Goal: Task Accomplishment & Management: Manage account settings

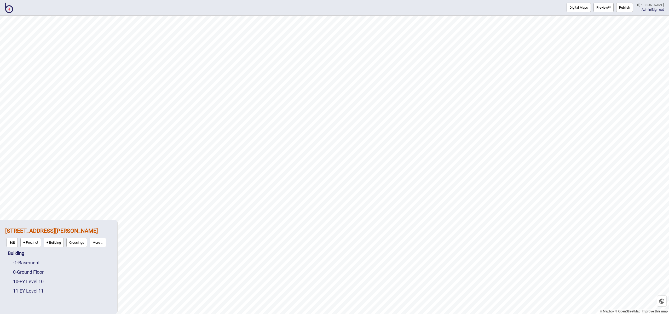
click at [7, 11] on img at bounding box center [9, 8] width 8 height 10
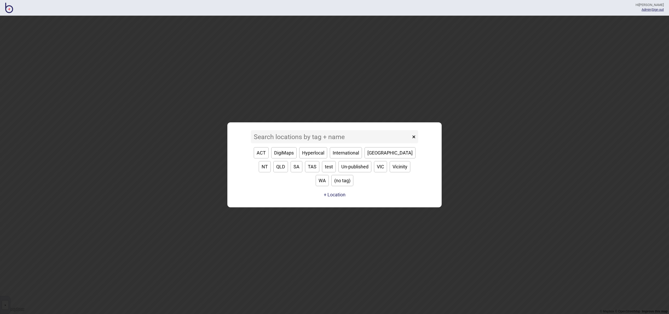
click at [266, 158] on button "ACT" at bounding box center [261, 152] width 15 height 11
type input "ACT"
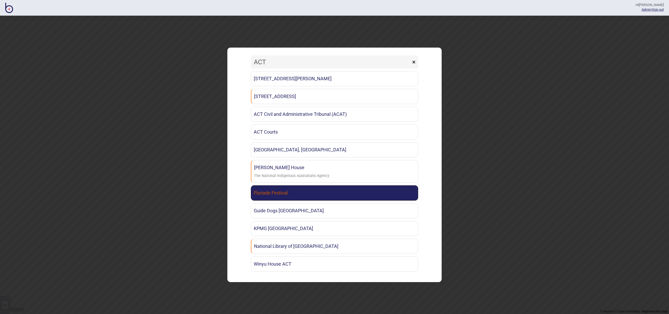
click at [361, 189] on link "Floriade Festival" at bounding box center [334, 192] width 167 height 15
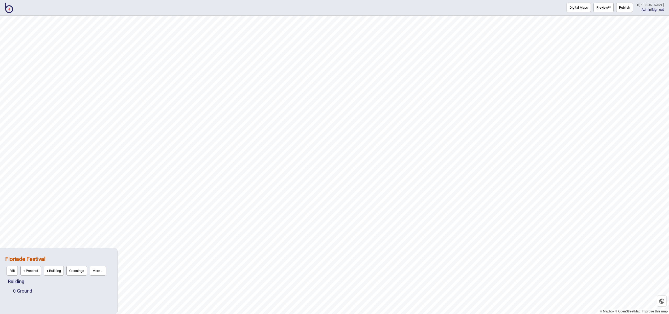
click at [632, 5] on button "Publish" at bounding box center [625, 8] width 17 height 10
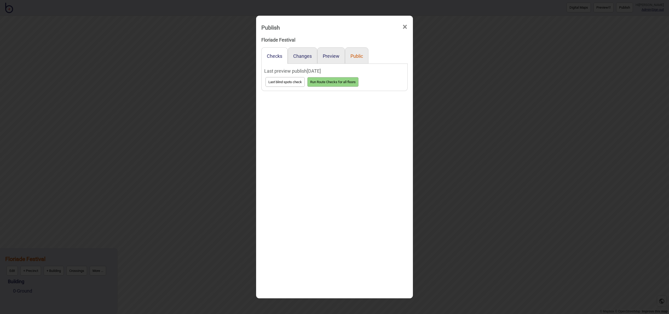
click at [356, 54] on button "Public" at bounding box center [357, 55] width 13 height 5
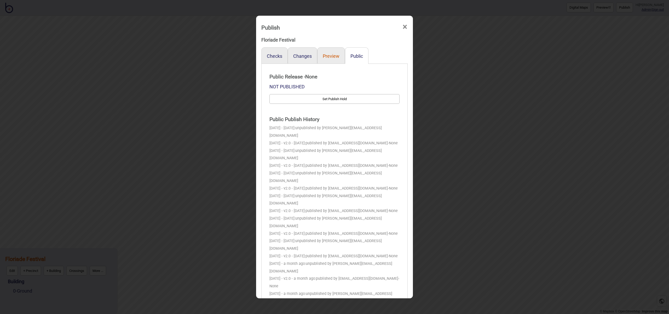
click at [338, 56] on button "Preview" at bounding box center [331, 55] width 17 height 5
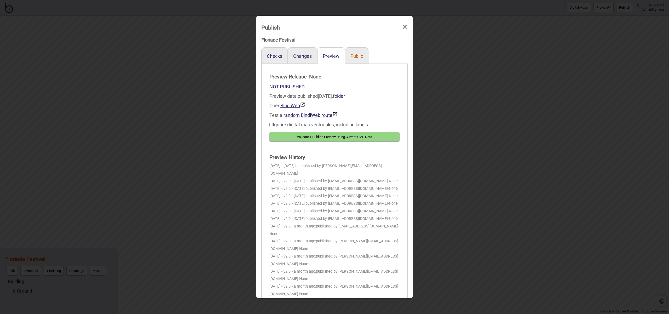
click at [357, 58] on button "Public" at bounding box center [357, 55] width 13 height 5
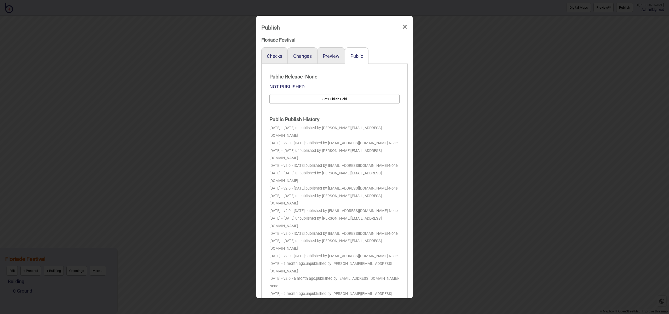
click at [407, 25] on span "×" at bounding box center [404, 26] width 5 height 17
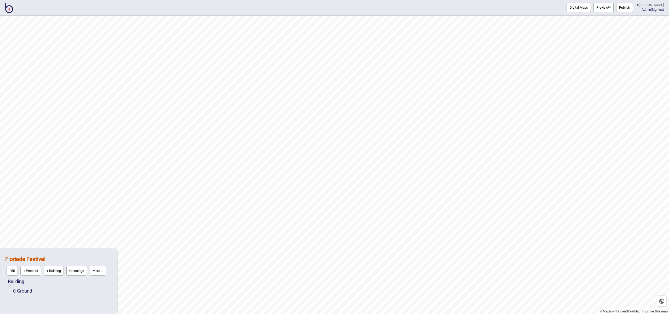
click at [105, 268] on button "More ..." at bounding box center [98, 271] width 16 height 10
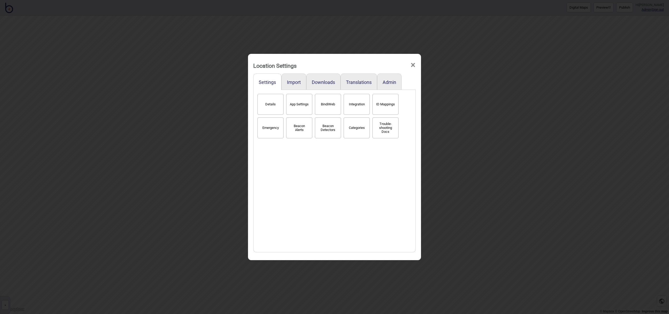
click at [270, 105] on button "Details" at bounding box center [271, 104] width 26 height 21
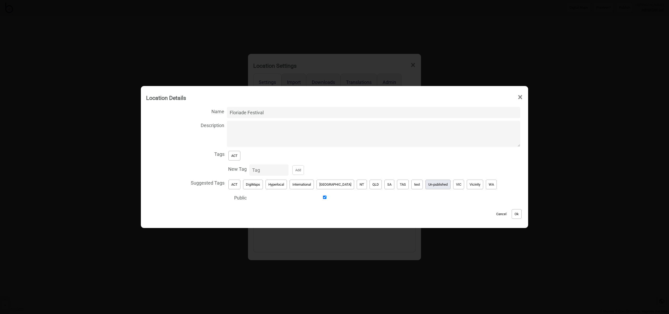
click at [426, 185] on button "Un-published" at bounding box center [438, 185] width 25 height 10
click at [241, 155] on button "ACT" at bounding box center [235, 156] width 12 height 10
click at [512, 212] on button "Ok" at bounding box center [517, 214] width 10 height 10
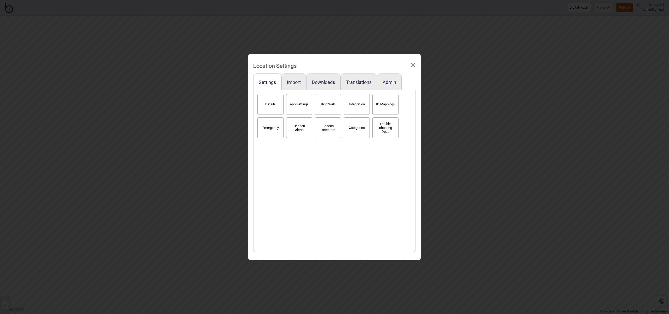
click at [410, 64] on span "×" at bounding box center [412, 64] width 5 height 17
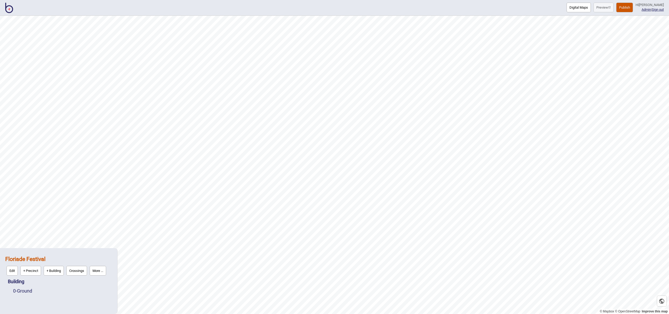
click at [10, 6] on img at bounding box center [9, 8] width 8 height 10
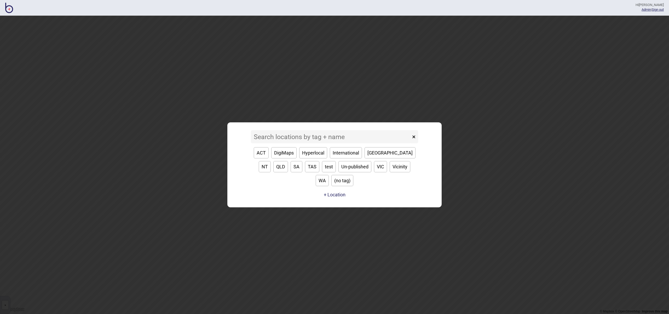
click at [267, 158] on button "ACT" at bounding box center [261, 152] width 15 height 11
type input "ACT"
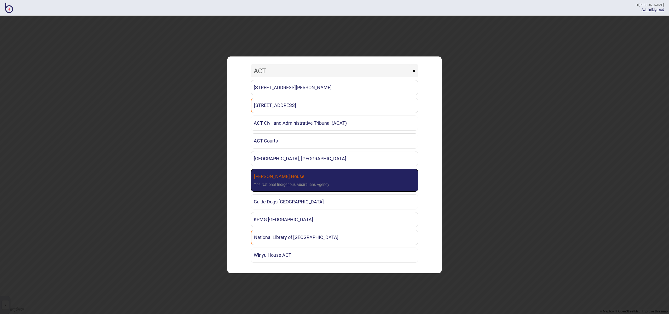
click at [374, 183] on link "[PERSON_NAME] House The National Indigenous Australians Agency" at bounding box center [334, 180] width 167 height 23
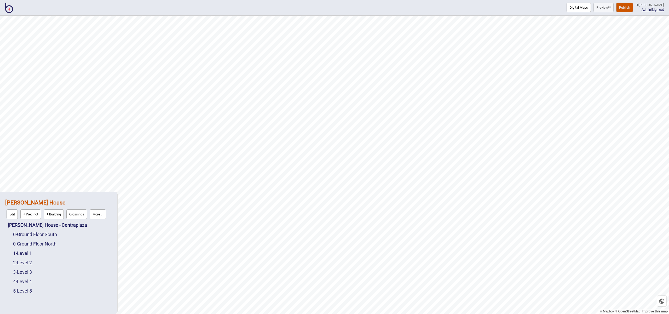
click at [633, 9] on button "Publish" at bounding box center [625, 8] width 17 height 10
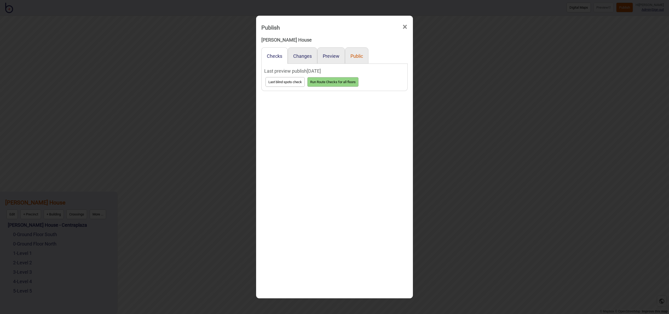
click at [359, 57] on button "Public" at bounding box center [357, 55] width 13 height 5
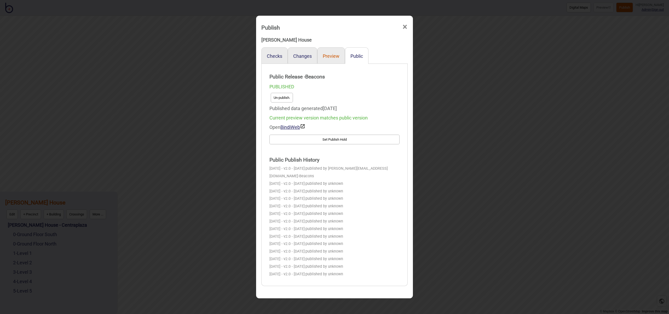
click at [323, 56] on button "Preview" at bounding box center [331, 55] width 17 height 5
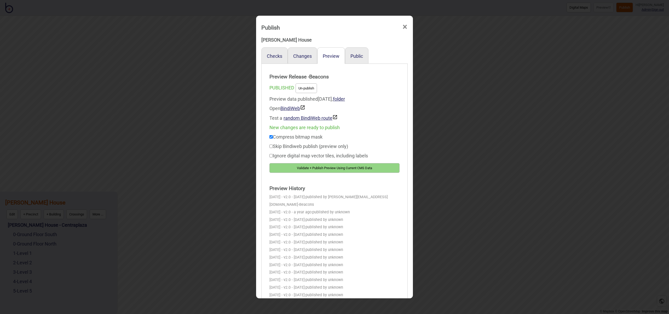
click at [406, 28] on span "×" at bounding box center [404, 26] width 5 height 17
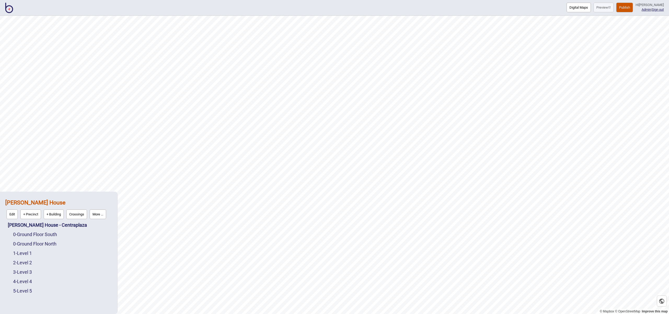
click at [11, 12] on img at bounding box center [9, 8] width 8 height 10
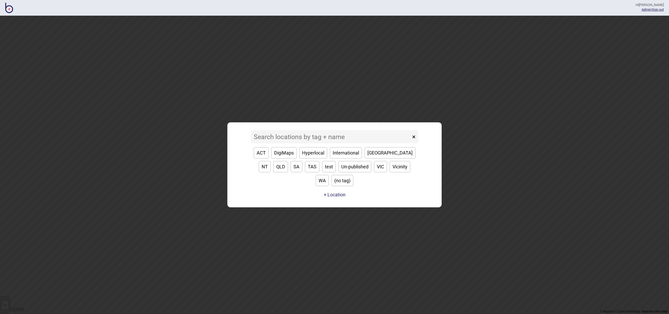
click at [259, 158] on button "ACT" at bounding box center [261, 152] width 15 height 11
type input "ACT"
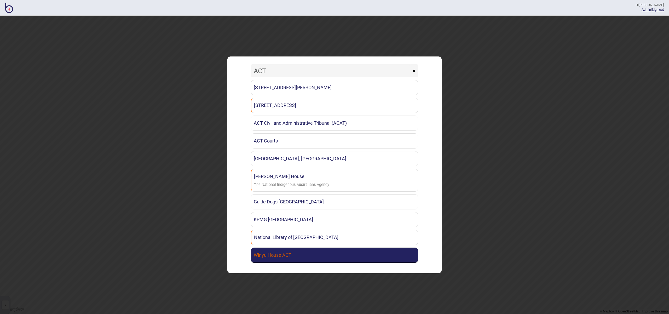
click at [340, 257] on link "Winyu House ACT" at bounding box center [334, 255] width 167 height 15
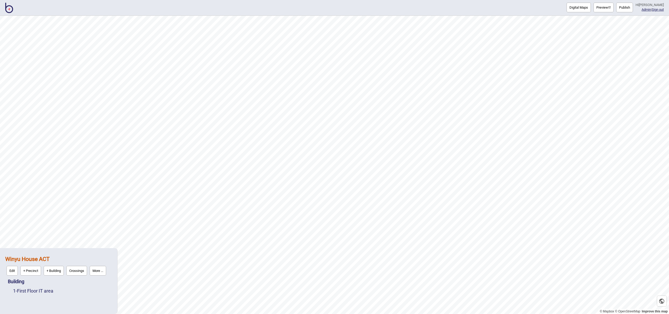
click at [629, 9] on button "Publish" at bounding box center [625, 8] width 17 height 10
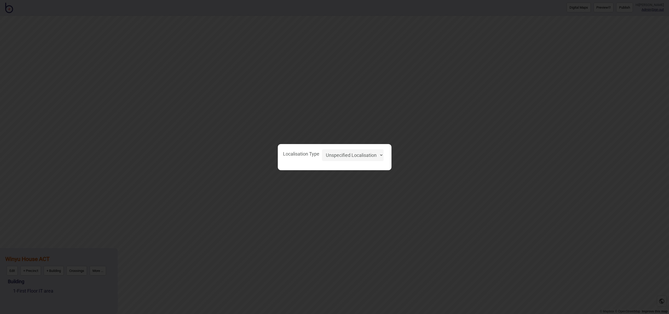
click at [369, 151] on select "Unspecified Localisation Beacons Hyperlocal None" at bounding box center [353, 155] width 62 height 12
click at [322, 149] on select "Unspecified Localisation Beacons Hyperlocal None" at bounding box center [353, 155] width 62 height 12
select select "Unspecified"
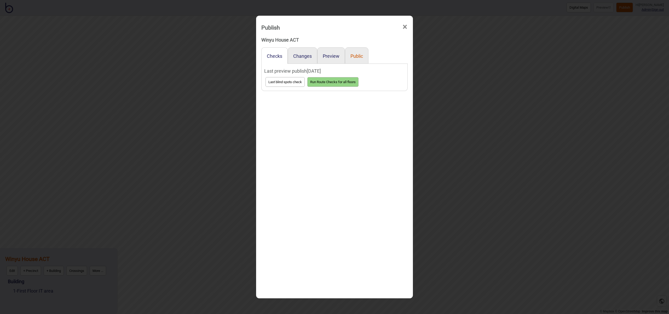
click at [360, 57] on button "Public" at bounding box center [357, 55] width 13 height 5
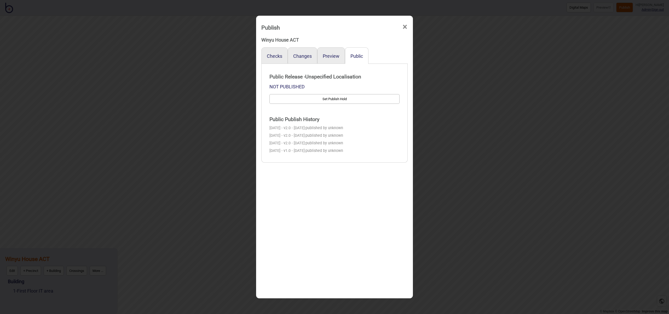
click at [318, 56] on div "Preview" at bounding box center [331, 55] width 28 height 16
click at [325, 55] on button "Preview" at bounding box center [331, 55] width 17 height 5
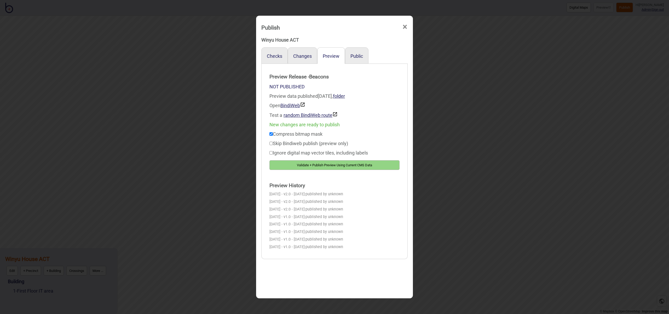
click at [408, 27] on div "Publish ×" at bounding box center [335, 26] width 152 height 16
click at [407, 29] on span "×" at bounding box center [404, 26] width 5 height 17
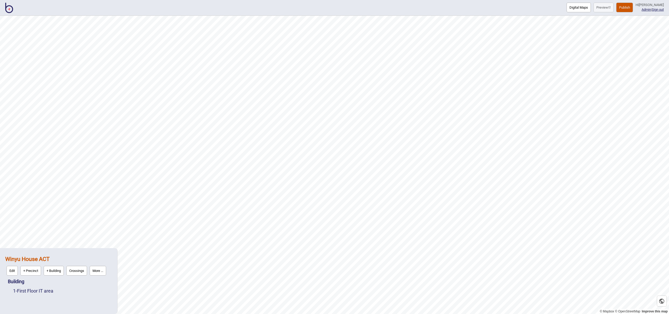
click at [103, 274] on button "More ..." at bounding box center [98, 271] width 16 height 10
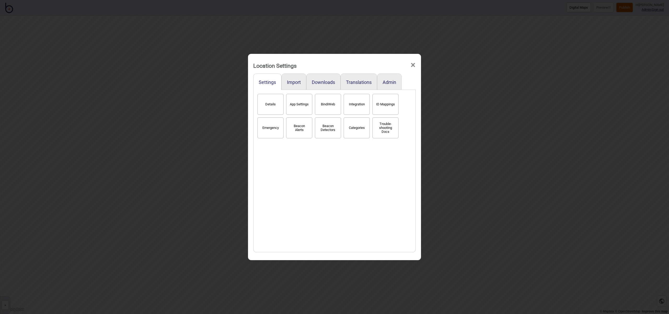
click at [279, 100] on button "Details" at bounding box center [271, 104] width 26 height 21
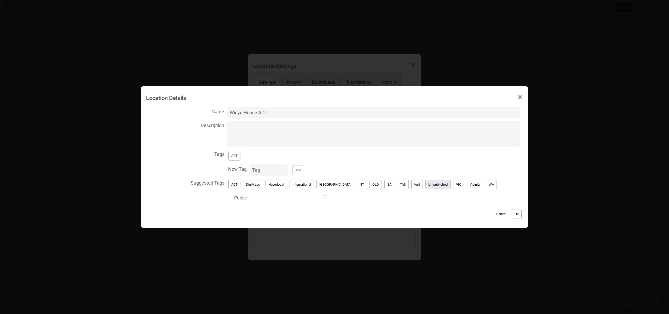
drag, startPoint x: 432, startPoint y: 189, endPoint x: 378, endPoint y: 179, distance: 55.0
click at [432, 188] on button "Un-published" at bounding box center [438, 185] width 25 height 10
click at [241, 156] on button "ACT" at bounding box center [235, 156] width 12 height 10
click at [512, 213] on button "Ok" at bounding box center [517, 214] width 10 height 10
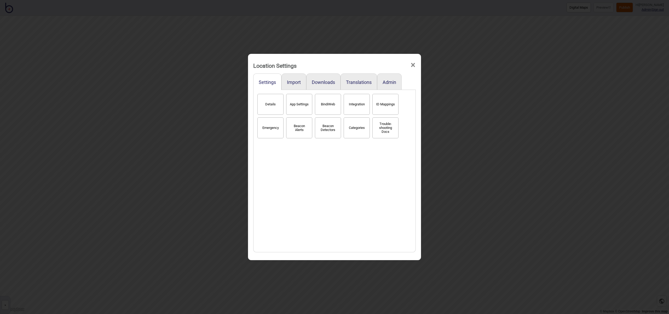
click at [414, 64] on span "×" at bounding box center [412, 64] width 5 height 17
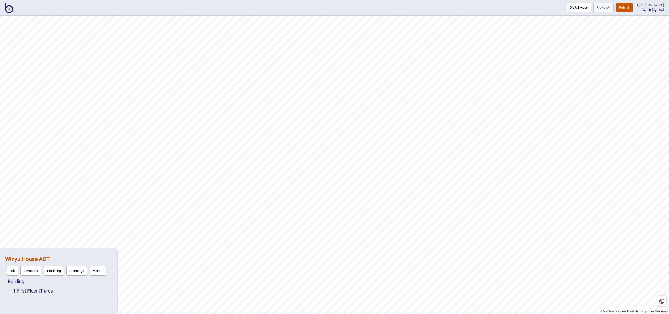
click at [13, 8] on div "Digital Maps Preview Publish Hi [PERSON_NAME] Admin | Sign out" at bounding box center [334, 8] width 669 height 16
click at [12, 9] on img at bounding box center [9, 8] width 8 height 10
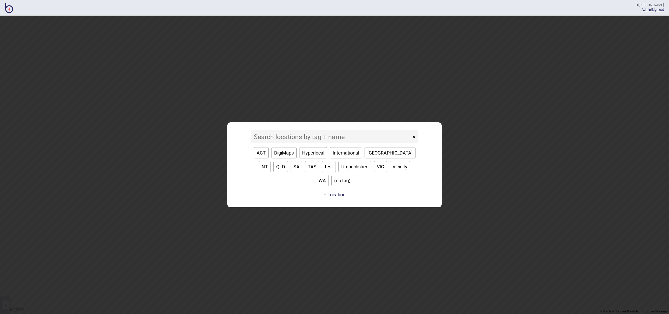
click at [356, 158] on button "International" at bounding box center [346, 152] width 32 height 11
type input "International"
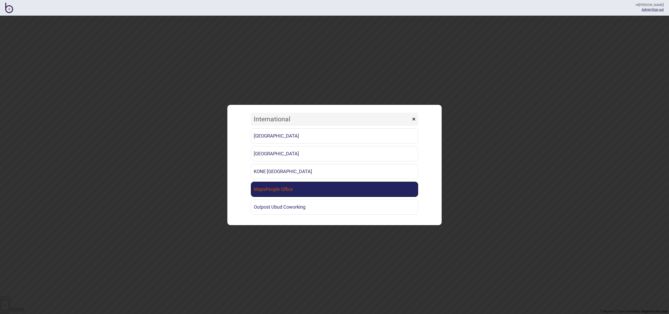
click at [357, 185] on link "MapsPeople Office" at bounding box center [334, 189] width 167 height 15
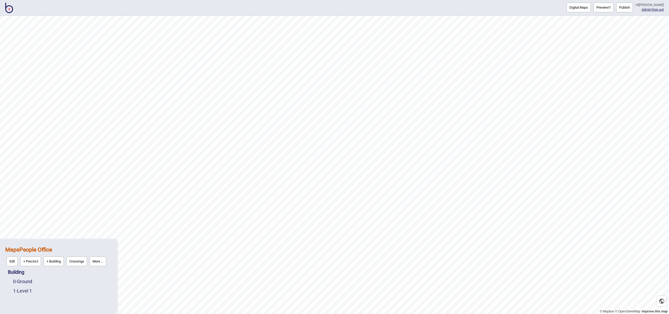
click at [631, 6] on button "Publish" at bounding box center [625, 8] width 17 height 10
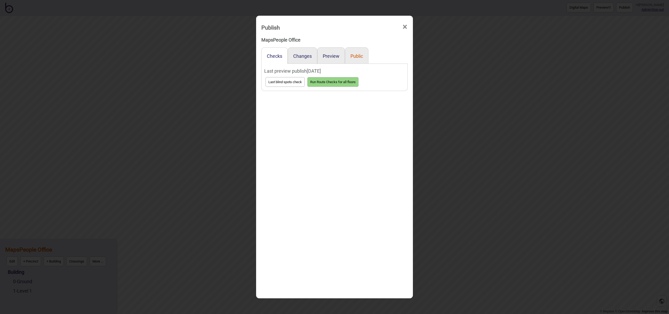
click at [357, 56] on button "Public" at bounding box center [357, 55] width 13 height 5
click at [331, 56] on button "Preview" at bounding box center [331, 55] width 17 height 5
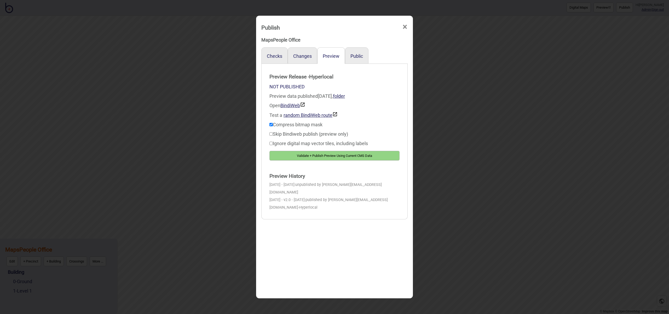
click at [403, 26] on span "×" at bounding box center [404, 26] width 5 height 17
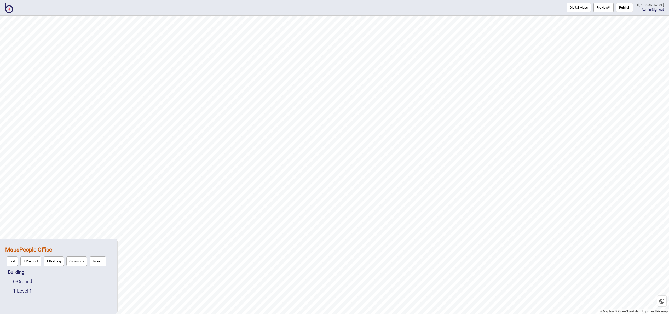
click at [98, 261] on button "More ..." at bounding box center [98, 261] width 16 height 10
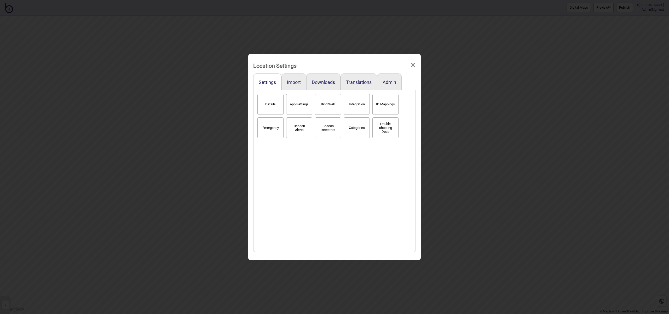
click at [268, 104] on button "Details" at bounding box center [271, 104] width 26 height 21
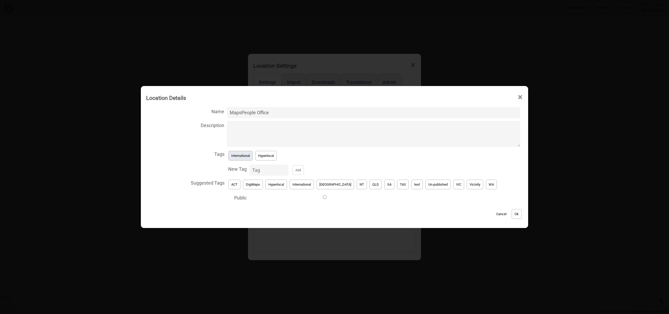
click at [253, 158] on button "International" at bounding box center [241, 156] width 24 height 10
click at [426, 186] on button "Un-published" at bounding box center [438, 185] width 25 height 10
click at [512, 211] on button "Ok" at bounding box center [517, 214] width 10 height 10
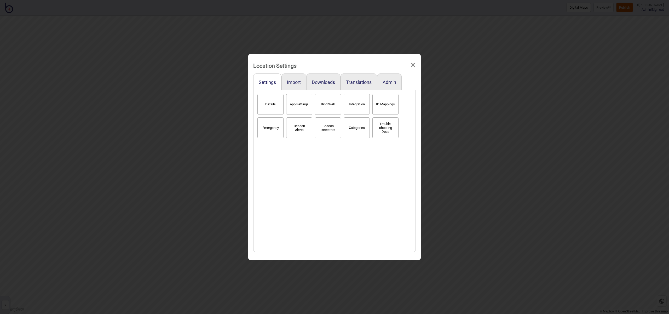
click at [414, 65] on span "×" at bounding box center [412, 64] width 5 height 17
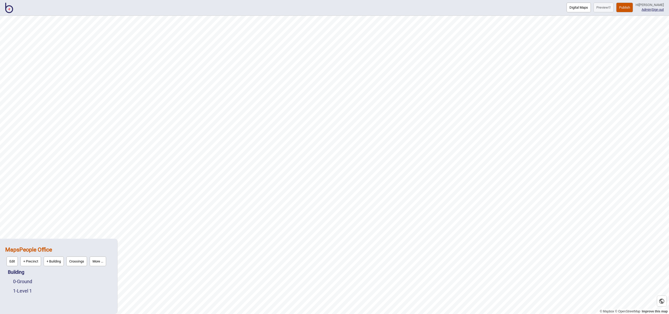
click at [9, 11] on img at bounding box center [9, 8] width 8 height 10
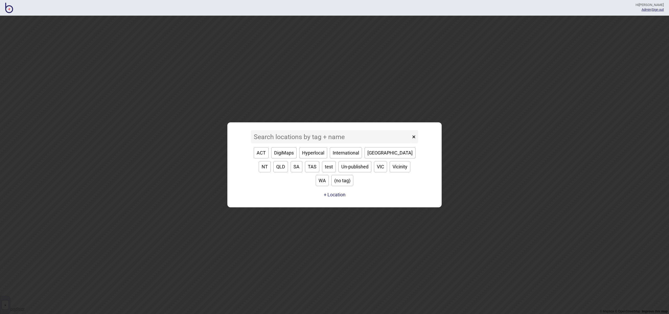
click at [346, 158] on button "International" at bounding box center [346, 152] width 32 height 11
type input "International"
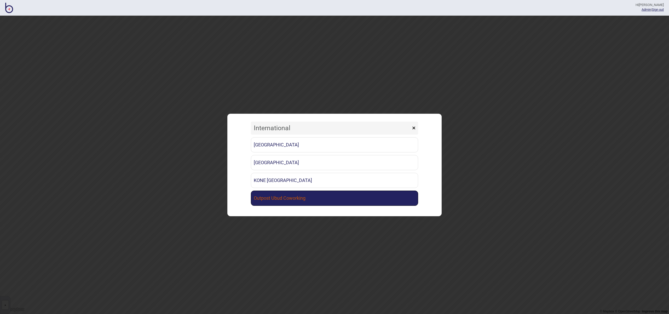
click at [322, 196] on link "Outpost Ubud Coworking" at bounding box center [334, 198] width 167 height 15
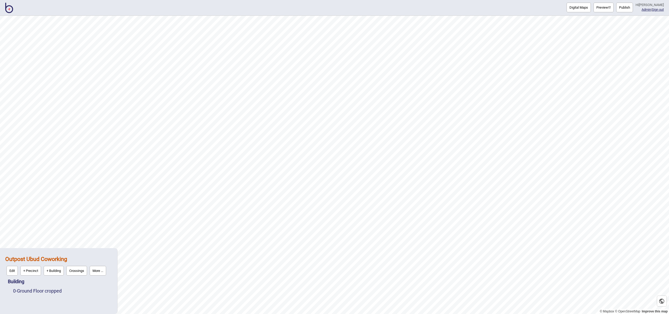
click at [626, 9] on button "Publish" at bounding box center [625, 8] width 17 height 10
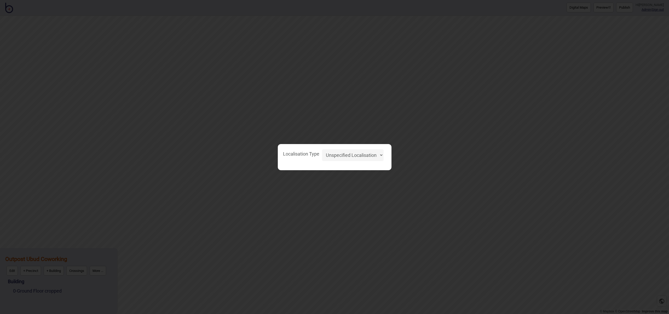
click at [363, 153] on select "Unspecified Localisation Beacons Hyperlocal None" at bounding box center [353, 155] width 62 height 12
click at [322, 149] on select "Unspecified Localisation Beacons Hyperlocal None" at bounding box center [353, 155] width 62 height 12
select select "Unspecified"
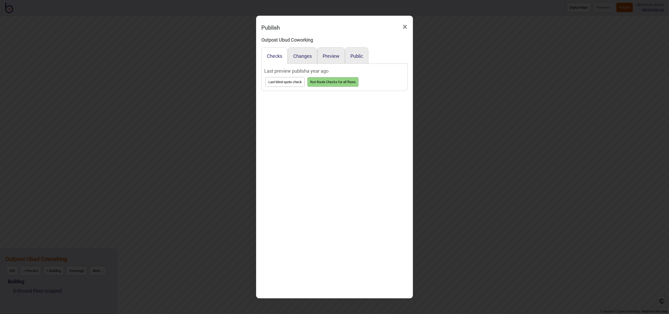
click at [356, 53] on div "Public" at bounding box center [357, 55] width 24 height 16
click at [355, 60] on div "Public" at bounding box center [357, 55] width 24 height 16
click at [337, 58] on button "Preview" at bounding box center [331, 55] width 17 height 5
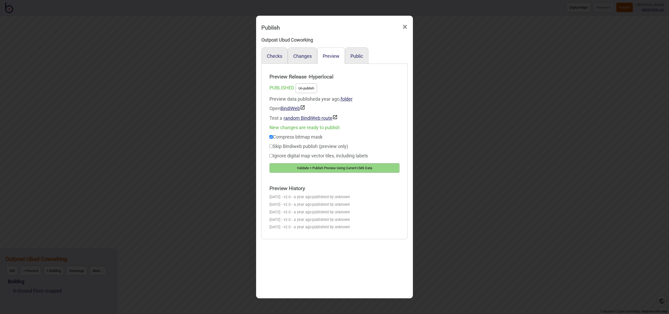
click at [311, 86] on button "Un-publish" at bounding box center [306, 88] width 21 height 10
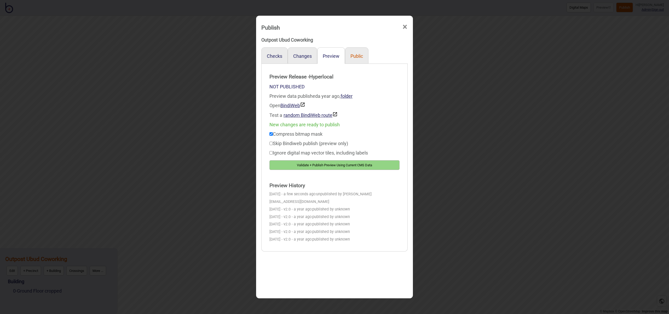
click at [360, 55] on button "Public" at bounding box center [357, 55] width 13 height 5
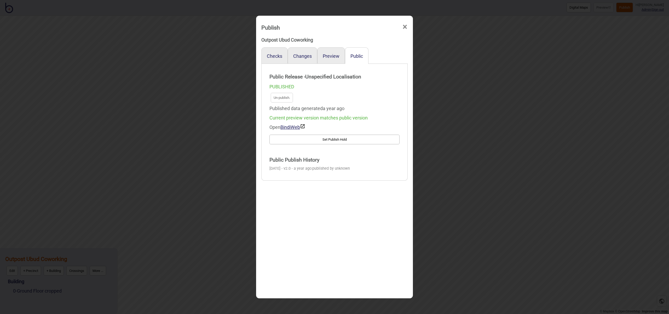
click at [339, 56] on div "Preview" at bounding box center [331, 55] width 28 height 16
click at [339, 57] on div "Preview" at bounding box center [331, 55] width 28 height 16
click at [334, 57] on button "Preview" at bounding box center [331, 55] width 17 height 5
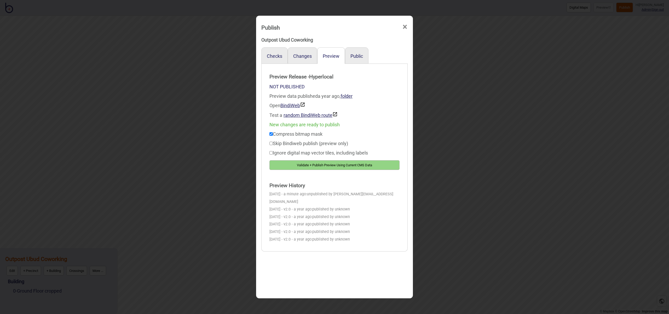
click at [385, 168] on button "Validate + Publish Preview Using Current CMS Data" at bounding box center [335, 165] width 130 height 10
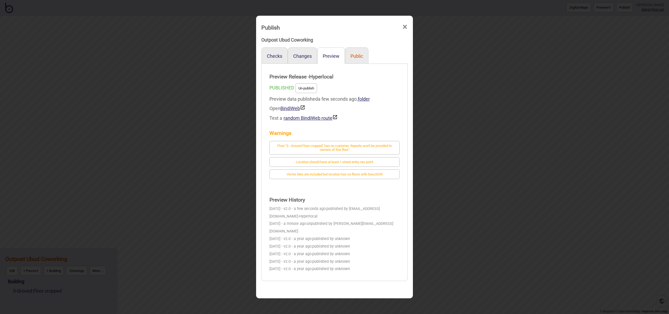
click at [360, 56] on button "Public" at bounding box center [357, 55] width 13 height 5
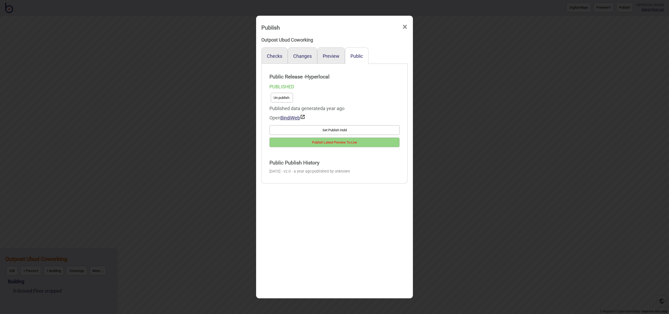
click at [285, 100] on button "Un-publish." at bounding box center [282, 98] width 22 height 10
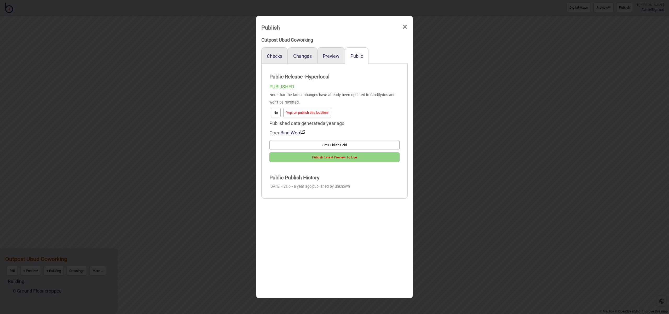
click at [303, 111] on button "Yep, un-publish this location!" at bounding box center [307, 113] width 48 height 10
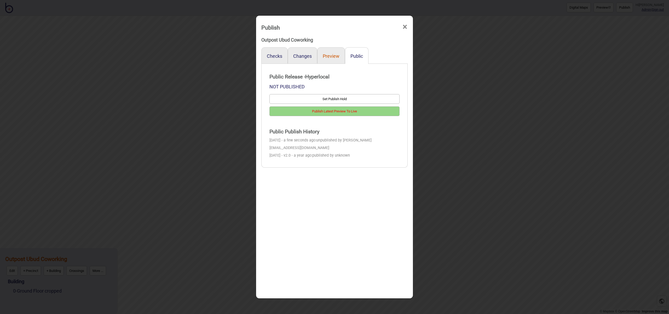
click at [326, 54] on button "Preview" at bounding box center [331, 55] width 17 height 5
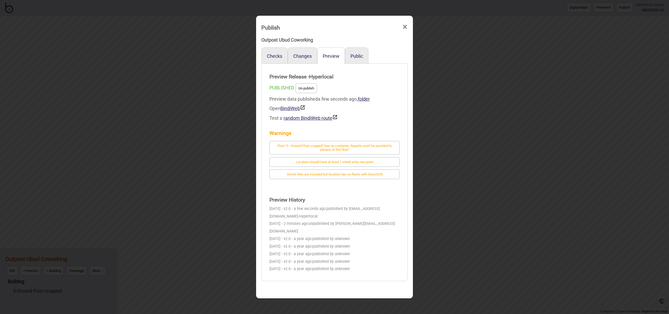
click at [309, 91] on button "Un-publish" at bounding box center [306, 88] width 21 height 10
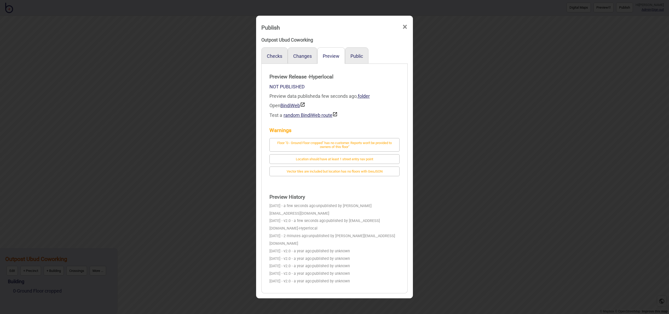
click at [405, 27] on span "×" at bounding box center [404, 26] width 5 height 17
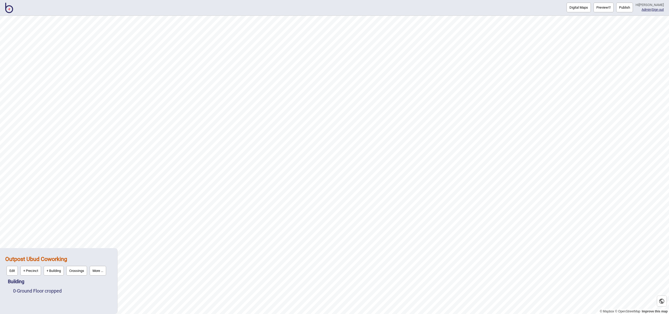
click at [10, 9] on img at bounding box center [9, 8] width 8 height 10
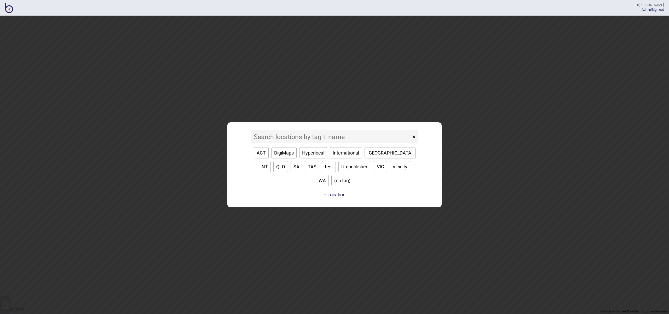
click at [347, 158] on button "International" at bounding box center [346, 152] width 32 height 11
type input "International"
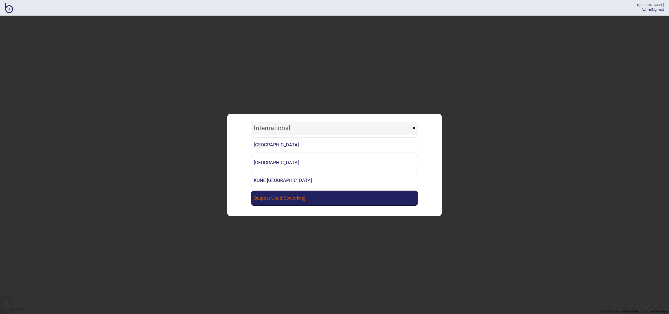
click at [310, 205] on link "Outpost Ubud Coworking" at bounding box center [334, 198] width 167 height 15
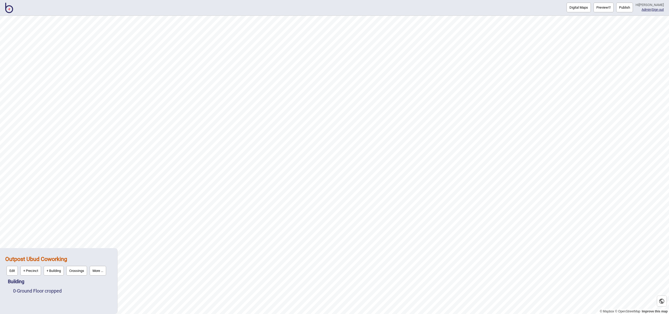
click at [100, 273] on button "More ..." at bounding box center [98, 271] width 16 height 10
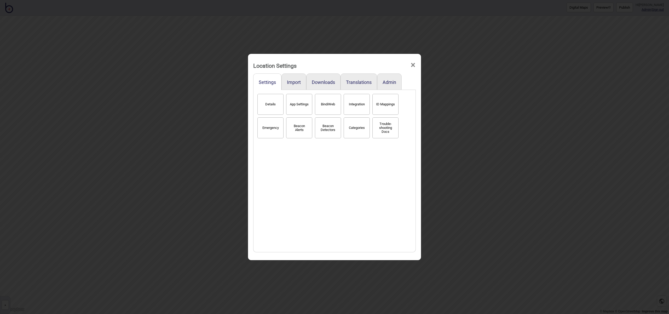
click at [271, 107] on button "Details" at bounding box center [271, 104] width 26 height 21
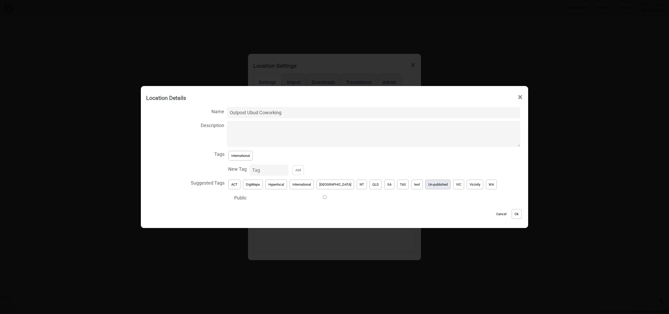
drag, startPoint x: 420, startPoint y: 187, endPoint x: 382, endPoint y: 175, distance: 40.4
click at [426, 187] on button "Un-published" at bounding box center [438, 185] width 25 height 10
click at [253, 157] on button "International" at bounding box center [241, 156] width 24 height 10
click at [512, 212] on button "Ok" at bounding box center [517, 214] width 10 height 10
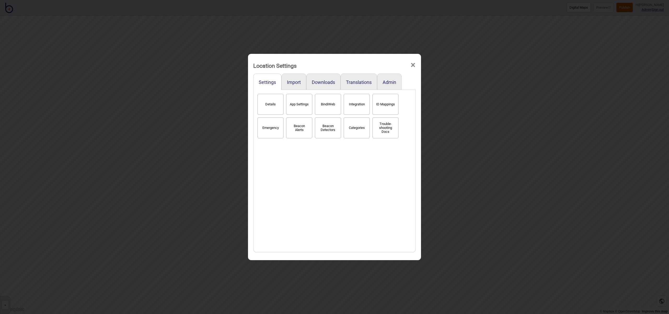
click at [413, 64] on span "×" at bounding box center [412, 64] width 5 height 17
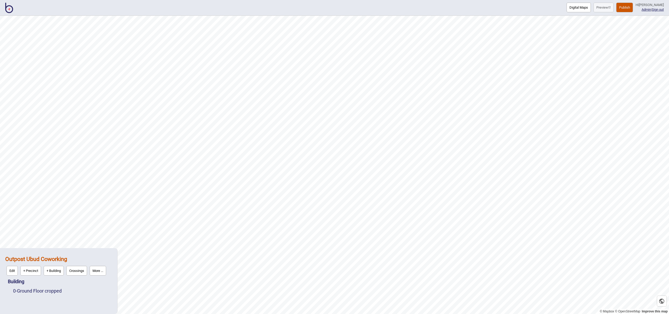
click at [9, 10] on img at bounding box center [9, 8] width 8 height 10
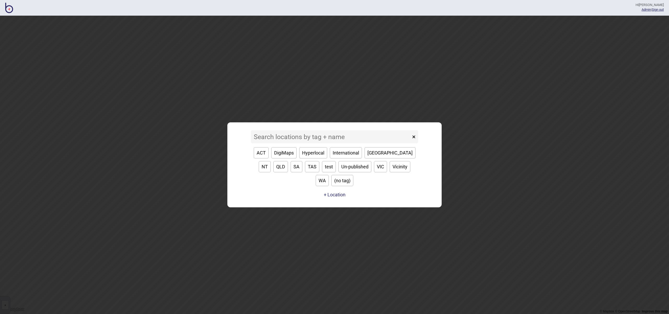
click at [353, 158] on button "International" at bounding box center [346, 152] width 32 height 11
type input "International"
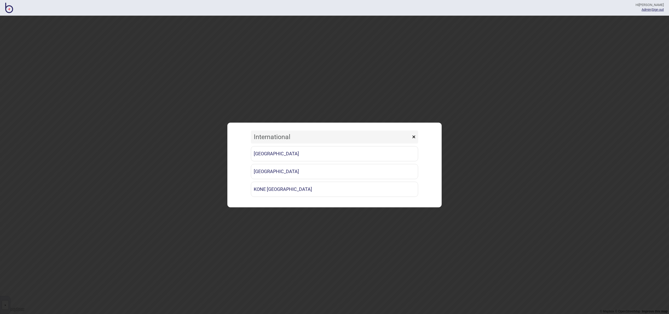
click at [415, 137] on button "×" at bounding box center [414, 136] width 9 height 13
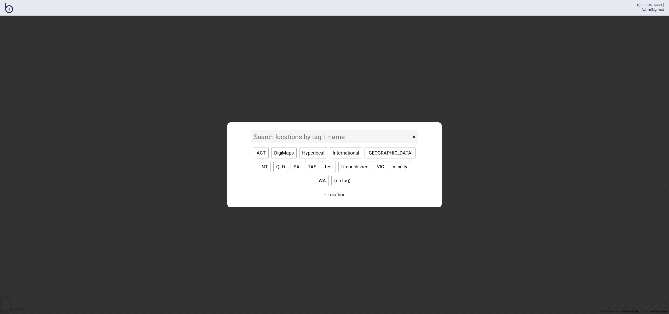
click at [380, 158] on button "[GEOGRAPHIC_DATA]" at bounding box center [390, 152] width 51 height 11
type input "[GEOGRAPHIC_DATA]"
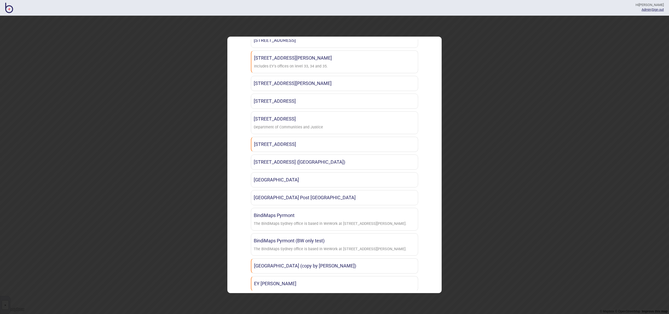
scroll to position [46, 0]
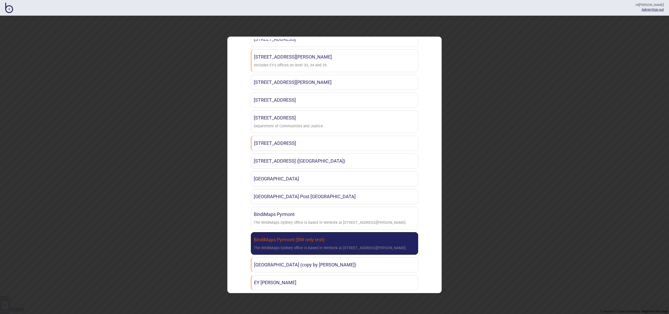
click at [401, 244] on link "BindiMaps Pyrmont (BW only test) The BindiMaps Sydney office is based in WeWork…" at bounding box center [334, 243] width 167 height 23
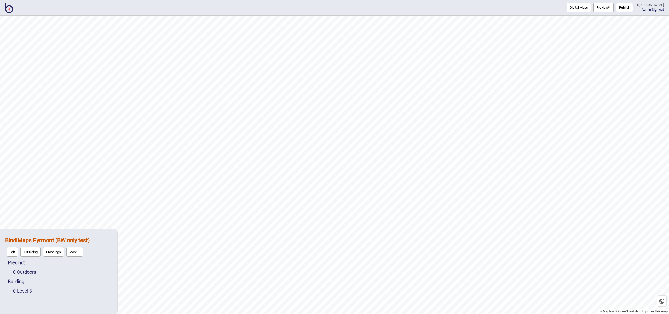
click at [630, 9] on button "Publish" at bounding box center [625, 8] width 17 height 10
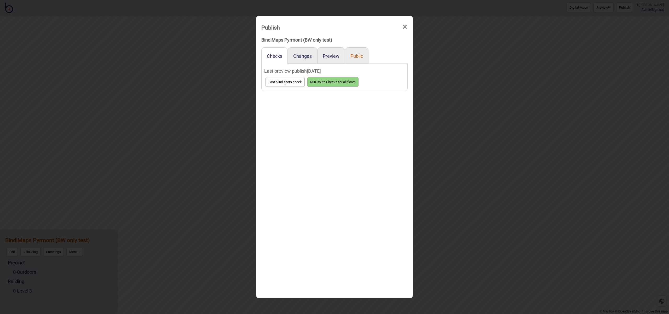
click at [354, 54] on button "Public" at bounding box center [357, 55] width 13 height 5
click at [330, 54] on button "Preview" at bounding box center [331, 55] width 17 height 5
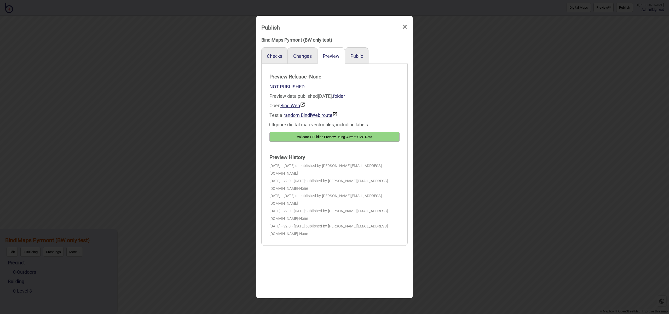
click at [406, 26] on span "×" at bounding box center [404, 26] width 5 height 17
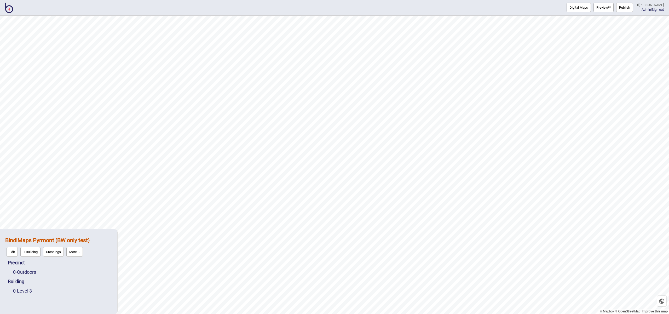
click at [75, 253] on button "More ..." at bounding box center [74, 252] width 16 height 10
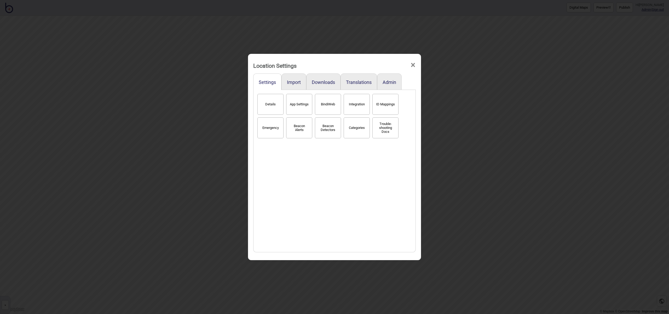
click at [283, 109] on button "Details" at bounding box center [271, 104] width 26 height 21
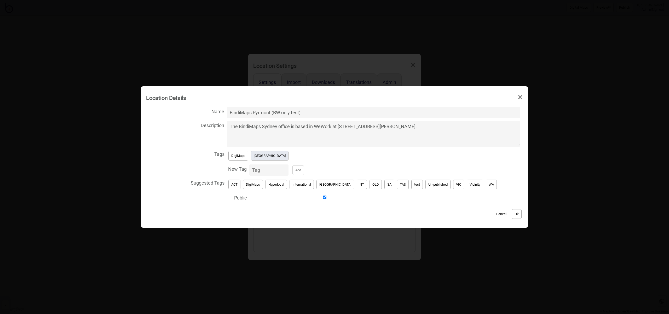
click at [268, 158] on button "[GEOGRAPHIC_DATA]" at bounding box center [270, 156] width 38 height 10
click at [426, 184] on button "Un-published" at bounding box center [438, 185] width 25 height 10
click at [512, 212] on button "Ok" at bounding box center [517, 214] width 10 height 10
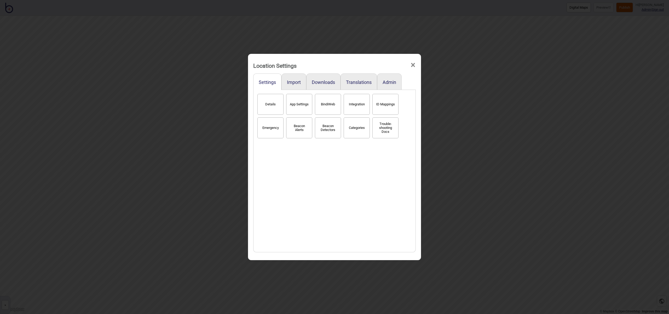
click at [415, 65] on span "×" at bounding box center [412, 64] width 5 height 17
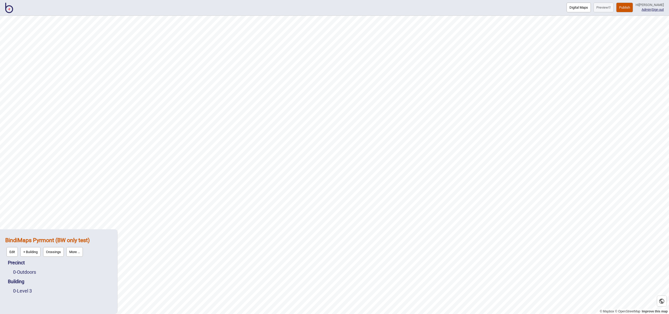
click at [12, 10] on img at bounding box center [9, 8] width 8 height 10
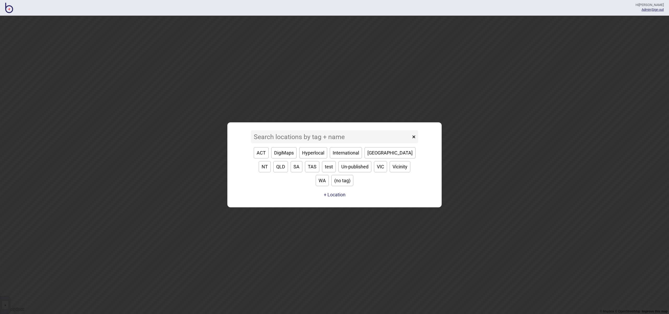
click at [373, 158] on button "[GEOGRAPHIC_DATA]" at bounding box center [390, 152] width 51 height 11
type input "[GEOGRAPHIC_DATA]"
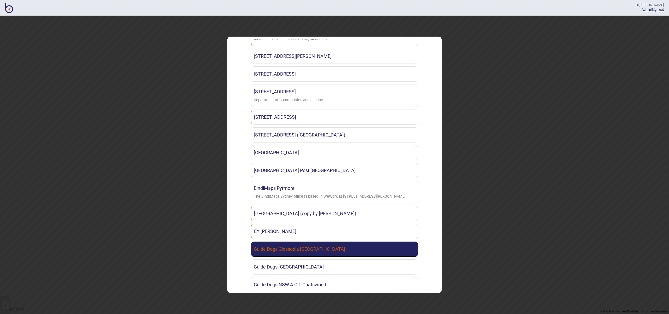
scroll to position [75, 0]
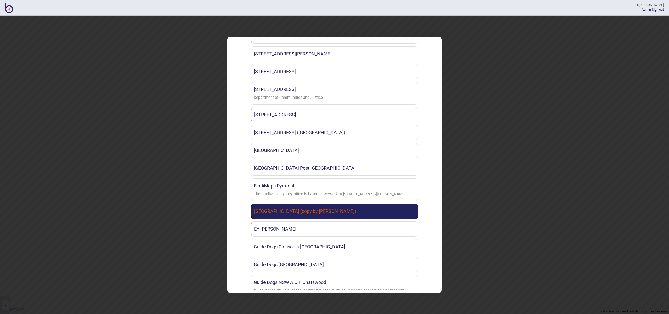
click at [313, 214] on link "[GEOGRAPHIC_DATA] (copy by [PERSON_NAME])" at bounding box center [334, 211] width 167 height 15
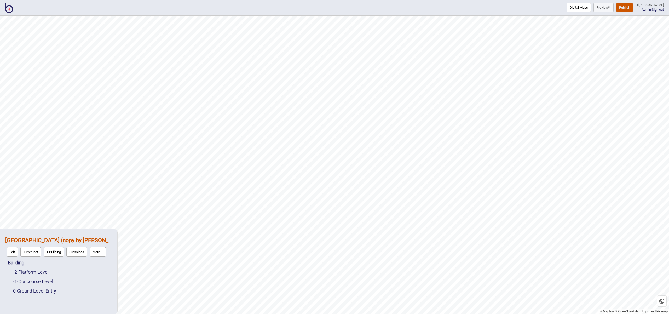
click at [629, 10] on button "Publish" at bounding box center [625, 8] width 17 height 10
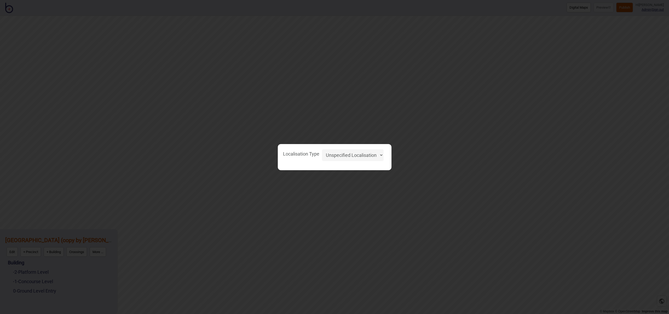
click at [373, 155] on select "Unspecified Localisation Beacons Hyperlocal None" at bounding box center [353, 155] width 62 height 12
click at [322, 149] on select "Unspecified Localisation Beacons Hyperlocal None" at bounding box center [353, 155] width 62 height 12
click at [402, 154] on div "Localisation Type Unspecified Localisation Beacons Hyperlocal None" at bounding box center [334, 157] width 669 height 314
click at [372, 156] on select "Unspecified Localisation Beacons Hyperlocal None" at bounding box center [353, 155] width 62 height 12
click at [322, 149] on select "Unspecified Localisation Beacons Hyperlocal None" at bounding box center [353, 155] width 62 height 12
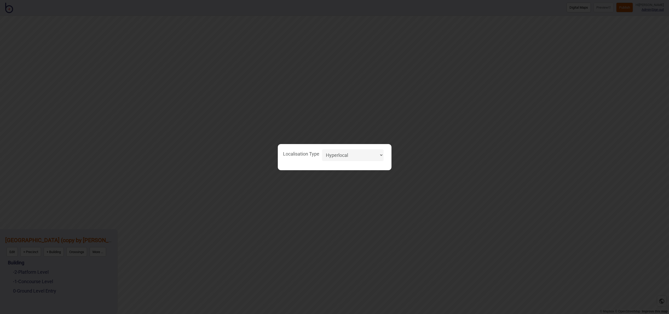
select select "Unspecified"
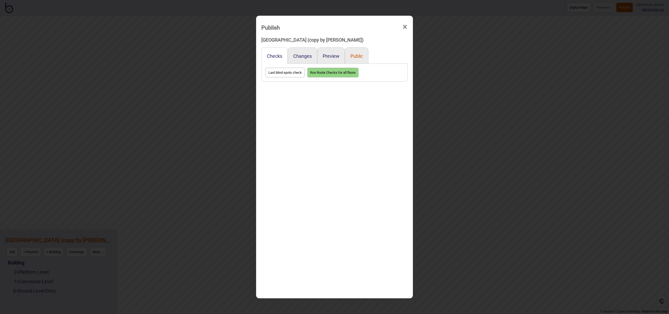
click at [359, 56] on button "Public" at bounding box center [357, 55] width 13 height 5
click at [328, 54] on button "Preview" at bounding box center [331, 55] width 17 height 5
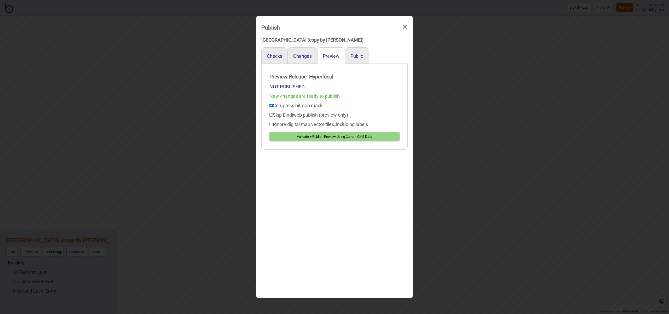
click at [404, 26] on span "×" at bounding box center [404, 26] width 5 height 17
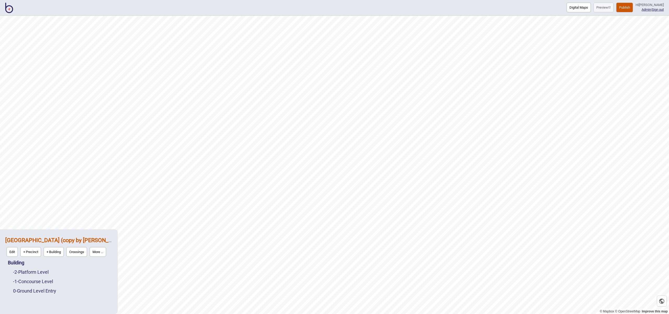
click at [104, 250] on button "More ..." at bounding box center [98, 252] width 16 height 10
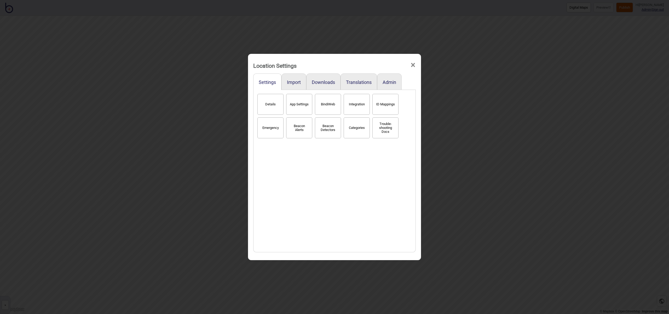
click at [264, 108] on button "Details" at bounding box center [271, 104] width 26 height 21
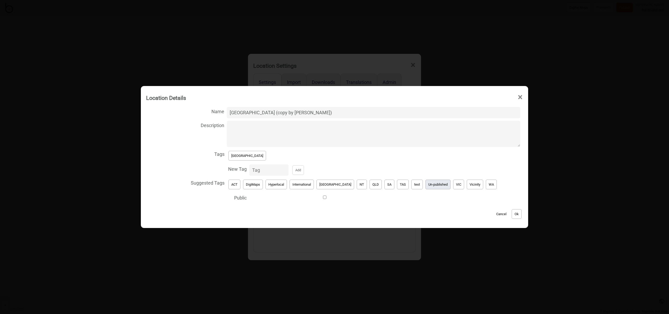
click at [426, 186] on button "Un-published" at bounding box center [438, 185] width 25 height 10
click at [243, 155] on button "[GEOGRAPHIC_DATA]" at bounding box center [248, 156] width 38 height 10
click at [512, 211] on button "Ok" at bounding box center [517, 214] width 10 height 10
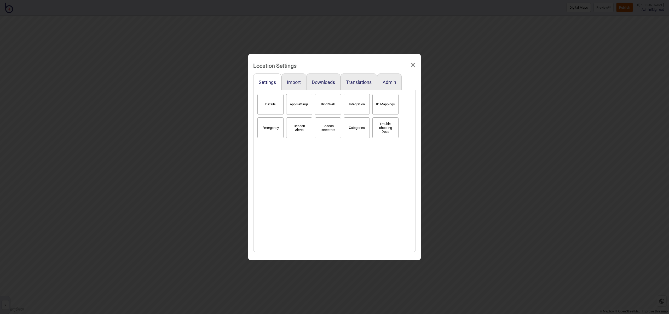
click at [413, 65] on span "×" at bounding box center [412, 64] width 5 height 17
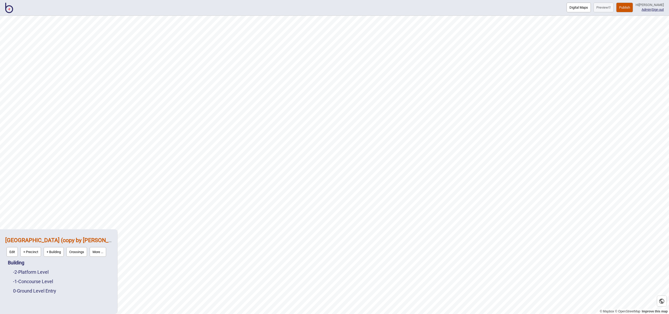
click at [12, 11] on img at bounding box center [9, 8] width 8 height 10
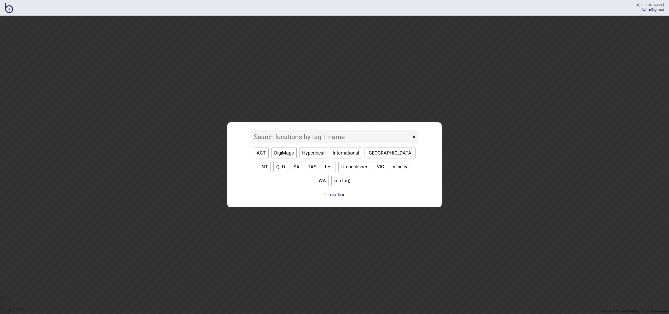
click at [322, 172] on button "test" at bounding box center [329, 166] width 14 height 11
type input "test"
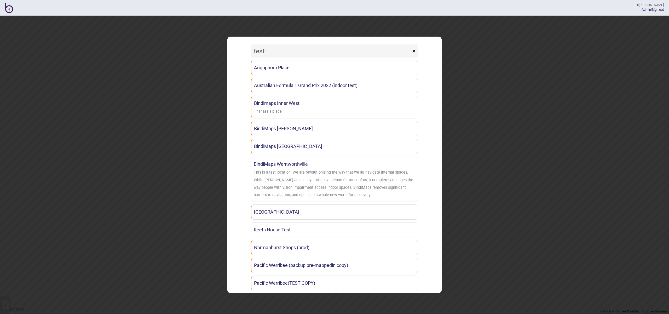
click at [12, 9] on img at bounding box center [9, 8] width 8 height 10
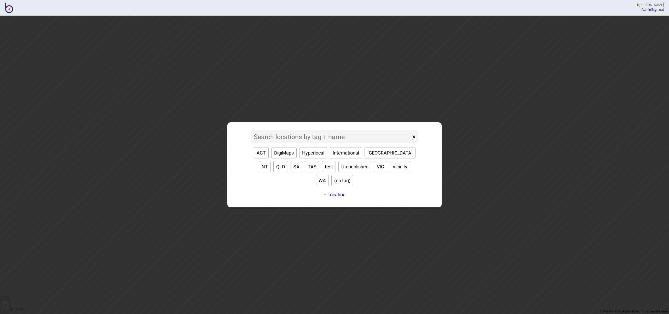
click at [370, 157] on button "[GEOGRAPHIC_DATA]" at bounding box center [390, 152] width 51 height 11
type input "[GEOGRAPHIC_DATA]"
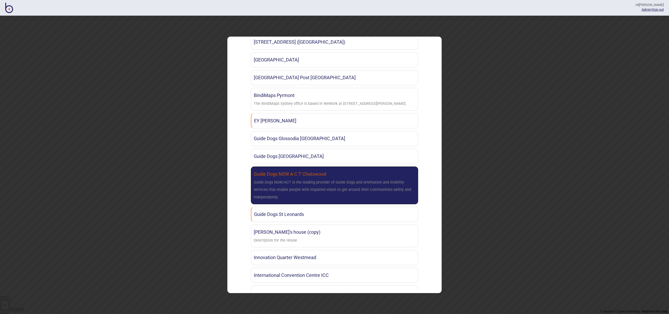
scroll to position [168, 0]
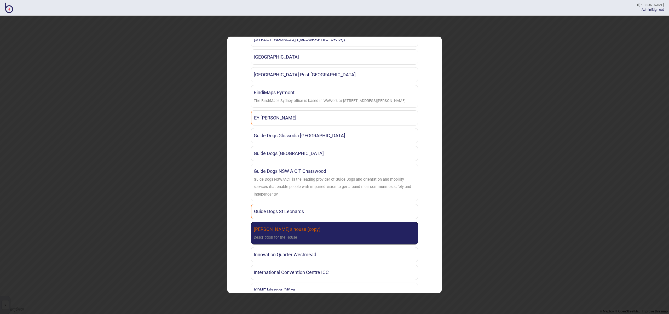
click at [362, 228] on link "[PERSON_NAME]'s house (copy) Description for the House" at bounding box center [334, 233] width 167 height 23
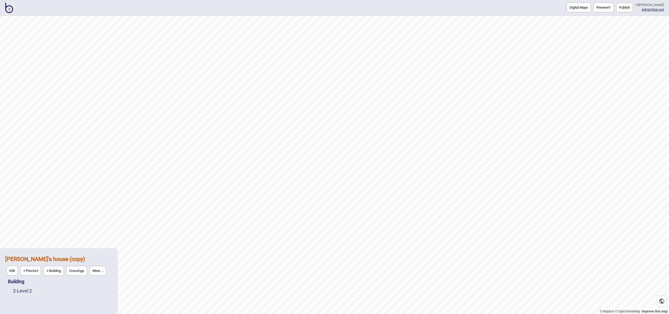
click at [104, 273] on button "More ..." at bounding box center [98, 271] width 16 height 10
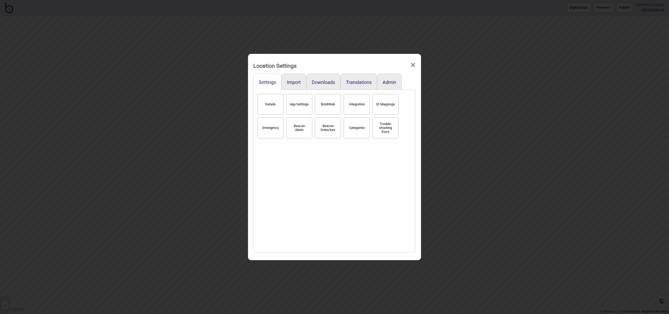
click at [266, 109] on button "Details" at bounding box center [271, 104] width 26 height 21
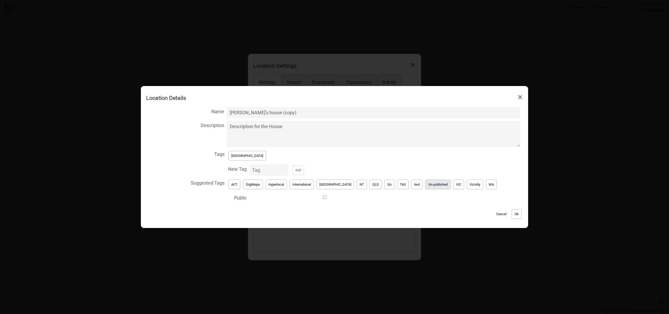
click at [426, 184] on button "Un-published" at bounding box center [438, 185] width 25 height 10
click at [247, 156] on button "[GEOGRAPHIC_DATA]" at bounding box center [248, 156] width 38 height 10
click at [412, 186] on button "test" at bounding box center [418, 185] width 12 height 10
click at [512, 214] on button "Ok" at bounding box center [517, 214] width 10 height 10
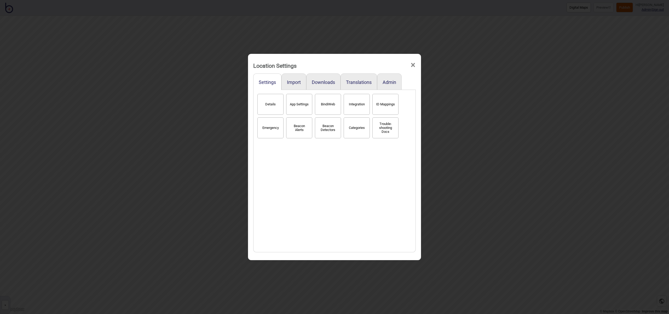
click at [414, 65] on span "×" at bounding box center [412, 64] width 5 height 17
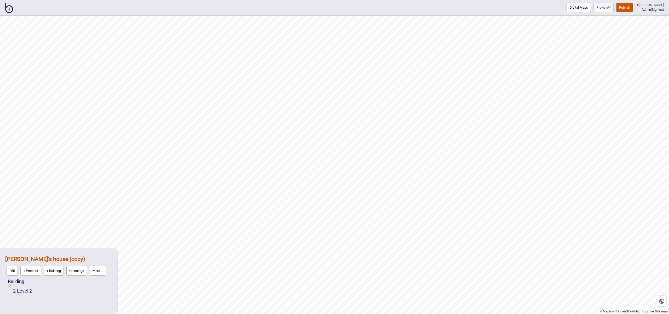
click at [6, 9] on img at bounding box center [9, 8] width 8 height 10
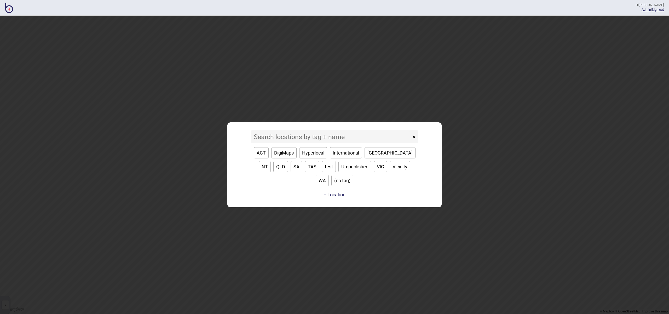
click at [378, 158] on button "[GEOGRAPHIC_DATA]" at bounding box center [390, 152] width 51 height 11
type input "[GEOGRAPHIC_DATA]"
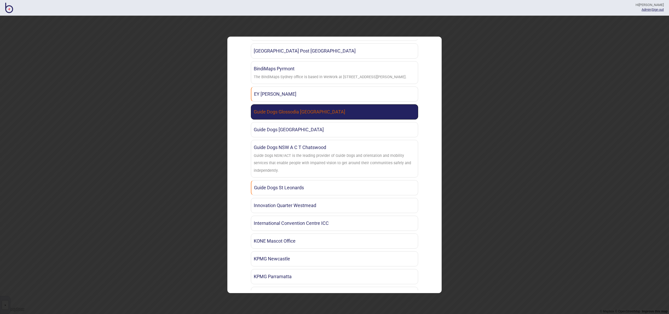
scroll to position [192, 0]
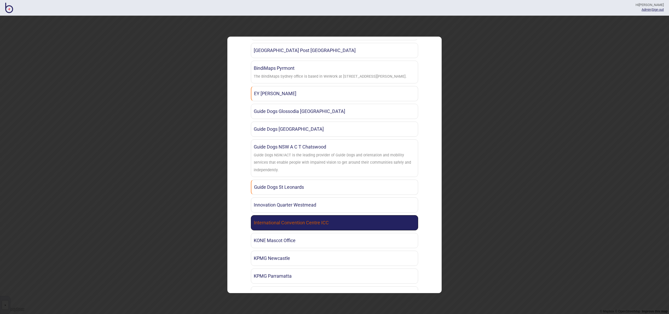
click at [367, 226] on link "International Convention Centre ICC" at bounding box center [334, 222] width 167 height 15
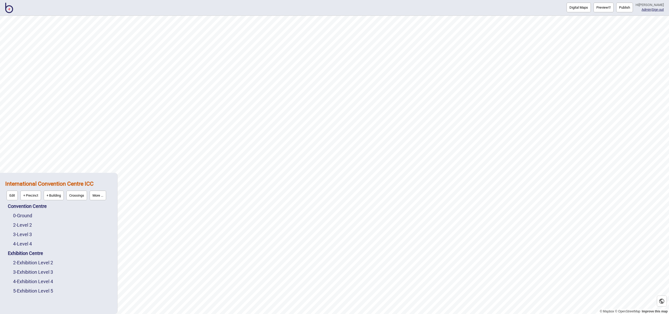
click at [630, 5] on button "Publish" at bounding box center [625, 8] width 17 height 10
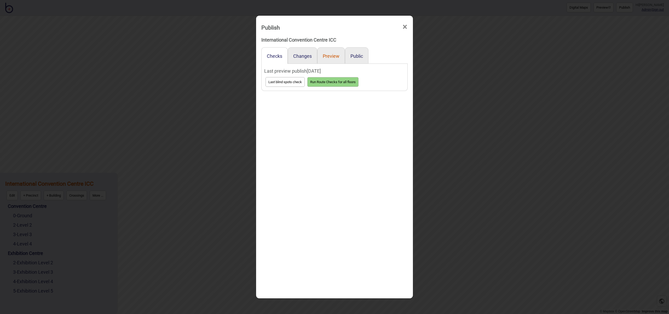
click at [333, 57] on button "Preview" at bounding box center [331, 55] width 17 height 5
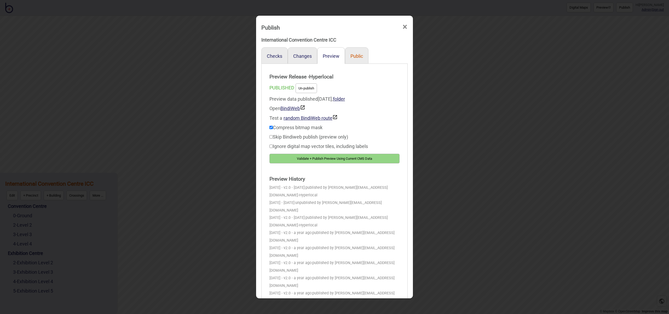
click at [362, 56] on button "Public" at bounding box center [357, 55] width 13 height 5
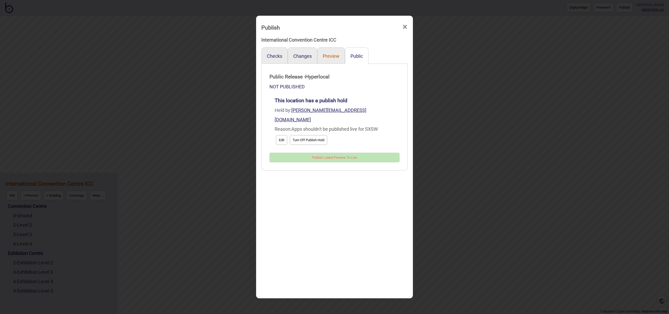
click at [336, 55] on button "Preview" at bounding box center [331, 55] width 17 height 5
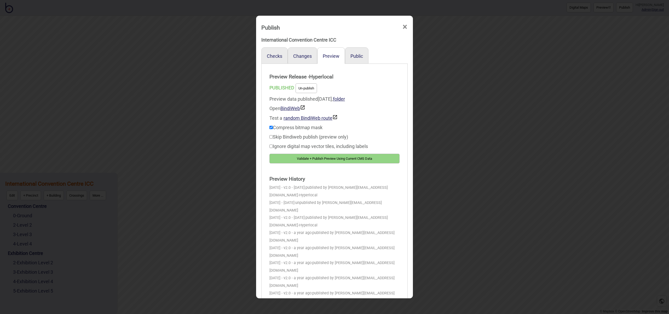
click at [314, 87] on button "Un-publish" at bounding box center [306, 88] width 21 height 10
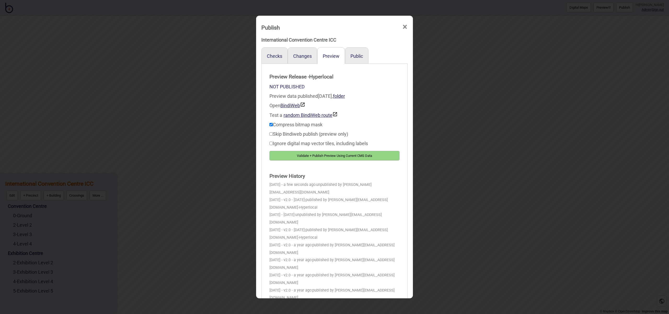
click at [407, 26] on span "×" at bounding box center [404, 26] width 5 height 17
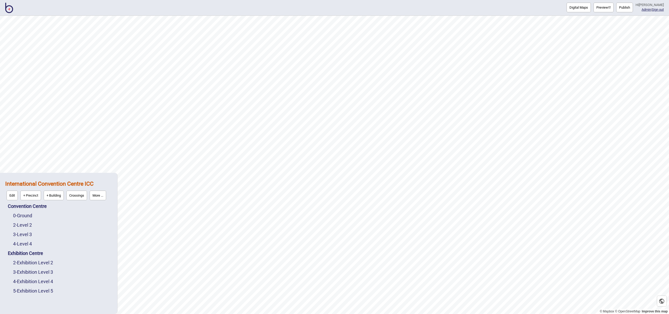
click at [101, 194] on button "More ..." at bounding box center [98, 196] width 16 height 10
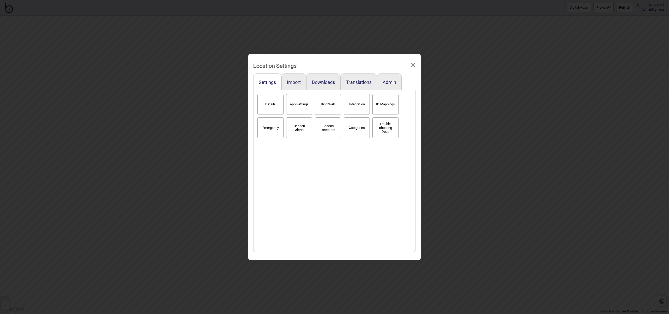
click at [271, 111] on button "Details" at bounding box center [271, 104] width 26 height 21
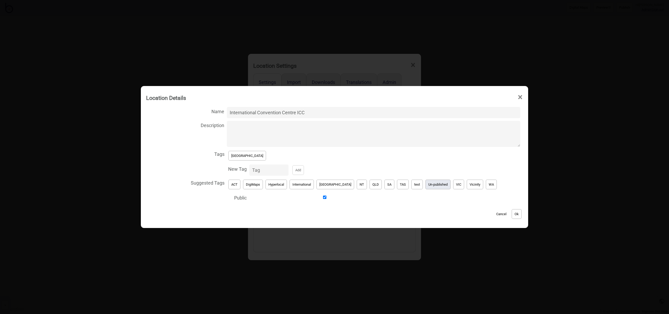
drag, startPoint x: 422, startPoint y: 184, endPoint x: 357, endPoint y: 178, distance: 65.7
click at [426, 184] on button "Un-published" at bounding box center [438, 185] width 25 height 10
click at [242, 156] on button "[GEOGRAPHIC_DATA]" at bounding box center [248, 156] width 38 height 10
click at [512, 215] on button "Ok" at bounding box center [517, 214] width 10 height 10
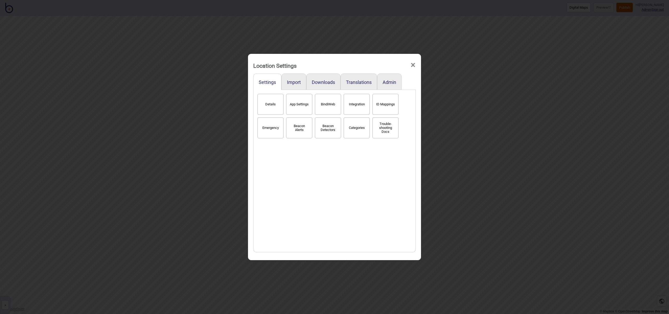
click at [415, 66] on span "×" at bounding box center [412, 64] width 5 height 17
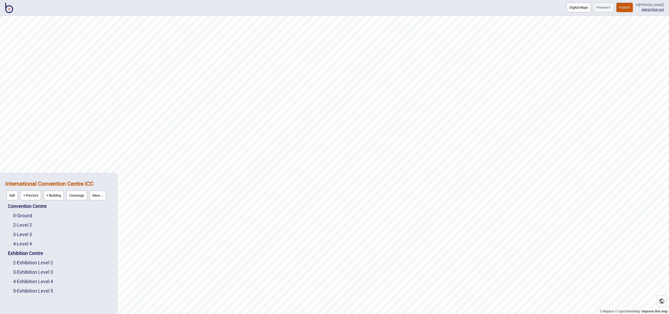
click at [7, 9] on img at bounding box center [9, 8] width 8 height 10
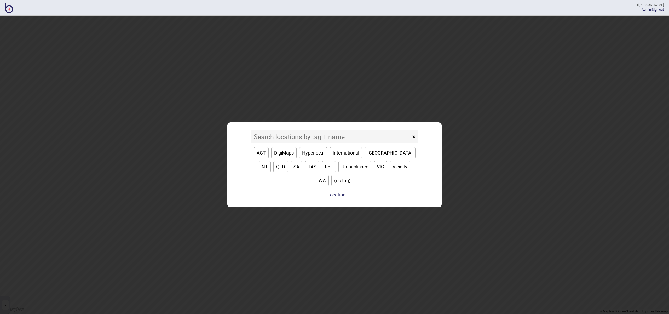
click at [376, 158] on button "[GEOGRAPHIC_DATA]" at bounding box center [390, 152] width 51 height 11
type input "[GEOGRAPHIC_DATA]"
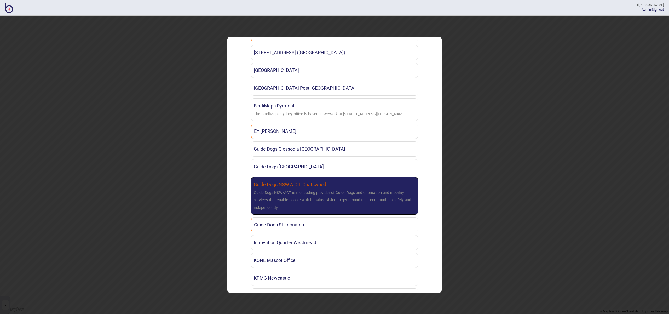
scroll to position [253, 0]
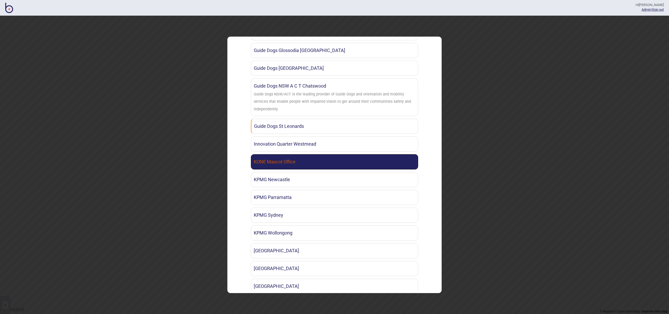
click at [372, 165] on link "KONE Mascot Office" at bounding box center [334, 161] width 167 height 15
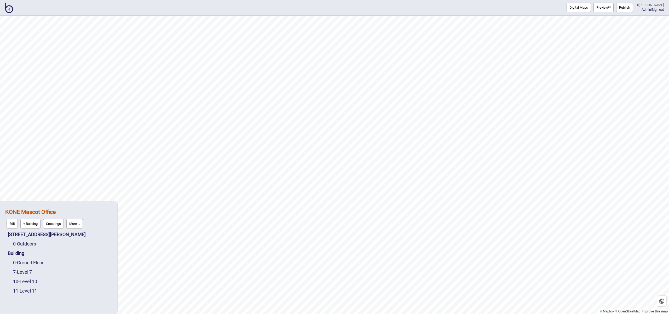
click at [631, 6] on button "Publish" at bounding box center [625, 8] width 17 height 10
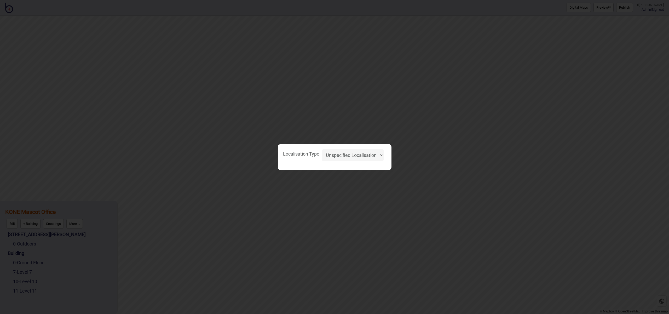
click at [366, 158] on select "Unspecified Localisation Beacons Hyperlocal None" at bounding box center [353, 155] width 62 height 12
click at [322, 149] on select "Unspecified Localisation Beacons Hyperlocal None" at bounding box center [353, 155] width 62 height 12
select select "Unspecified"
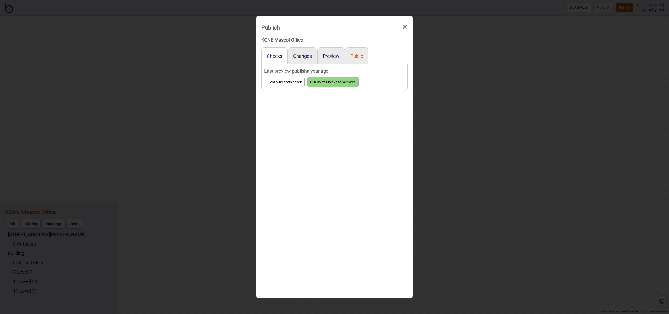
click at [357, 56] on button "Public" at bounding box center [357, 55] width 13 height 5
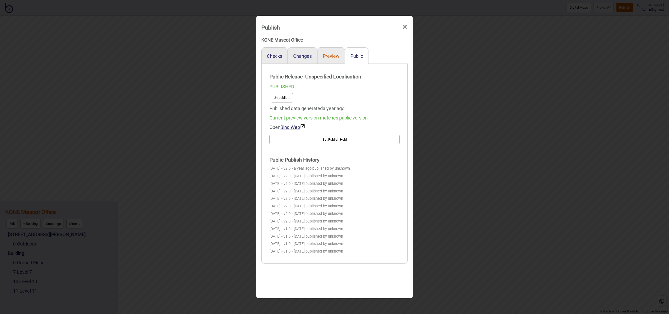
click at [329, 56] on button "Preview" at bounding box center [331, 55] width 17 height 5
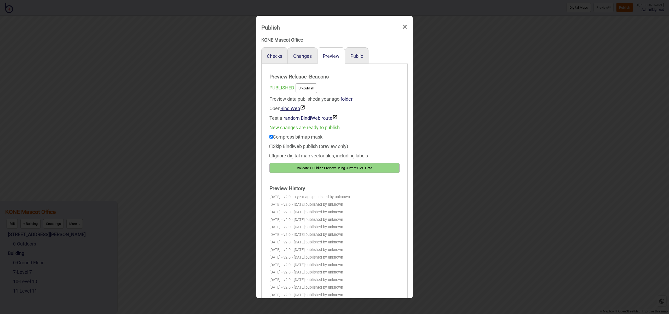
click at [404, 28] on span "×" at bounding box center [404, 26] width 5 height 17
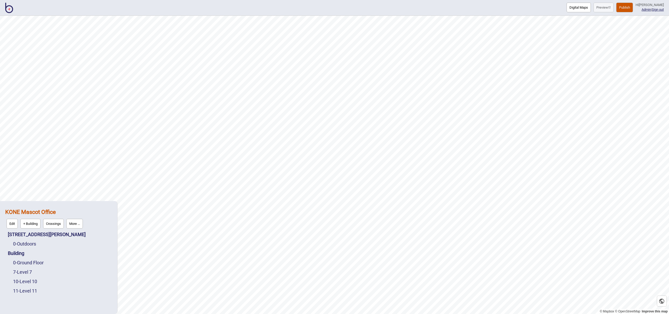
click at [12, 11] on img at bounding box center [9, 8] width 8 height 10
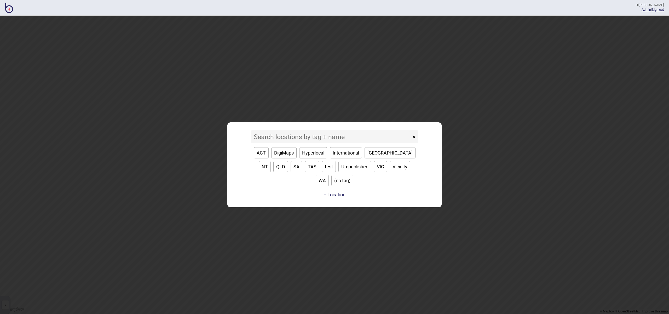
click at [373, 158] on button "[GEOGRAPHIC_DATA]" at bounding box center [390, 152] width 51 height 11
type input "[GEOGRAPHIC_DATA]"
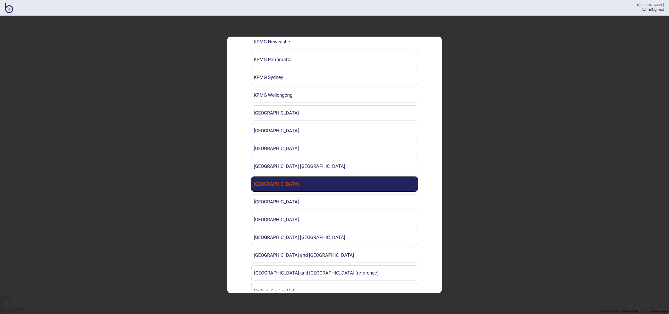
scroll to position [392, 0]
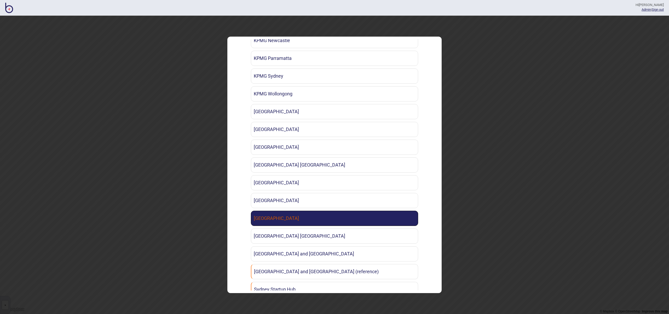
click at [327, 218] on link "[GEOGRAPHIC_DATA]" at bounding box center [334, 218] width 167 height 15
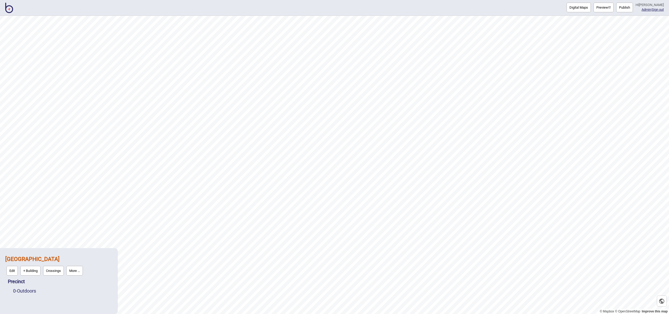
click at [628, 9] on button "Publish" at bounding box center [625, 8] width 17 height 10
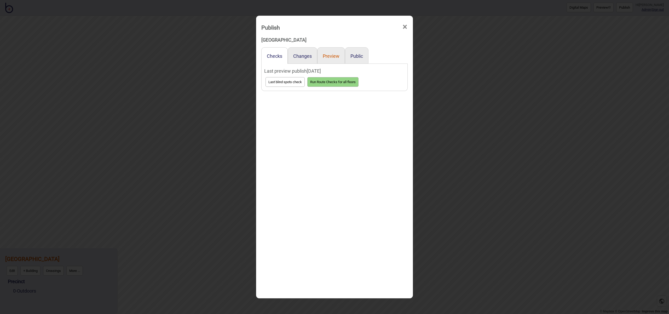
click at [335, 55] on button "Preview" at bounding box center [331, 55] width 17 height 5
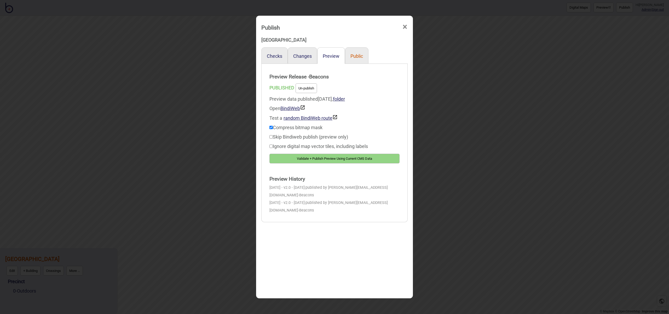
click at [351, 55] on button "Public" at bounding box center [357, 55] width 13 height 5
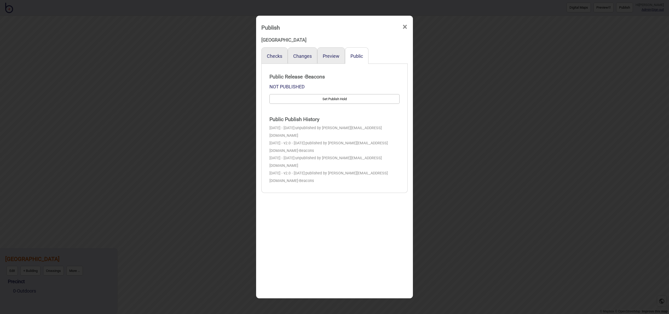
click at [406, 26] on span "×" at bounding box center [404, 26] width 5 height 17
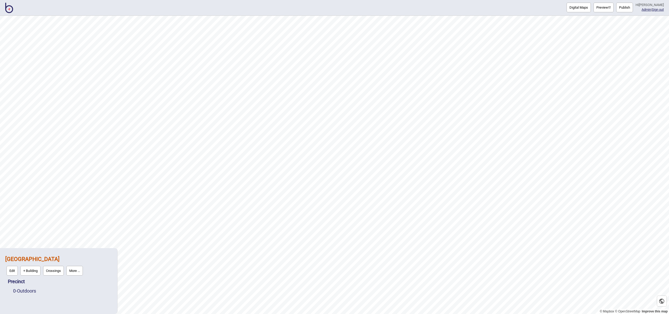
click at [78, 268] on button "More ..." at bounding box center [74, 271] width 16 height 10
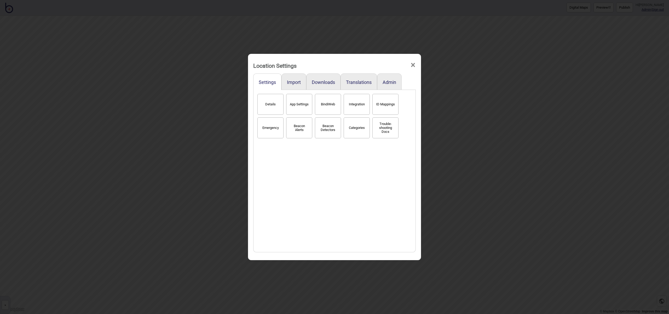
click at [272, 107] on button "Details" at bounding box center [271, 104] width 26 height 21
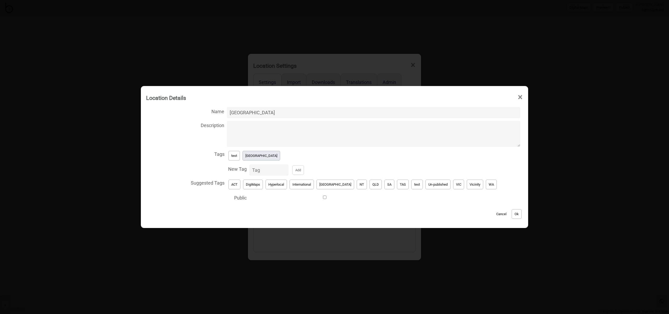
click at [263, 158] on button "[GEOGRAPHIC_DATA]" at bounding box center [262, 156] width 38 height 10
click at [512, 214] on button "Ok" at bounding box center [517, 214] width 10 height 10
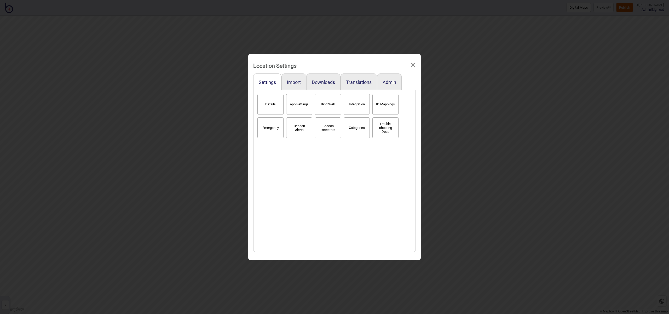
click at [412, 65] on span "×" at bounding box center [412, 64] width 5 height 17
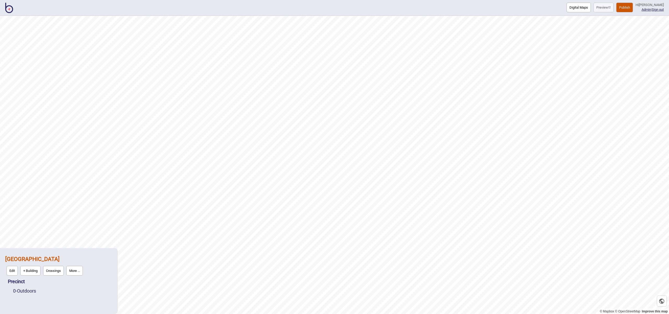
click at [12, 11] on img at bounding box center [9, 8] width 8 height 10
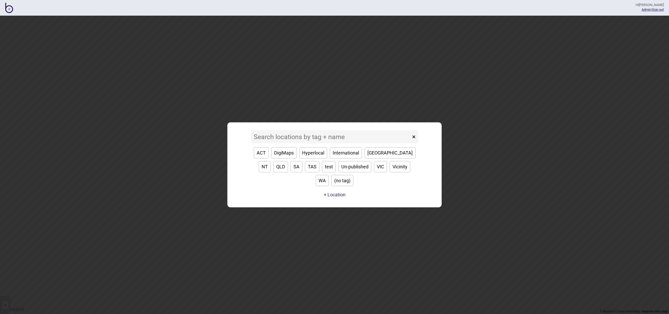
click at [370, 158] on button "[GEOGRAPHIC_DATA]" at bounding box center [390, 152] width 51 height 11
type input "[GEOGRAPHIC_DATA]"
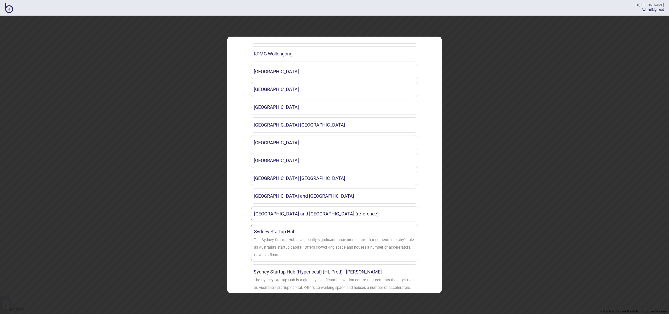
scroll to position [453, 0]
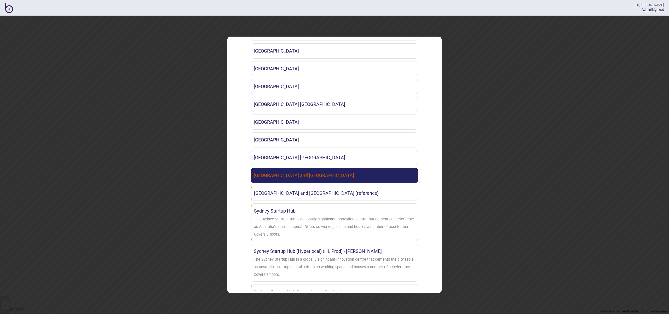
click at [367, 176] on link "[GEOGRAPHIC_DATA] and [GEOGRAPHIC_DATA]" at bounding box center [334, 175] width 167 height 15
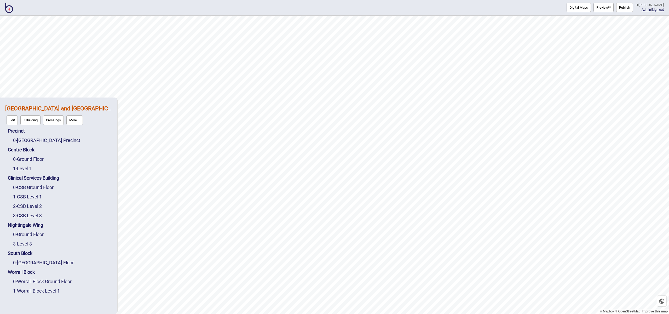
click at [633, 8] on button "Publish" at bounding box center [625, 8] width 17 height 10
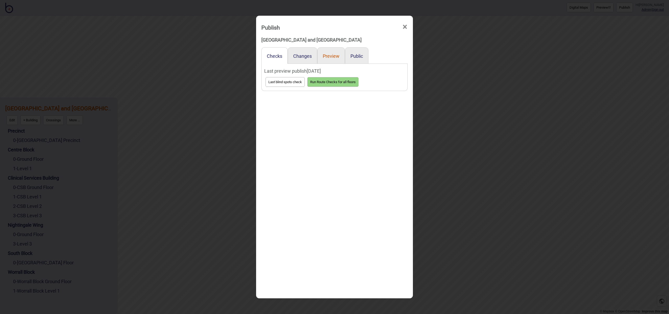
click at [334, 57] on button "Preview" at bounding box center [331, 55] width 17 height 5
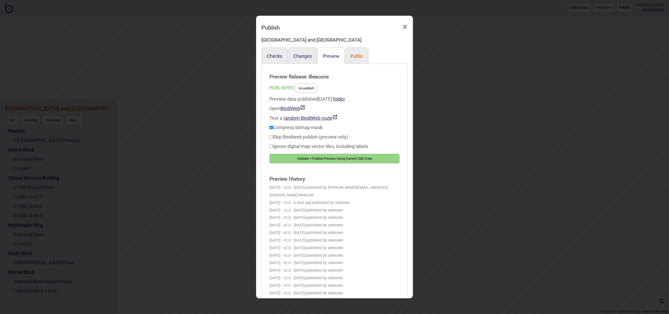
click at [357, 55] on button "Public" at bounding box center [357, 55] width 13 height 5
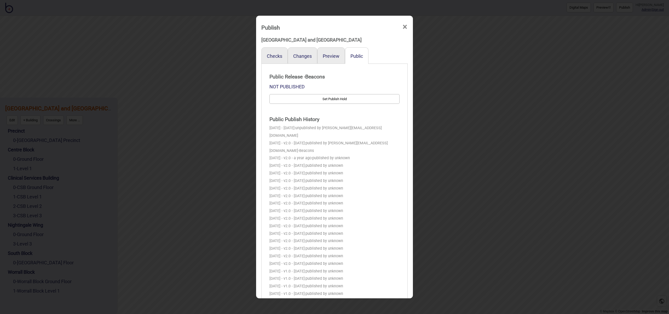
click at [405, 27] on span "×" at bounding box center [404, 26] width 5 height 17
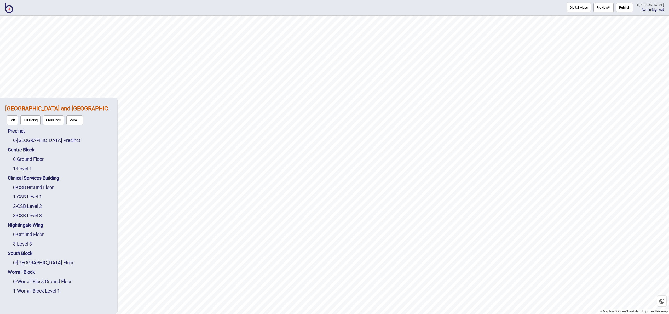
click at [78, 122] on button "More ..." at bounding box center [74, 120] width 16 height 10
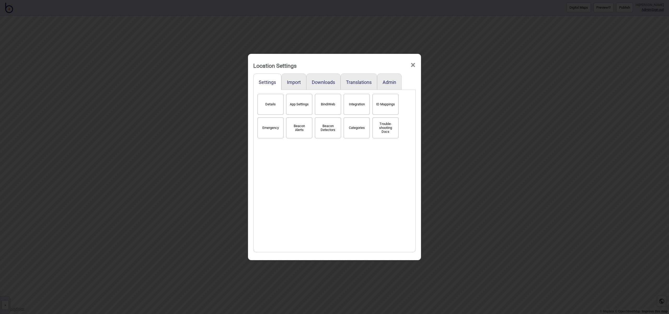
click at [260, 107] on button "Details" at bounding box center [271, 104] width 26 height 21
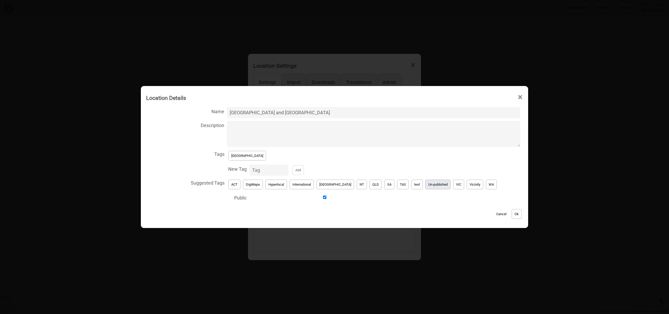
click at [427, 185] on button "Un-published" at bounding box center [438, 185] width 25 height 10
click at [245, 158] on button "[GEOGRAPHIC_DATA]" at bounding box center [248, 156] width 38 height 10
click at [512, 211] on button "Ok" at bounding box center [517, 214] width 10 height 10
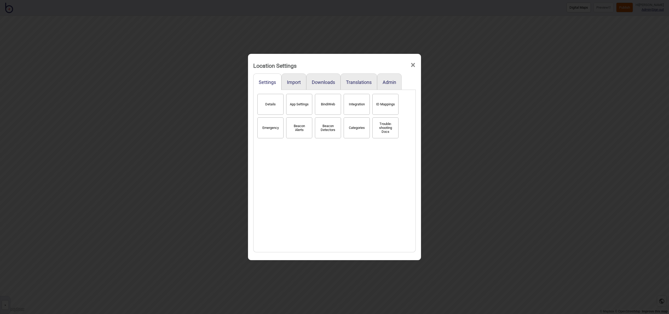
click at [415, 66] on span "×" at bounding box center [412, 64] width 5 height 17
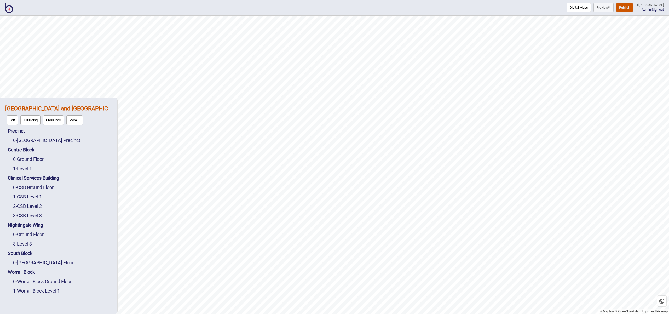
click at [8, 10] on img at bounding box center [9, 8] width 8 height 10
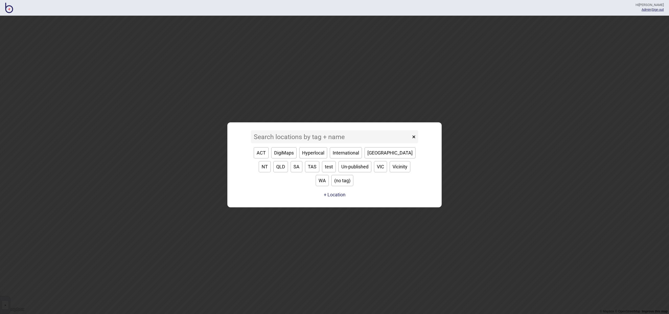
click at [376, 158] on button "[GEOGRAPHIC_DATA]" at bounding box center [390, 152] width 51 height 11
type input "[GEOGRAPHIC_DATA]"
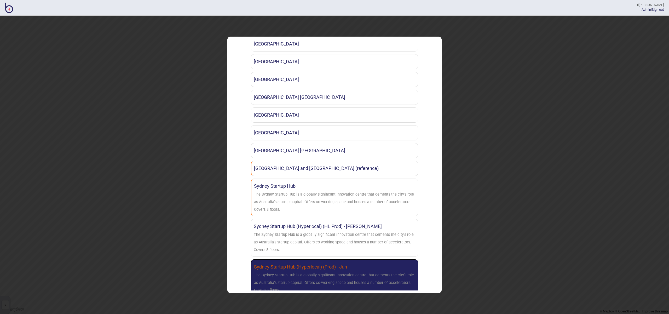
scroll to position [517, 0]
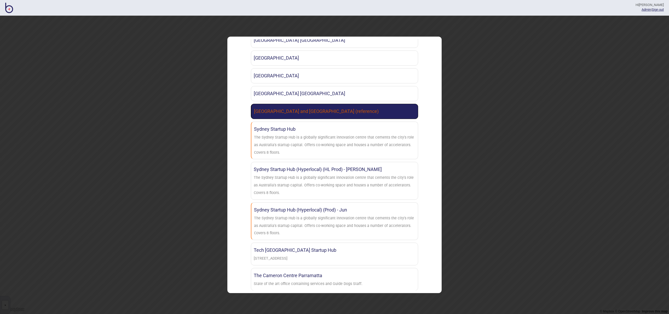
click at [304, 109] on link "[GEOGRAPHIC_DATA] and [GEOGRAPHIC_DATA] (reference)" at bounding box center [334, 111] width 167 height 15
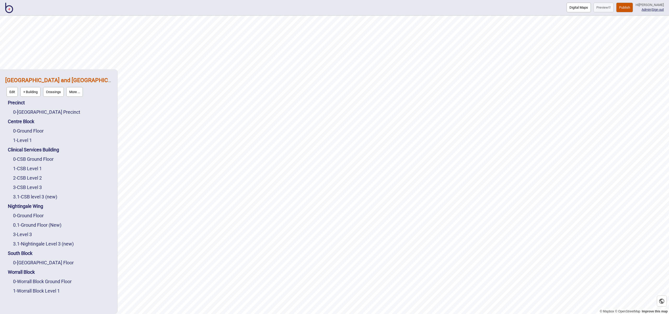
click at [79, 93] on button "More ..." at bounding box center [74, 92] width 16 height 10
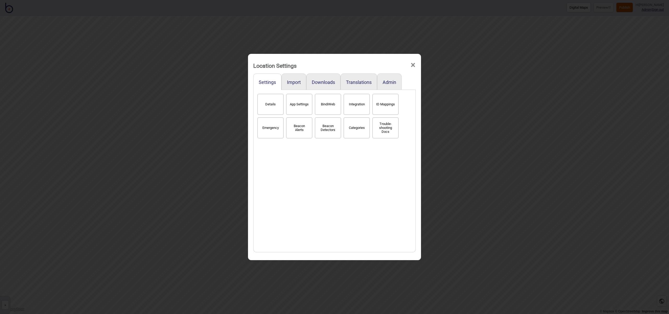
click at [274, 104] on button "Details" at bounding box center [271, 104] width 26 height 21
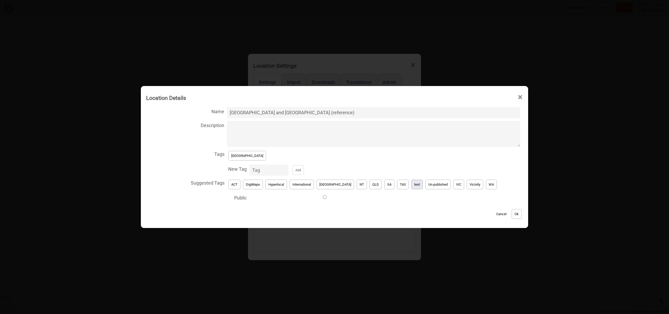
click at [412, 185] on button "test" at bounding box center [418, 185] width 12 height 10
click at [244, 156] on button "[GEOGRAPHIC_DATA]" at bounding box center [248, 156] width 38 height 10
click at [511, 214] on div "Cancel Ok" at bounding box center [334, 212] width 377 height 18
click at [512, 215] on button "Ok" at bounding box center [517, 214] width 10 height 10
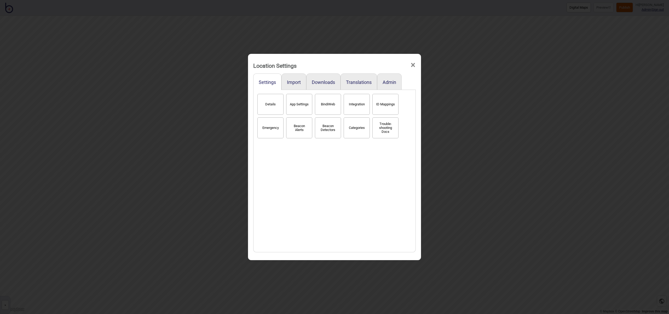
click at [415, 63] on span "×" at bounding box center [412, 64] width 5 height 17
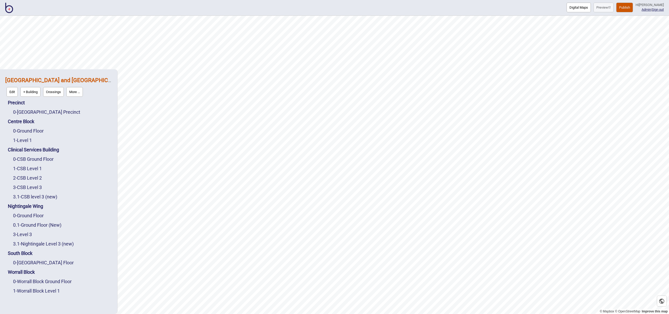
click at [7, 11] on img at bounding box center [9, 8] width 8 height 10
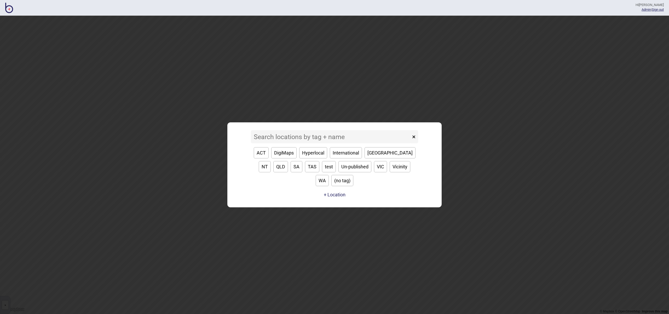
click at [372, 158] on button "[GEOGRAPHIC_DATA]" at bounding box center [390, 152] width 51 height 11
type input "[GEOGRAPHIC_DATA]"
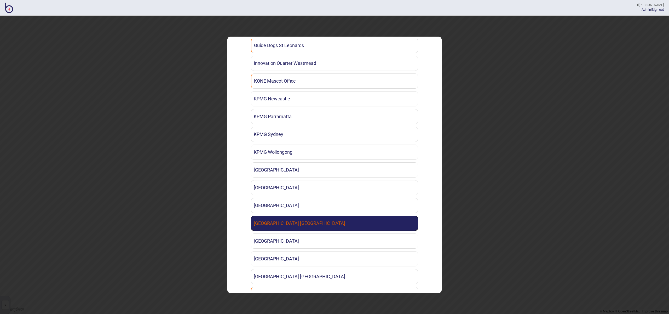
scroll to position [336, 0]
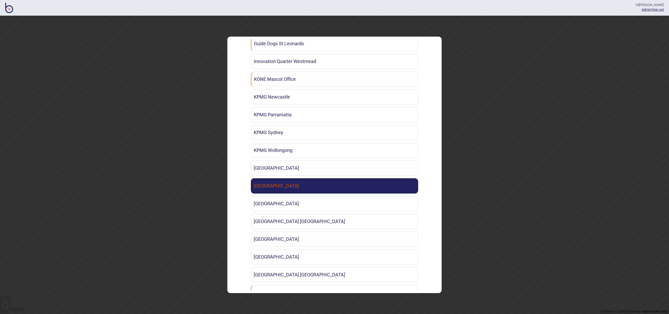
click at [296, 189] on link "[GEOGRAPHIC_DATA]" at bounding box center [334, 185] width 167 height 15
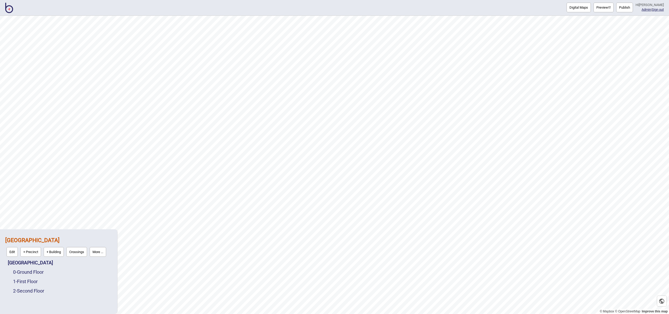
click at [629, 7] on button "Publish" at bounding box center [625, 8] width 17 height 10
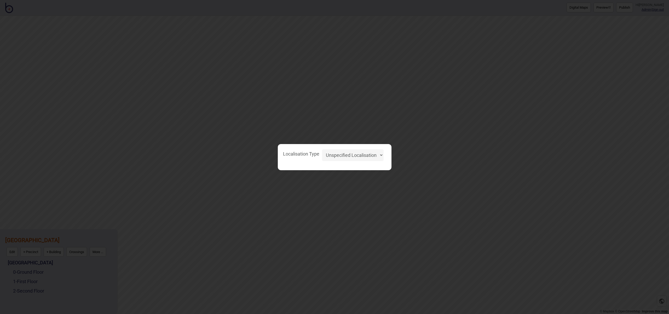
click at [364, 152] on select "Unspecified Localisation Beacons Hyperlocal None" at bounding box center [353, 155] width 62 height 12
click at [322, 149] on select "Unspecified Localisation Beacons Hyperlocal None" at bounding box center [353, 155] width 62 height 12
select select "Unspecified"
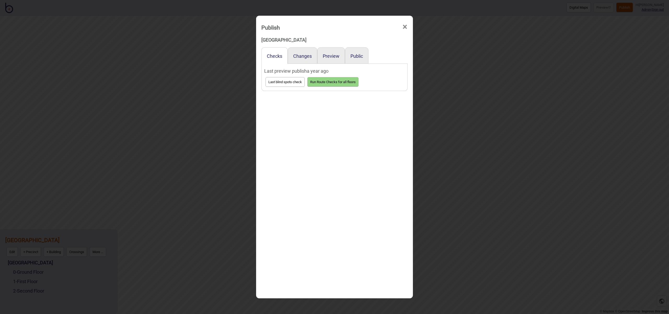
drag, startPoint x: 362, startPoint y: 60, endPoint x: 358, endPoint y: 58, distance: 4.4
click at [362, 60] on div "Public" at bounding box center [357, 55] width 24 height 16
click at [357, 55] on button "Public" at bounding box center [357, 55] width 13 height 5
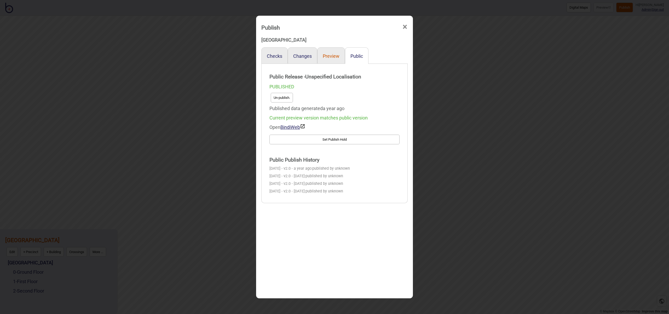
click at [330, 55] on button "Preview" at bounding box center [331, 55] width 17 height 5
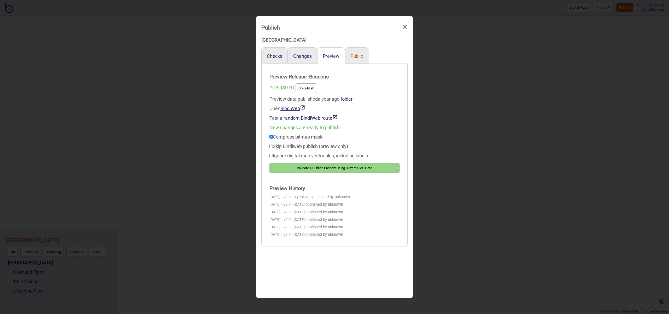
click at [360, 55] on button "Public" at bounding box center [357, 55] width 13 height 5
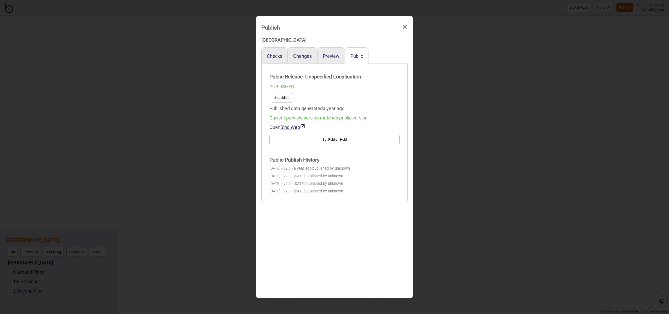
click at [403, 25] on span "×" at bounding box center [404, 26] width 5 height 17
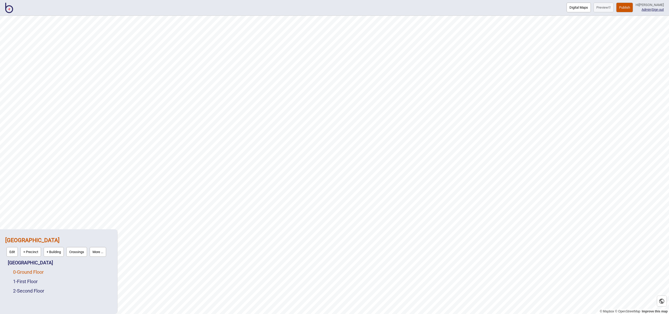
click at [38, 272] on link "0 - Ground Floor" at bounding box center [28, 271] width 31 height 5
click at [72, 272] on button "More ..." at bounding box center [72, 271] width 16 height 10
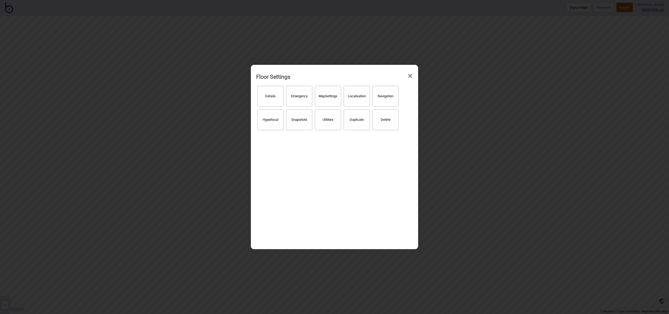
click at [279, 122] on button "Hyperlocal" at bounding box center [271, 119] width 26 height 21
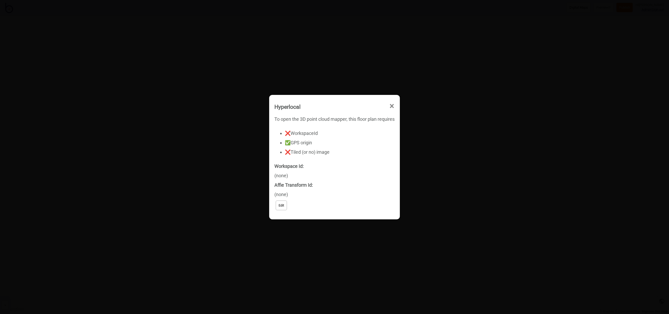
click at [392, 105] on span "×" at bounding box center [391, 106] width 5 height 17
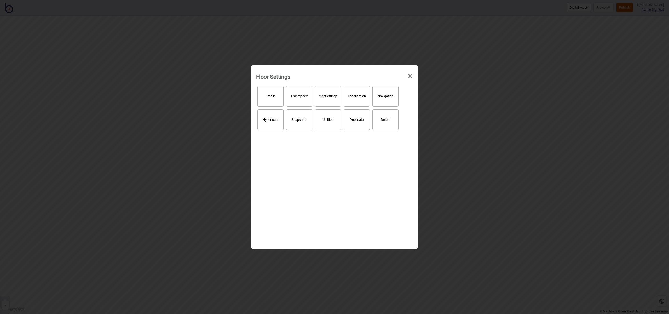
click at [410, 77] on span "×" at bounding box center [410, 75] width 5 height 17
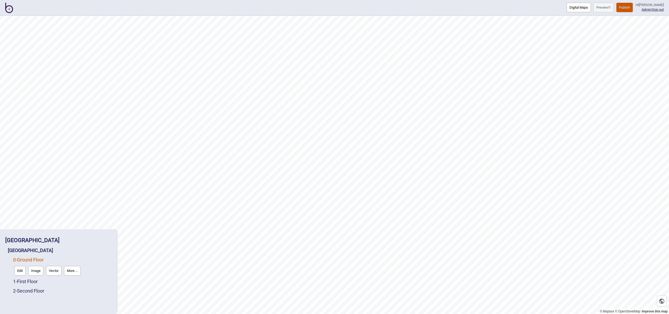
click at [6, 8] on img at bounding box center [9, 8] width 8 height 10
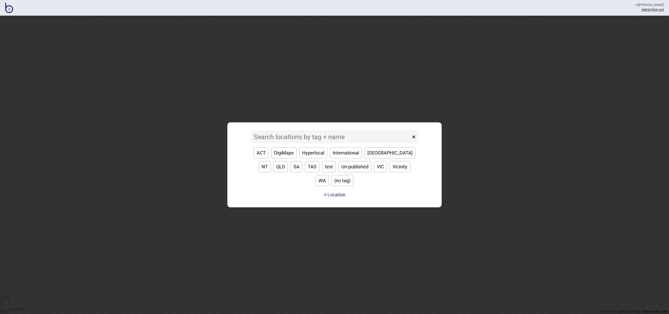
click at [375, 158] on button "[GEOGRAPHIC_DATA]" at bounding box center [390, 152] width 51 height 11
type input "[GEOGRAPHIC_DATA]"
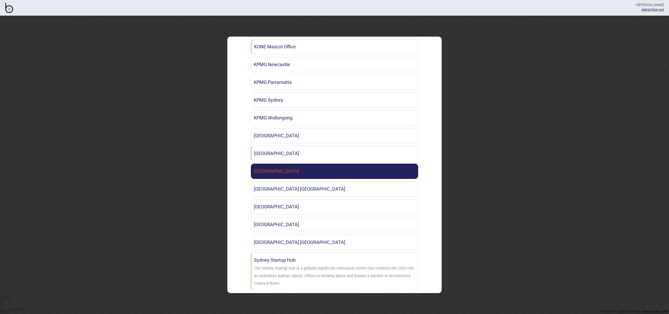
scroll to position [367, 0]
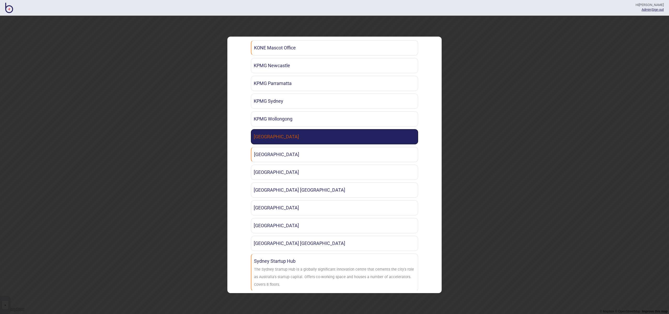
click at [303, 138] on link "[GEOGRAPHIC_DATA]" at bounding box center [334, 136] width 167 height 15
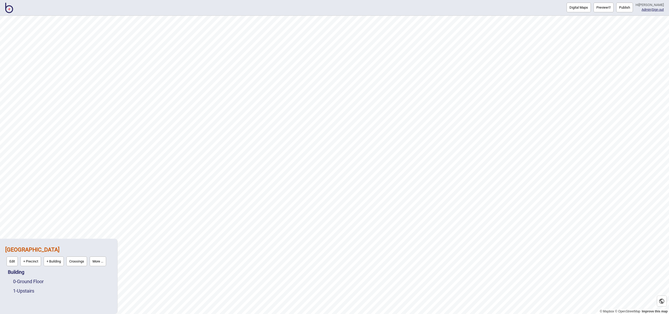
click at [626, 8] on button "Publish" at bounding box center [625, 8] width 17 height 10
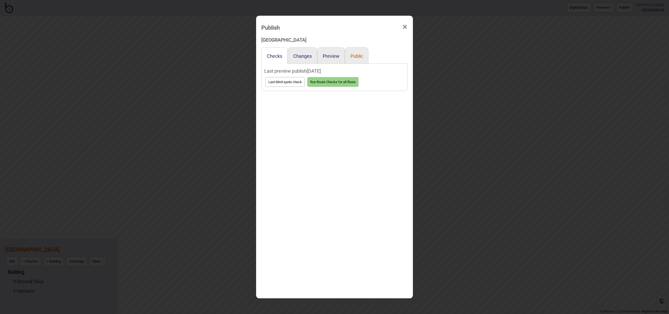
click at [355, 56] on button "Public" at bounding box center [357, 55] width 13 height 5
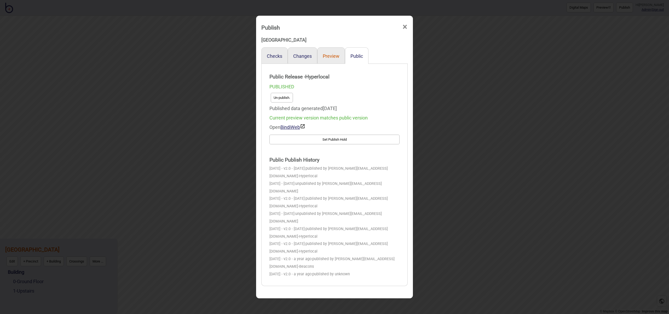
click at [336, 55] on button "Preview" at bounding box center [331, 55] width 17 height 5
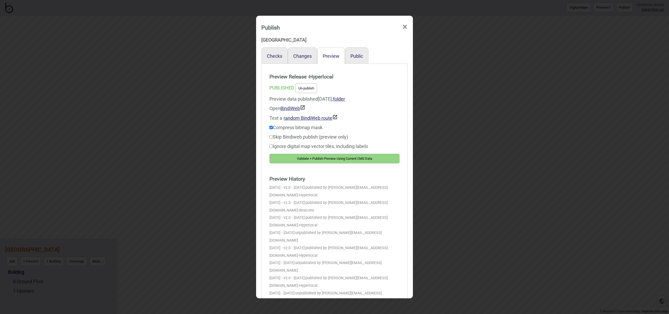
click at [403, 26] on span "×" at bounding box center [404, 26] width 5 height 17
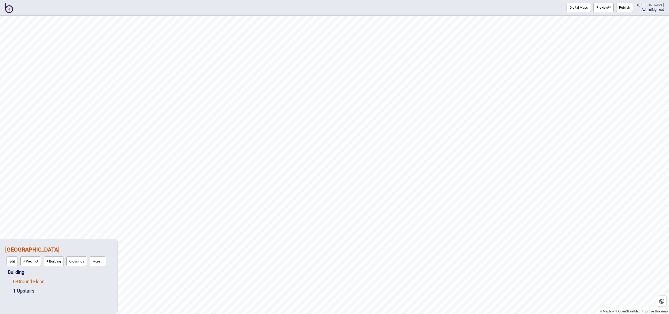
click at [41, 281] on link "0 - Ground Floor" at bounding box center [28, 281] width 31 height 5
click at [23, 280] on button "Edit" at bounding box center [19, 280] width 11 height 10
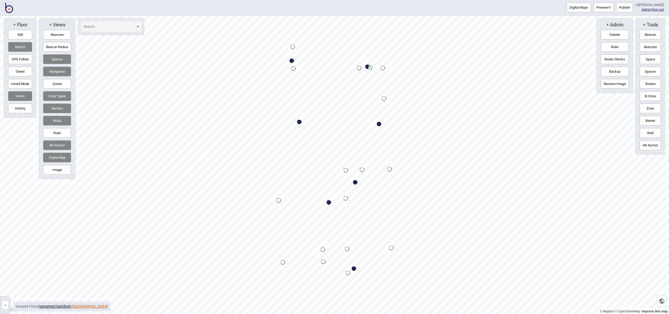
click at [85, 307] on link "[GEOGRAPHIC_DATA]" at bounding box center [90, 306] width 36 height 4
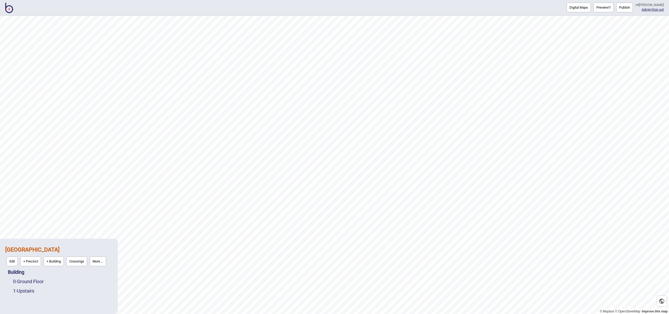
click at [628, 9] on button "Publish" at bounding box center [625, 8] width 17 height 10
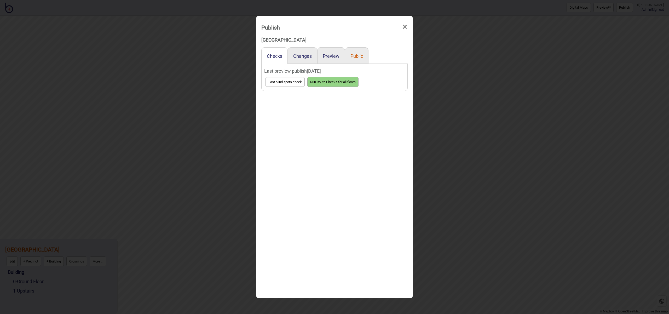
click at [356, 54] on button "Public" at bounding box center [357, 55] width 13 height 5
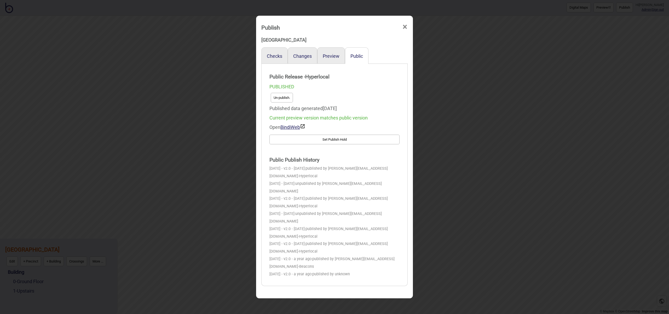
click at [288, 101] on button "Un-publish." at bounding box center [282, 98] width 22 height 10
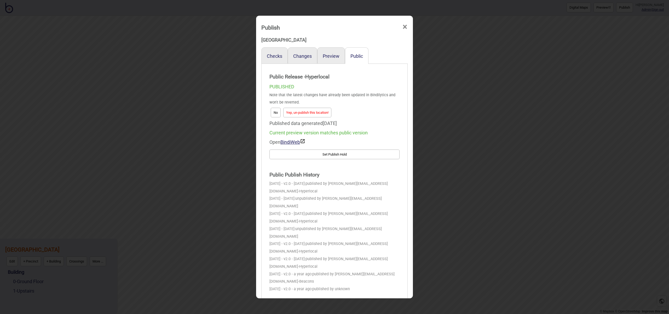
click at [309, 112] on button "Yep, un-publish this location!" at bounding box center [307, 113] width 48 height 10
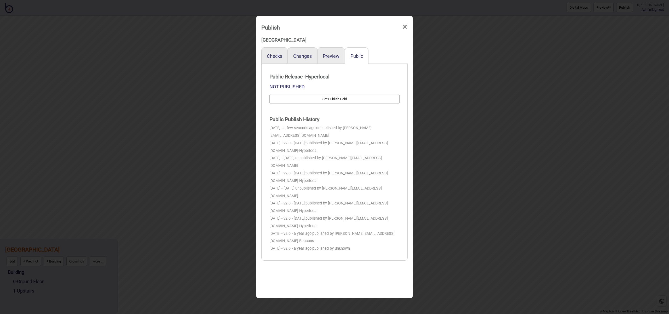
click at [406, 28] on span "×" at bounding box center [404, 26] width 5 height 17
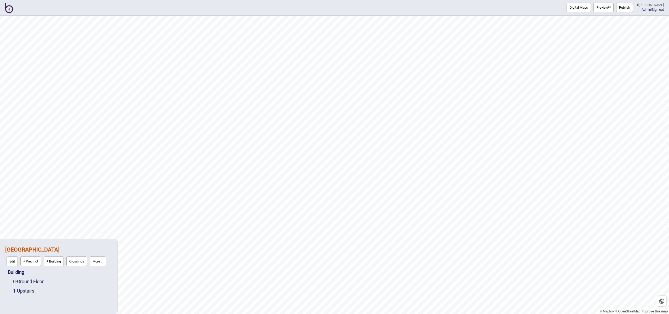
click at [96, 261] on button "More ..." at bounding box center [98, 261] width 16 height 10
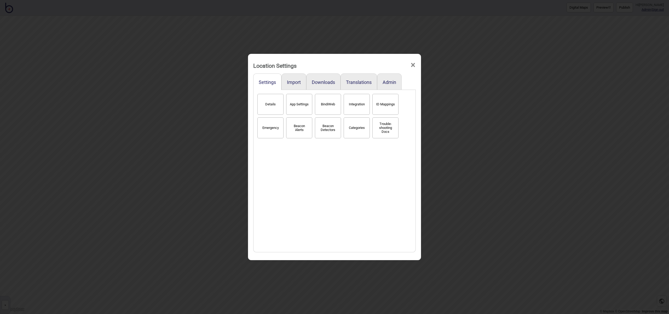
click at [271, 106] on button "Details" at bounding box center [271, 104] width 26 height 21
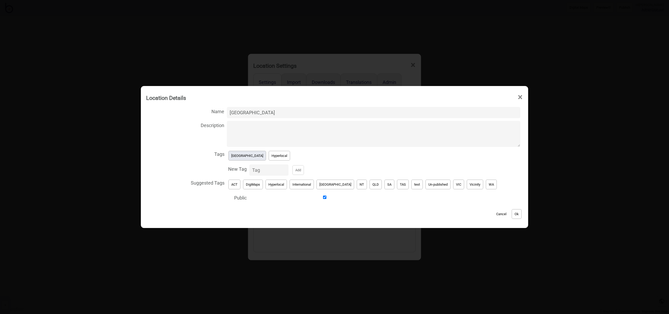
click at [248, 159] on button "[GEOGRAPHIC_DATA]" at bounding box center [248, 156] width 38 height 10
click at [412, 185] on button "test" at bounding box center [418, 185] width 12 height 10
click at [512, 214] on button "Ok" at bounding box center [517, 214] width 10 height 10
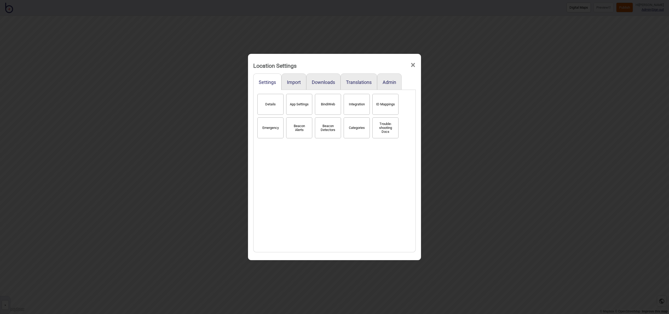
click at [411, 66] on span "×" at bounding box center [412, 64] width 5 height 17
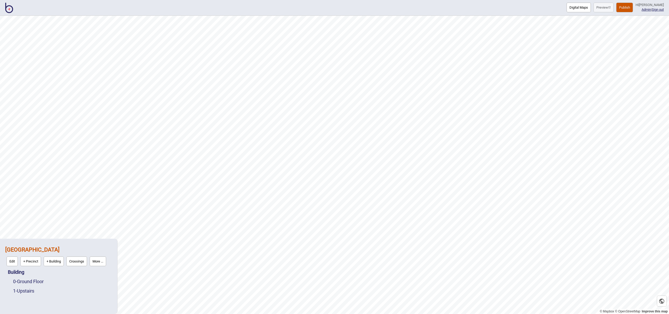
click at [8, 10] on img at bounding box center [9, 8] width 8 height 10
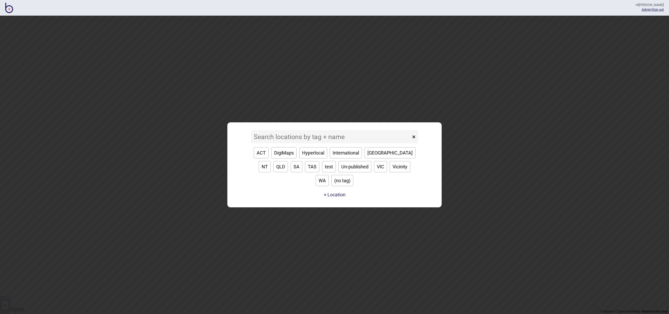
click at [375, 158] on button "[GEOGRAPHIC_DATA]" at bounding box center [390, 152] width 51 height 11
type input "[GEOGRAPHIC_DATA]"
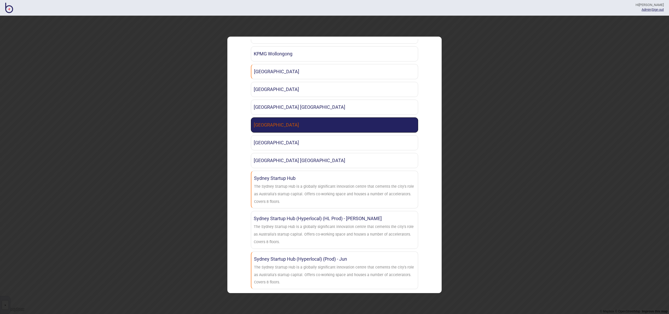
scroll to position [428, 0]
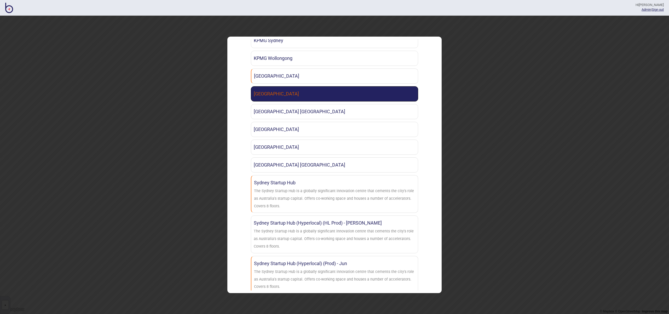
click at [276, 90] on link "[GEOGRAPHIC_DATA]" at bounding box center [334, 93] width 167 height 15
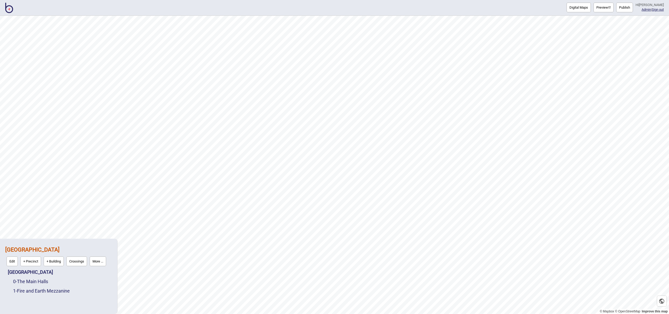
click at [627, 6] on button "Publish" at bounding box center [625, 8] width 17 height 10
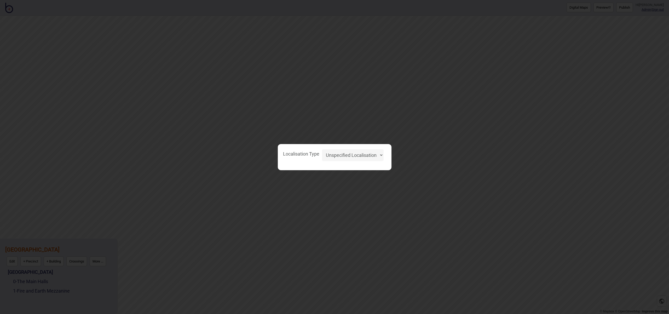
click at [359, 154] on select "Unspecified Localisation Beacons Hyperlocal None" at bounding box center [353, 155] width 62 height 12
click at [322, 149] on select "Unspecified Localisation Beacons Hyperlocal None" at bounding box center [353, 155] width 62 height 12
select select "Unspecified"
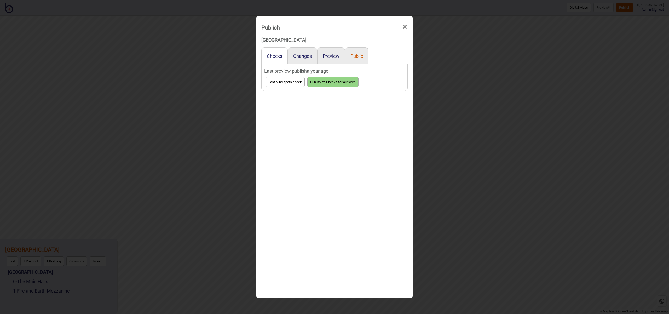
click at [358, 56] on button "Public" at bounding box center [357, 55] width 13 height 5
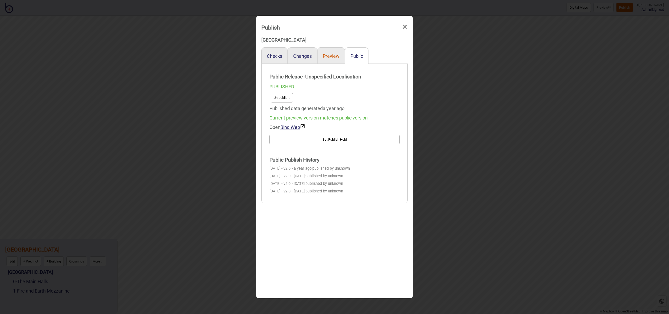
click at [335, 56] on button "Preview" at bounding box center [331, 55] width 17 height 5
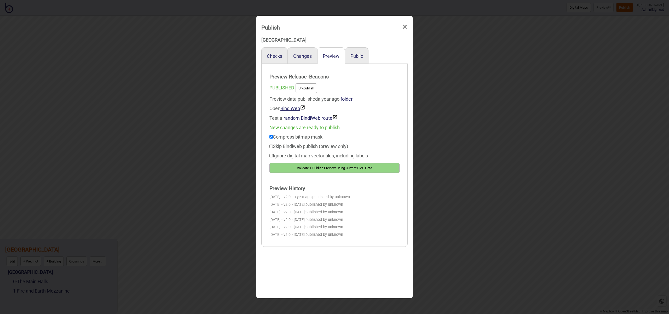
click at [406, 27] on span "×" at bounding box center [404, 26] width 5 height 17
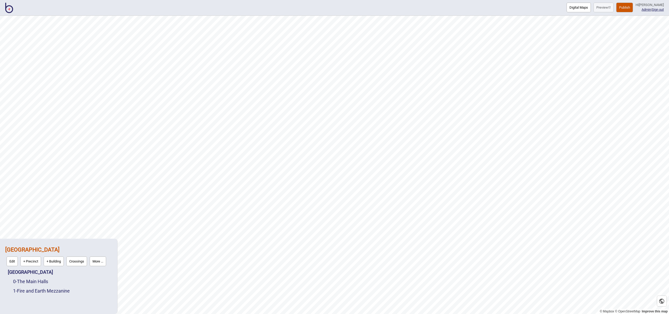
click at [12, 8] on img at bounding box center [9, 8] width 8 height 10
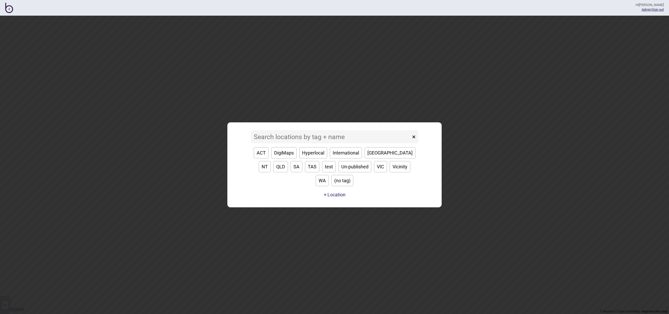
click at [377, 158] on button "[GEOGRAPHIC_DATA]" at bounding box center [390, 152] width 51 height 11
type input "[GEOGRAPHIC_DATA]"
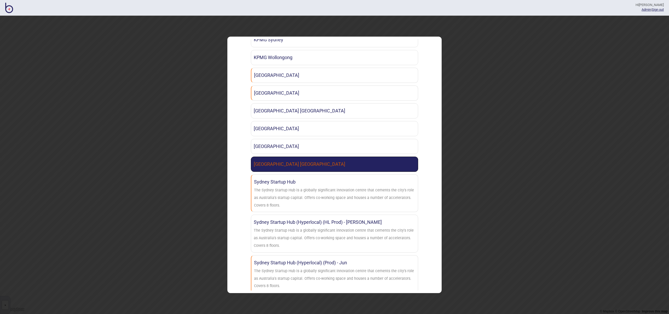
scroll to position [438, 0]
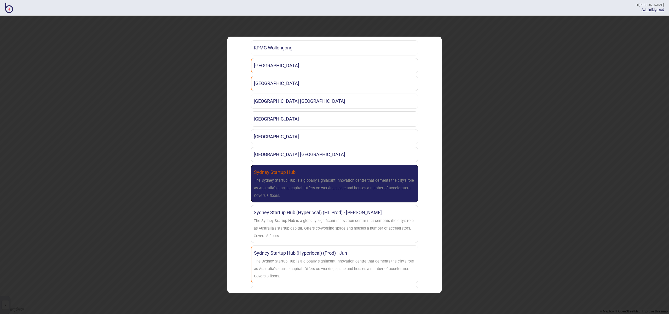
click at [315, 193] on div "The Sydney Startup Hub is a globally significant innovation centre that cements…" at bounding box center [334, 188] width 161 height 22
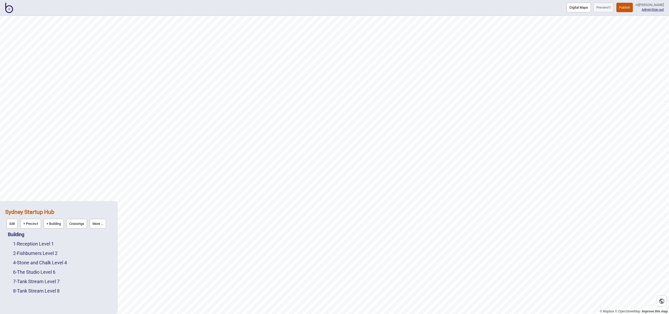
click at [627, 8] on button "Publish" at bounding box center [625, 8] width 17 height 10
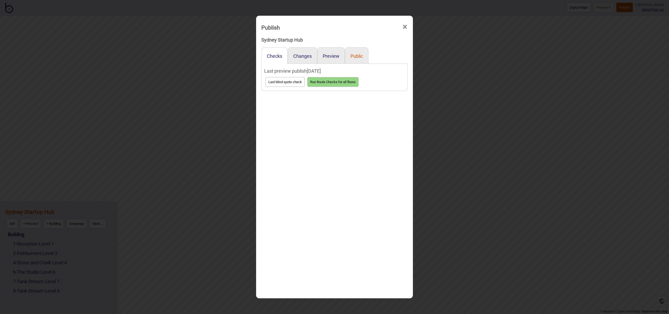
click at [354, 55] on button "Public" at bounding box center [357, 55] width 13 height 5
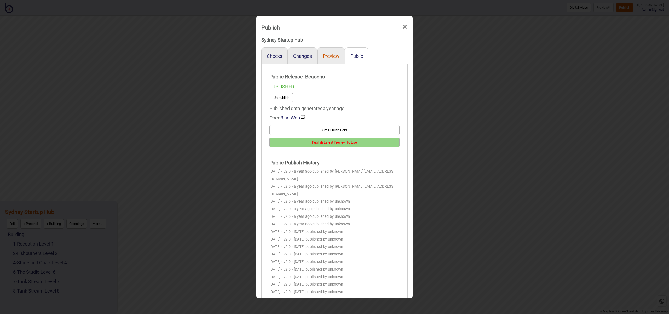
click at [331, 56] on button "Preview" at bounding box center [331, 55] width 17 height 5
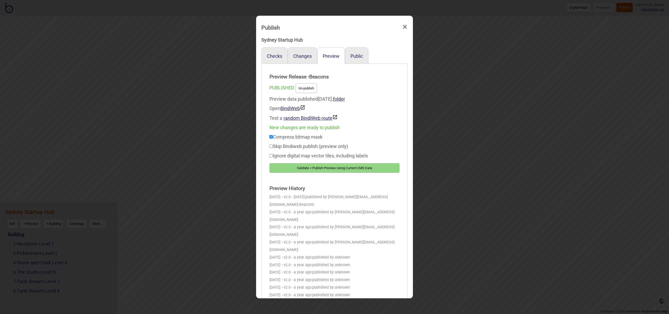
click at [404, 28] on span "×" at bounding box center [404, 26] width 5 height 17
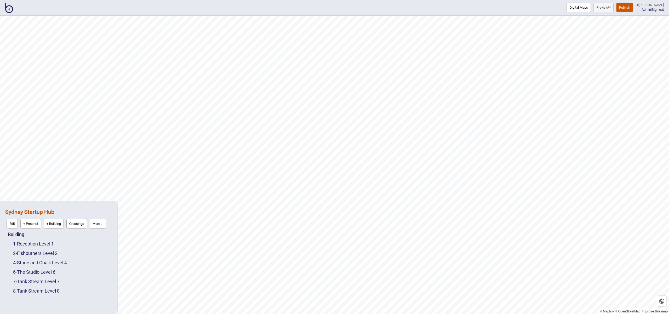
click at [8, 11] on img at bounding box center [9, 8] width 8 height 10
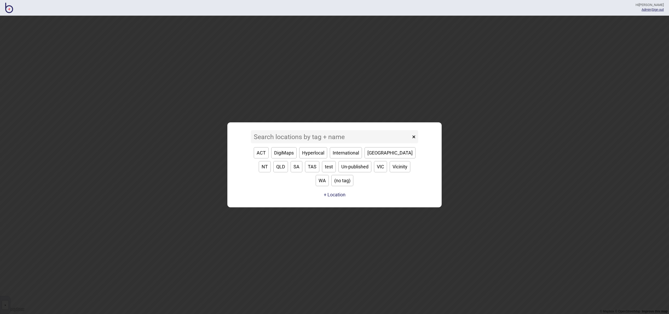
click at [370, 158] on button "[GEOGRAPHIC_DATA]" at bounding box center [390, 152] width 51 height 11
type input "[GEOGRAPHIC_DATA]"
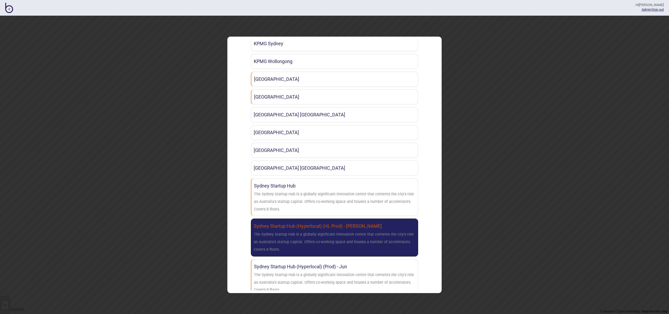
scroll to position [431, 0]
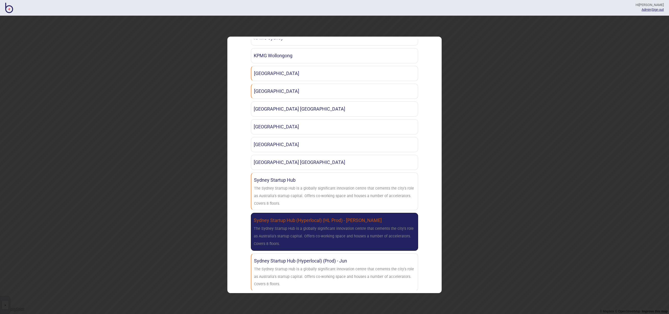
click at [336, 227] on div "The Sydney Startup Hub is a globally significant innovation centre that cements…" at bounding box center [335, 236] width 162 height 22
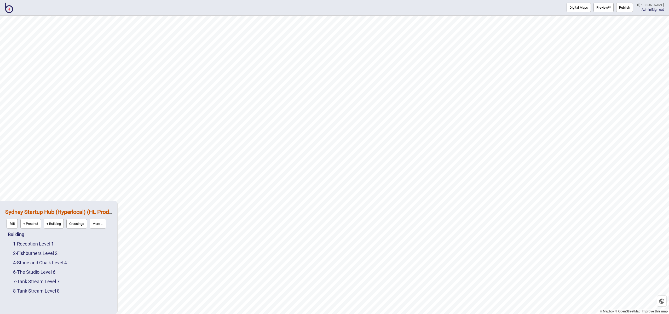
click at [625, 10] on button "Publish" at bounding box center [625, 8] width 17 height 10
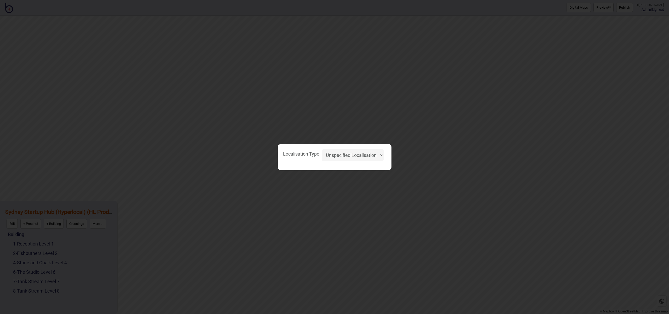
click at [370, 156] on select "Unspecified Localisation Beacons Hyperlocal None" at bounding box center [353, 155] width 62 height 12
click at [322, 149] on select "Unspecified Localisation Beacons Hyperlocal None" at bounding box center [353, 155] width 62 height 12
select select "Unspecified"
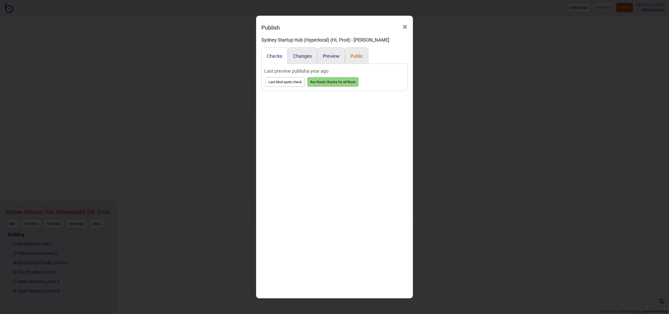
click at [354, 55] on button "Public" at bounding box center [357, 55] width 13 height 5
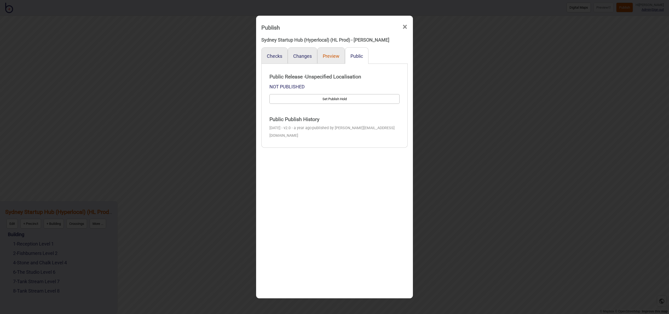
click at [333, 56] on button "Preview" at bounding box center [331, 55] width 17 height 5
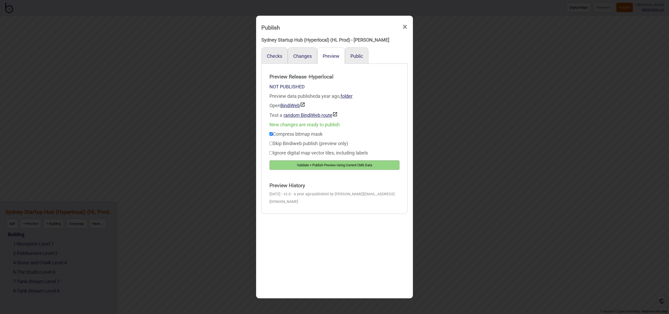
click at [406, 26] on span "×" at bounding box center [404, 26] width 5 height 17
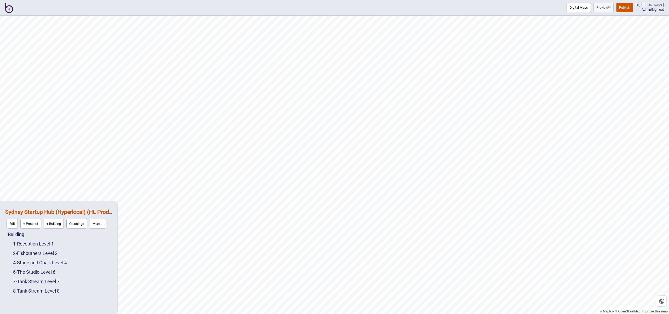
click at [110, 225] on div "Edit + Precinct + Building Crossings More ..." at bounding box center [58, 224] width 107 height 12
click at [105, 225] on button "More ..." at bounding box center [98, 224] width 16 height 10
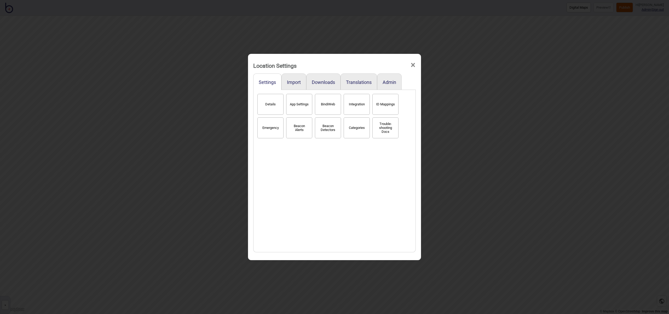
click at [278, 108] on button "Details" at bounding box center [271, 104] width 26 height 21
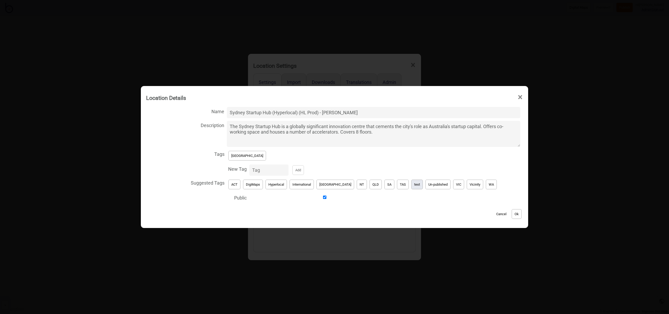
click at [412, 184] on button "test" at bounding box center [418, 185] width 12 height 10
click at [243, 156] on button "[GEOGRAPHIC_DATA]" at bounding box center [248, 156] width 38 height 10
click at [512, 215] on button "Ok" at bounding box center [517, 214] width 10 height 10
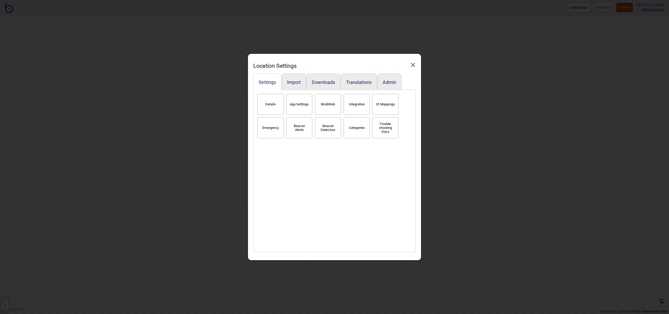
click at [414, 64] on span "×" at bounding box center [412, 64] width 5 height 17
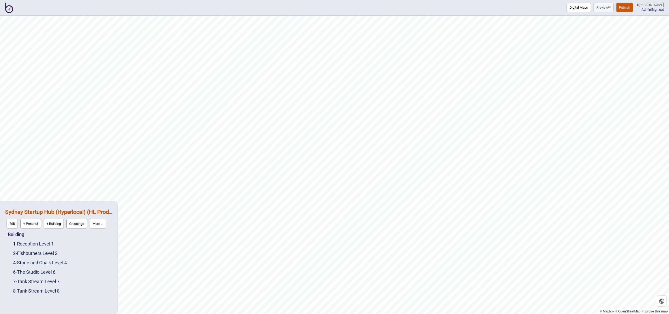
click at [11, 9] on img at bounding box center [9, 8] width 8 height 10
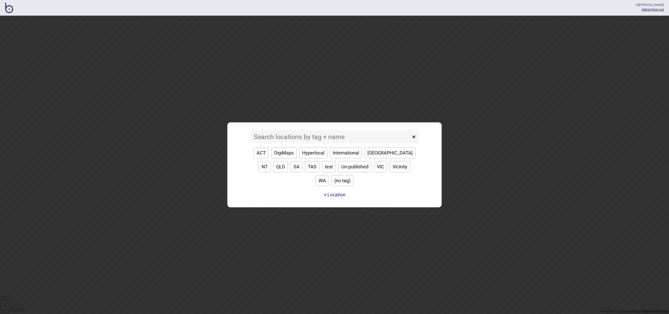
click at [371, 158] on button "[GEOGRAPHIC_DATA]" at bounding box center [390, 152] width 51 height 11
type input "[GEOGRAPHIC_DATA]"
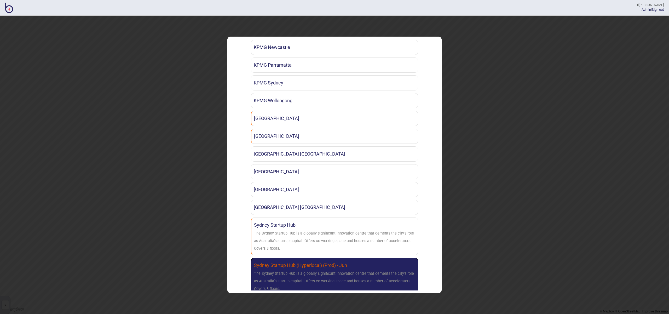
scroll to position [434, 0]
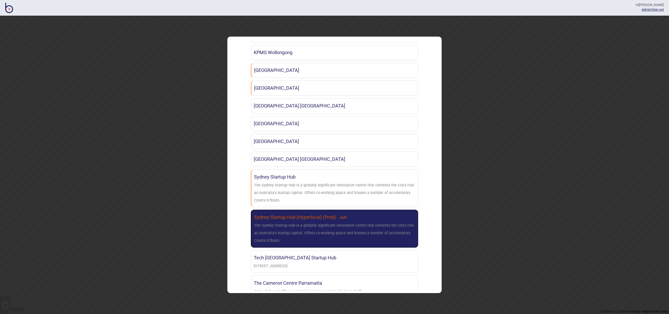
click at [361, 212] on link "Sydney Startup Hub (Hyperlocal) (Prod) - Jun The Sydney Startup Hub is a global…" at bounding box center [334, 229] width 167 height 38
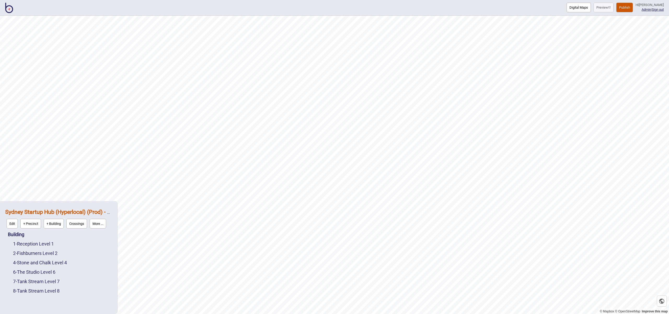
click at [630, 6] on button "Publish" at bounding box center [625, 8] width 17 height 10
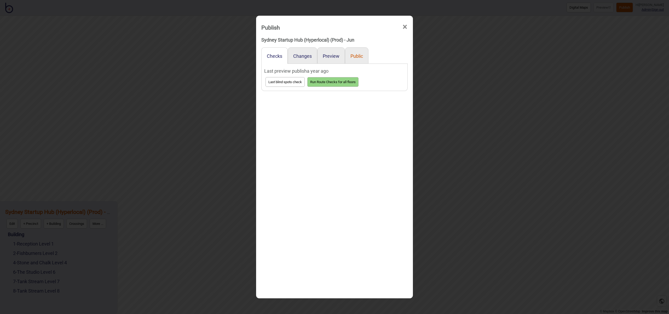
click at [358, 58] on button "Public" at bounding box center [357, 55] width 13 height 5
click at [329, 56] on button "Preview" at bounding box center [331, 55] width 17 height 5
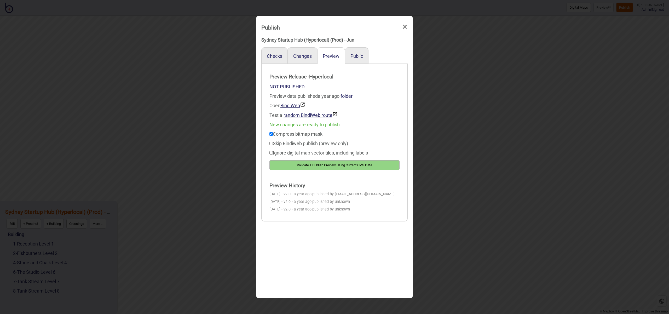
click at [405, 27] on span "×" at bounding box center [404, 26] width 5 height 17
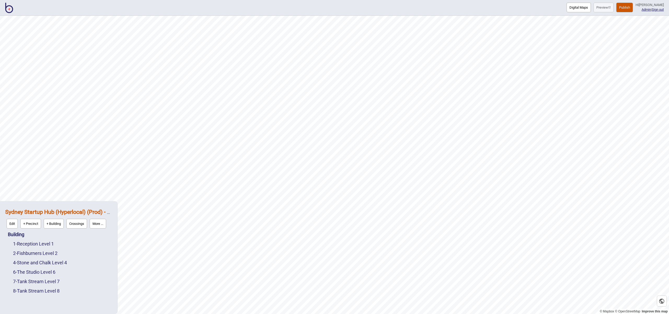
click at [98, 224] on button "More ..." at bounding box center [98, 224] width 16 height 10
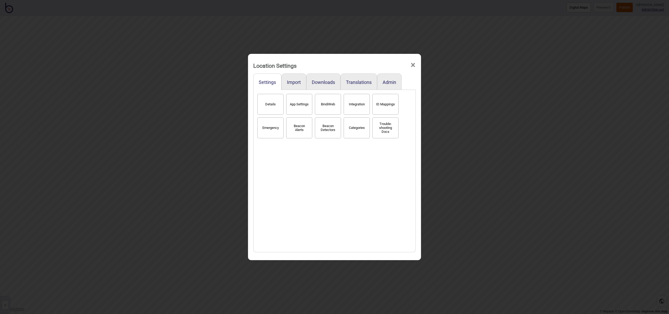
click at [268, 93] on div "Details App Settings BindiWeb Integration ID Mappings Emergency Beacon Alerts B…" at bounding box center [334, 171] width 157 height 157
click at [270, 102] on button "Details" at bounding box center [271, 104] width 26 height 21
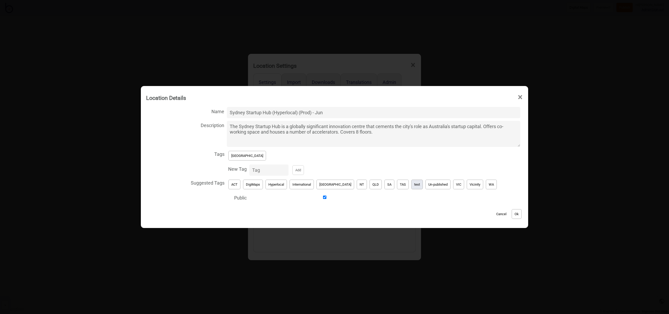
drag, startPoint x: 407, startPoint y: 186, endPoint x: 404, endPoint y: 185, distance: 3.1
click at [412, 186] on button "test" at bounding box center [418, 185] width 12 height 10
click at [246, 160] on button "[GEOGRAPHIC_DATA]" at bounding box center [248, 156] width 38 height 10
click at [512, 214] on button "Ok" at bounding box center [517, 214] width 10 height 10
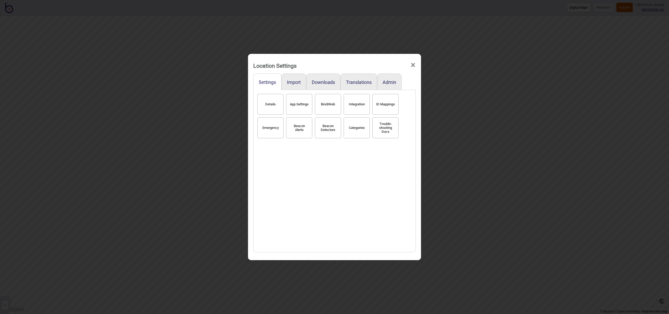
click at [416, 64] on div "Location Settings ×" at bounding box center [335, 64] width 168 height 16
click at [414, 65] on span "×" at bounding box center [412, 64] width 5 height 17
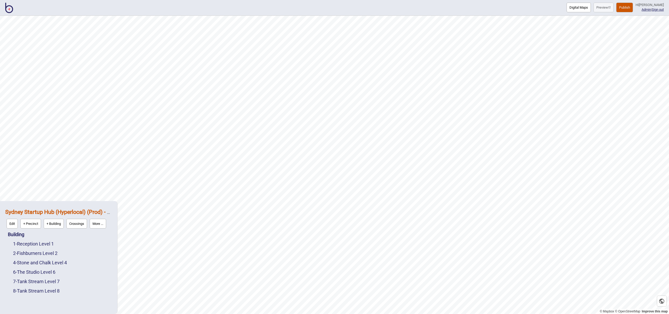
click at [5, 10] on img at bounding box center [9, 8] width 8 height 10
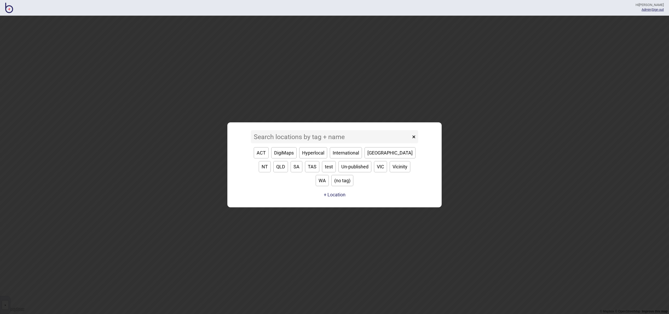
click at [368, 158] on button "[GEOGRAPHIC_DATA]" at bounding box center [390, 152] width 51 height 11
type input "[GEOGRAPHIC_DATA]"
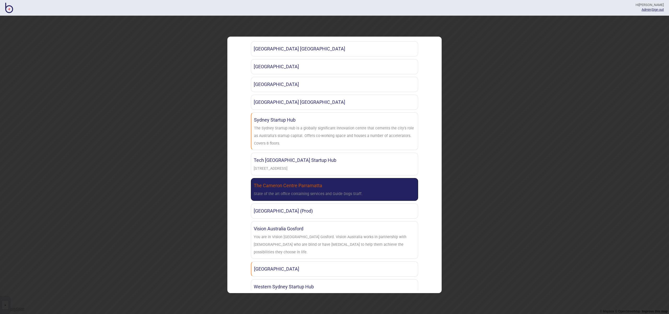
scroll to position [492, 0]
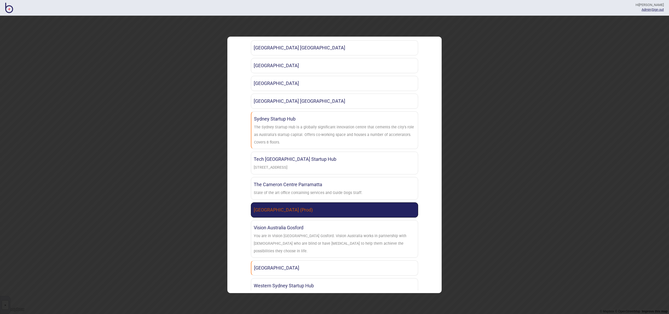
click at [338, 212] on link "[GEOGRAPHIC_DATA] (Prod)" at bounding box center [334, 209] width 167 height 15
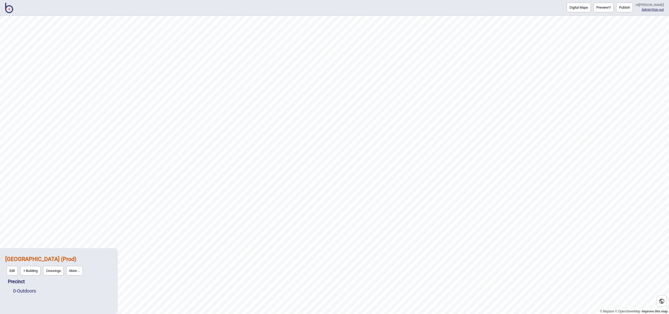
click at [633, 6] on button "Publish" at bounding box center [625, 8] width 17 height 10
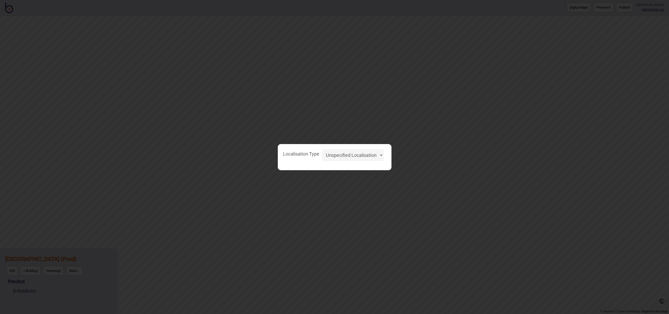
click at [361, 152] on select "Unspecified Localisation Beacons Hyperlocal None" at bounding box center [353, 155] width 62 height 12
click at [290, 128] on div "Localisation Type Unspecified Localisation Beacons Hyperlocal None" at bounding box center [334, 157] width 669 height 314
drag, startPoint x: 290, startPoint y: 128, endPoint x: 279, endPoint y: 128, distance: 11.0
click at [290, 128] on div "Localisation Type Unspecified Localisation Beacons Hyperlocal None" at bounding box center [334, 157] width 669 height 314
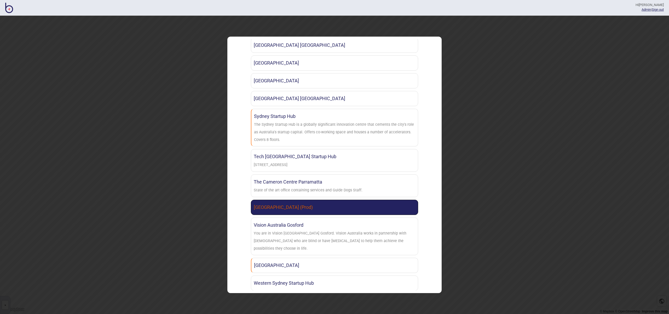
scroll to position [495, 0]
click at [347, 202] on link "[GEOGRAPHIC_DATA] (Prod)" at bounding box center [334, 206] width 167 height 15
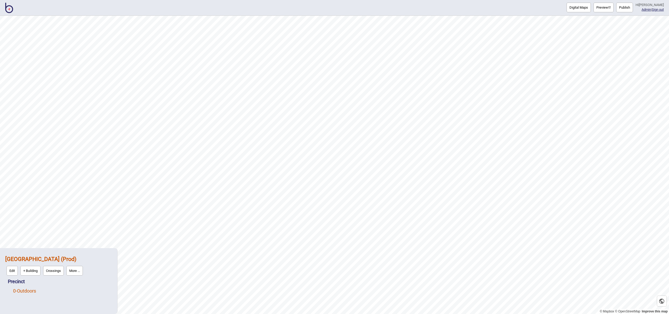
click at [32, 289] on link "0 - Outdoors" at bounding box center [24, 290] width 23 height 5
click at [96, 290] on button "More ..." at bounding box center [88, 290] width 16 height 10
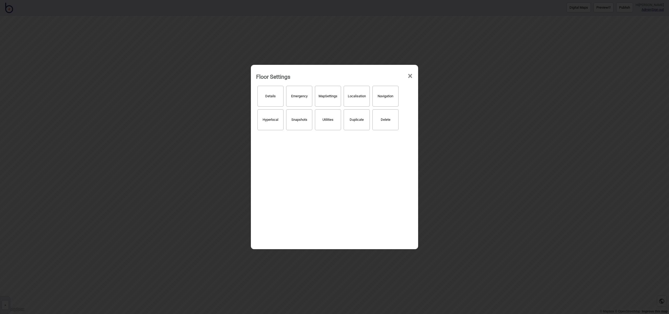
click at [270, 122] on button "Hyperlocal" at bounding box center [271, 119] width 26 height 21
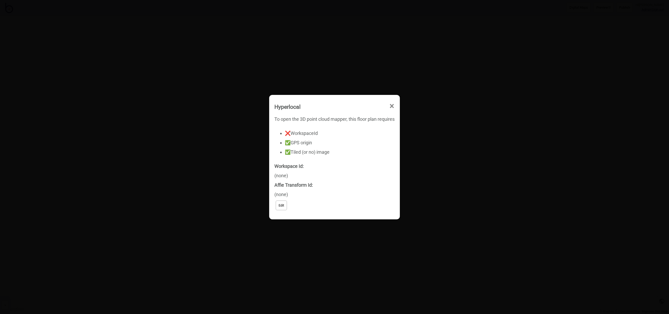
click at [394, 106] on span "×" at bounding box center [391, 106] width 5 height 17
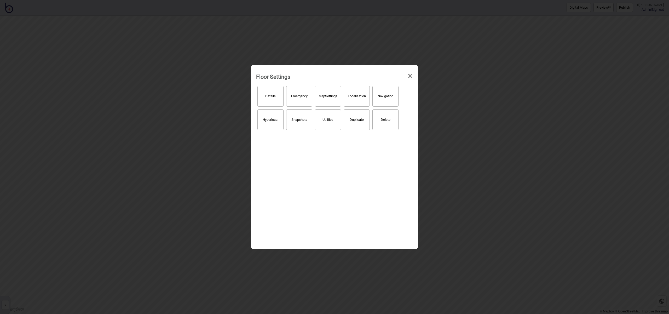
click at [410, 77] on span "×" at bounding box center [410, 75] width 5 height 17
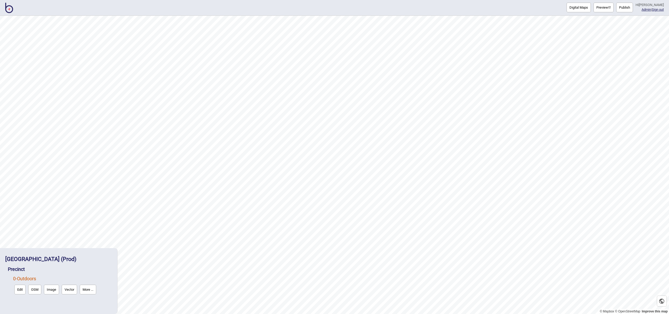
click at [92, 292] on button "More ..." at bounding box center [88, 290] width 16 height 10
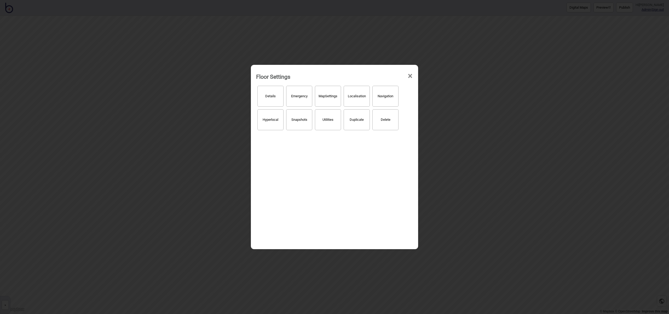
click at [269, 104] on button "Details" at bounding box center [271, 96] width 26 height 21
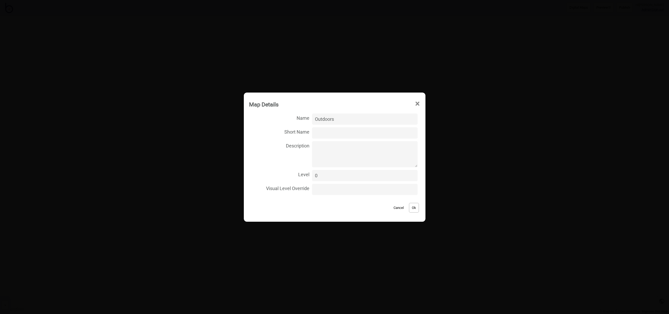
click at [395, 208] on button "Cancel" at bounding box center [398, 208] width 15 height 10
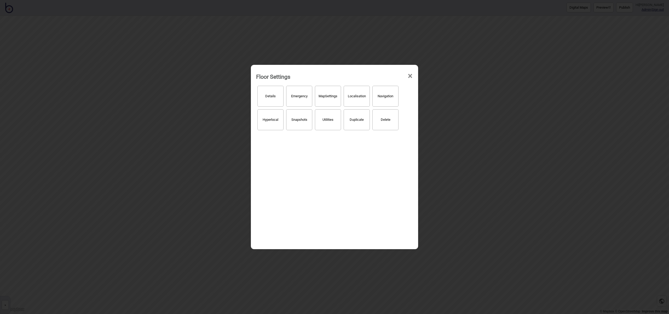
click at [276, 100] on button "Details" at bounding box center [271, 96] width 26 height 21
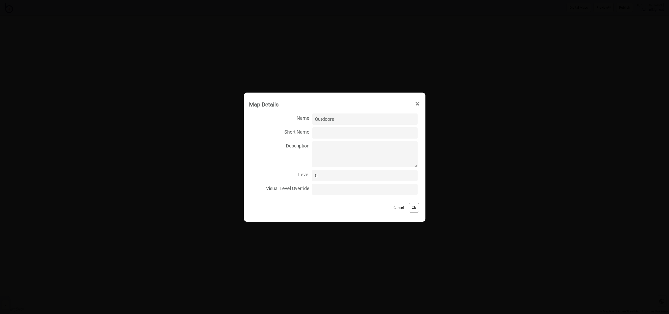
click at [415, 104] on span "×" at bounding box center [417, 103] width 5 height 17
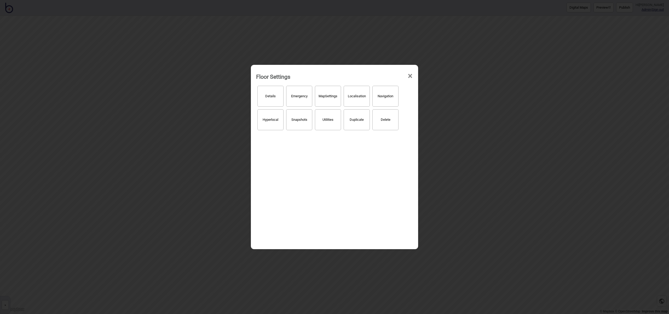
click at [412, 79] on span "×" at bounding box center [410, 75] width 5 height 17
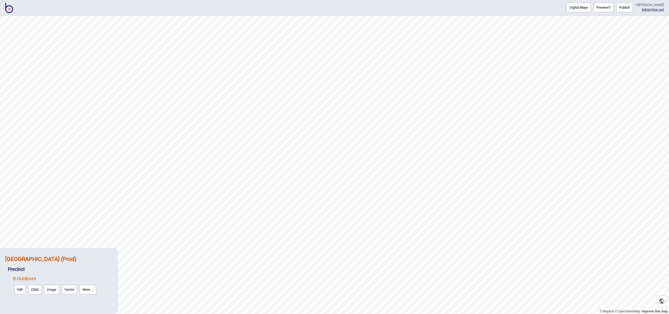
click at [77, 260] on strong "[GEOGRAPHIC_DATA] (Prod)" at bounding box center [40, 259] width 71 height 7
click at [83, 269] on button "More ..." at bounding box center [74, 271] width 16 height 10
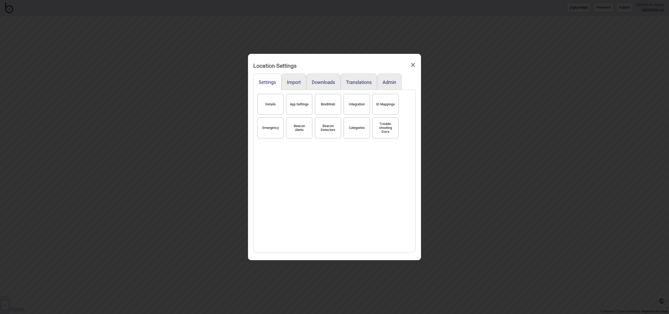
click at [273, 106] on button "Details" at bounding box center [271, 104] width 26 height 21
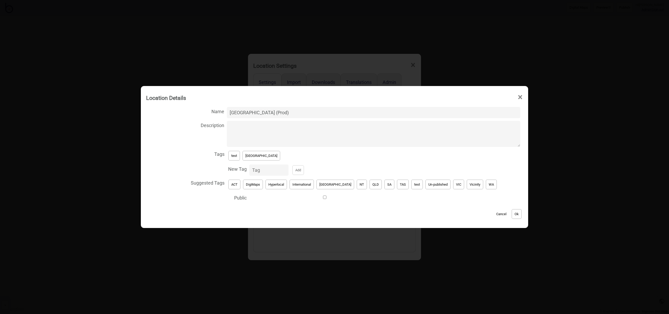
click at [266, 156] on div "test [GEOGRAPHIC_DATA]" at bounding box center [373, 156] width 293 height 12
click at [259, 158] on button "[GEOGRAPHIC_DATA]" at bounding box center [262, 156] width 38 height 10
click at [512, 214] on button "Ok" at bounding box center [517, 214] width 10 height 10
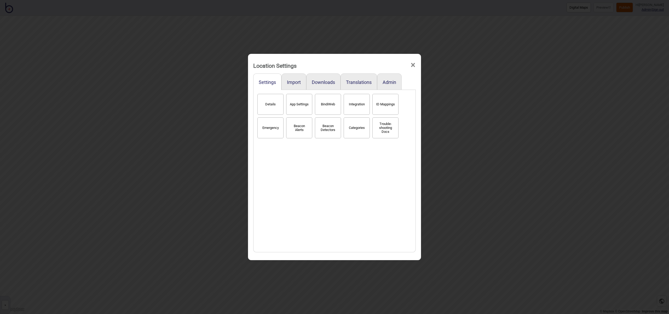
click at [412, 65] on span "×" at bounding box center [412, 64] width 5 height 17
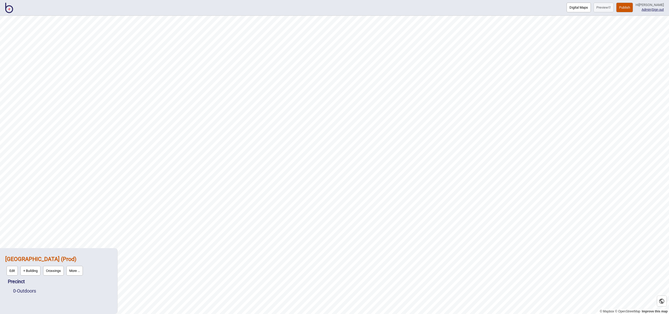
click at [10, 12] on img at bounding box center [9, 8] width 8 height 10
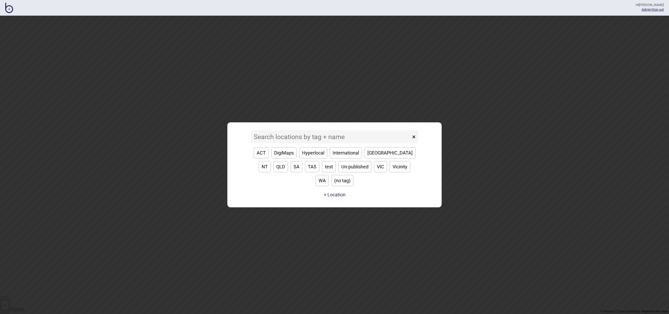
click at [378, 158] on button "[GEOGRAPHIC_DATA]" at bounding box center [390, 152] width 51 height 11
type input "[GEOGRAPHIC_DATA]"
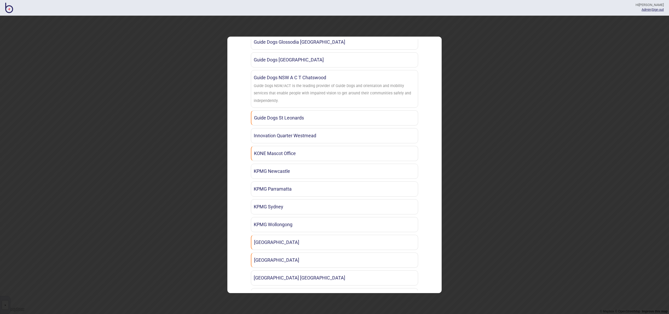
scroll to position [538, 0]
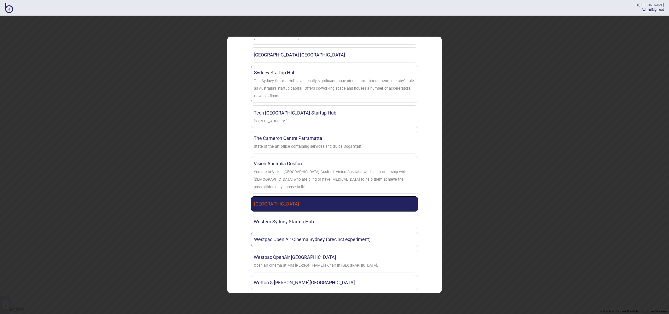
click at [342, 201] on link "[GEOGRAPHIC_DATA]" at bounding box center [334, 203] width 167 height 15
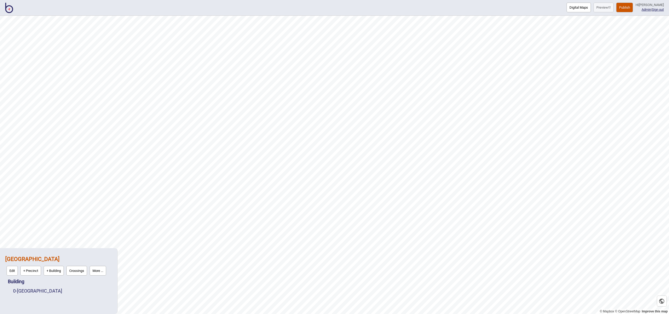
click at [623, 8] on button "Publish" at bounding box center [625, 8] width 17 height 10
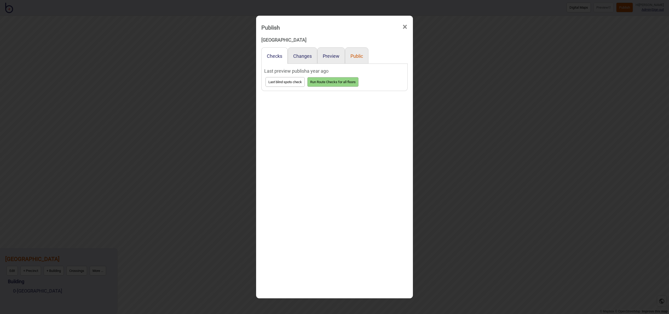
click at [361, 55] on button "Public" at bounding box center [357, 55] width 13 height 5
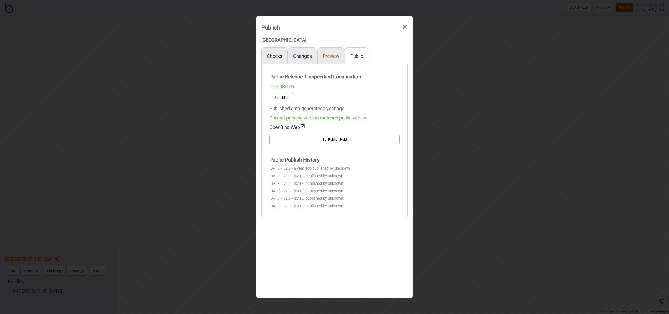
click at [335, 55] on button "Preview" at bounding box center [331, 55] width 17 height 5
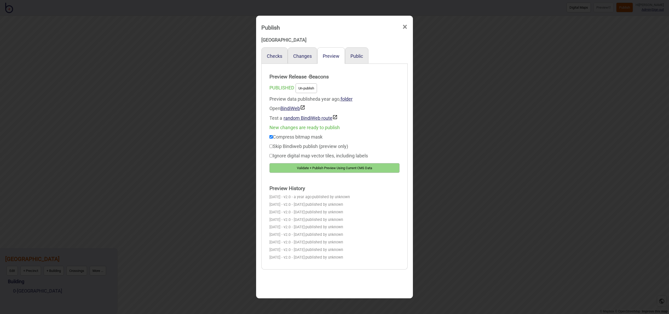
click at [404, 26] on span "×" at bounding box center [404, 26] width 5 height 17
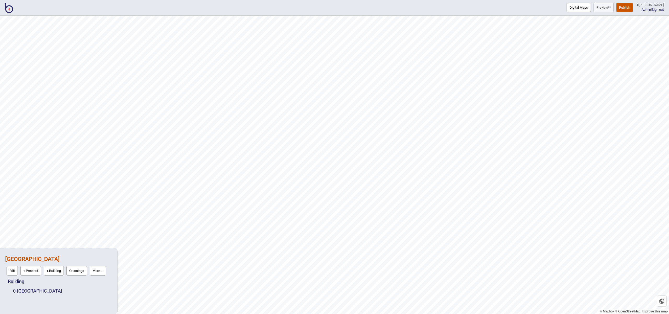
click at [10, 10] on img at bounding box center [9, 8] width 8 height 10
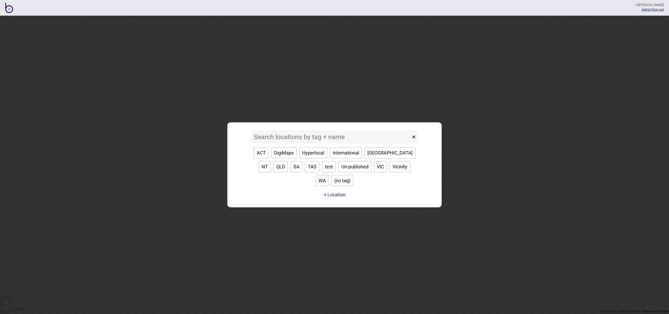
click at [378, 158] on button "[GEOGRAPHIC_DATA]" at bounding box center [390, 152] width 51 height 11
type input "[GEOGRAPHIC_DATA]"
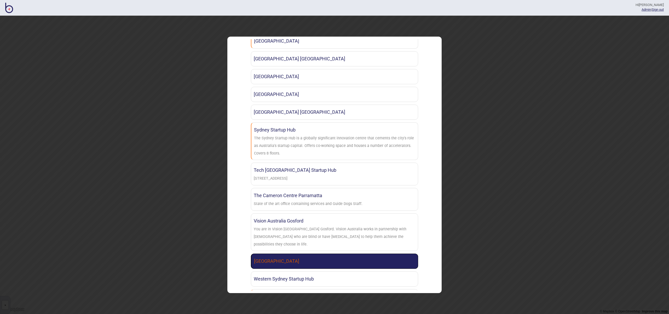
scroll to position [538, 0]
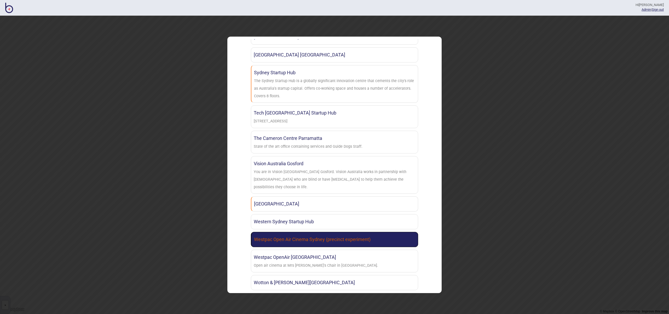
click at [376, 232] on link "Westpac Open Air Cinema Sydney (precinct experiment)" at bounding box center [334, 239] width 167 height 15
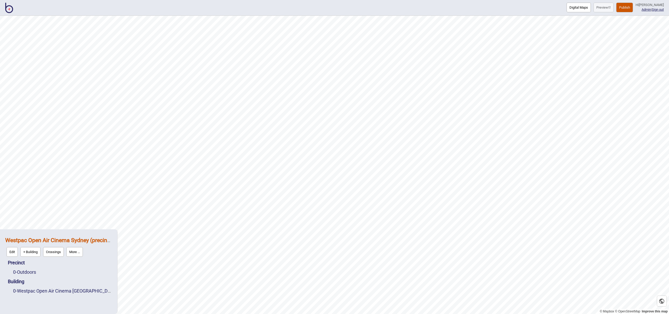
click at [632, 5] on button "Publish" at bounding box center [625, 8] width 17 height 10
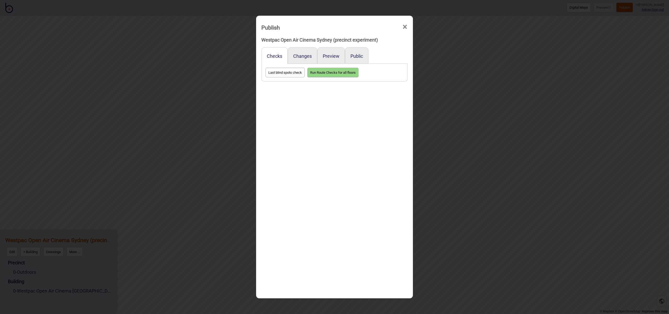
click at [359, 51] on div "Public" at bounding box center [357, 55] width 24 height 16
click at [356, 54] on button "Public" at bounding box center [357, 55] width 13 height 5
click at [322, 55] on div "Preview" at bounding box center [331, 55] width 28 height 16
click at [335, 54] on button "Preview" at bounding box center [331, 55] width 17 height 5
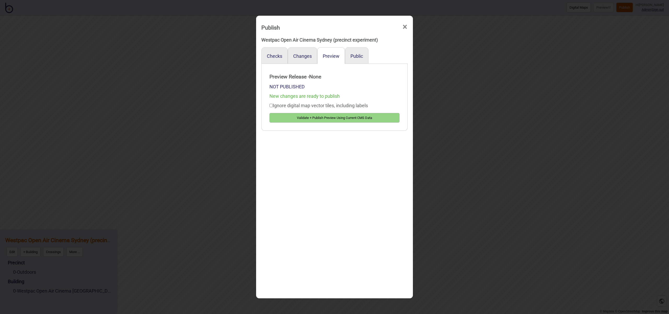
click at [404, 27] on span "×" at bounding box center [404, 26] width 5 height 17
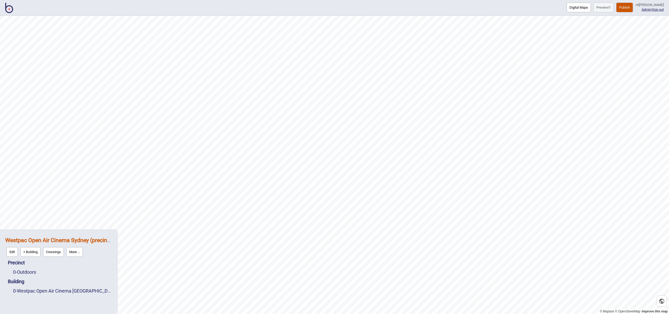
click at [79, 252] on button "More ..." at bounding box center [74, 252] width 16 height 10
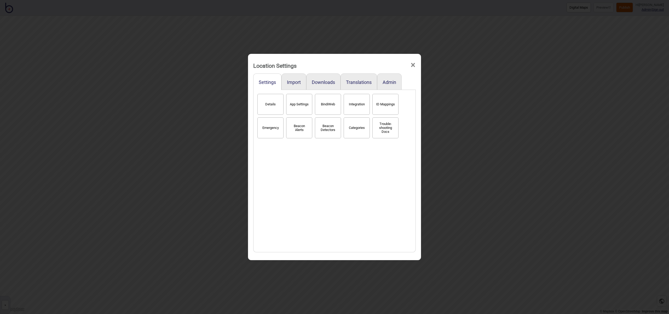
click at [273, 107] on button "Details" at bounding box center [271, 104] width 26 height 21
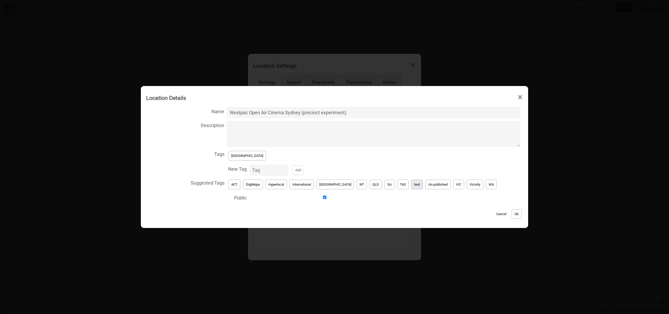
drag, startPoint x: 405, startPoint y: 185, endPoint x: 328, endPoint y: 174, distance: 77.5
click at [412, 185] on button "test" at bounding box center [418, 185] width 12 height 10
click at [242, 154] on button "[GEOGRAPHIC_DATA]" at bounding box center [248, 156] width 38 height 10
click at [512, 214] on button "Ok" at bounding box center [517, 214] width 10 height 10
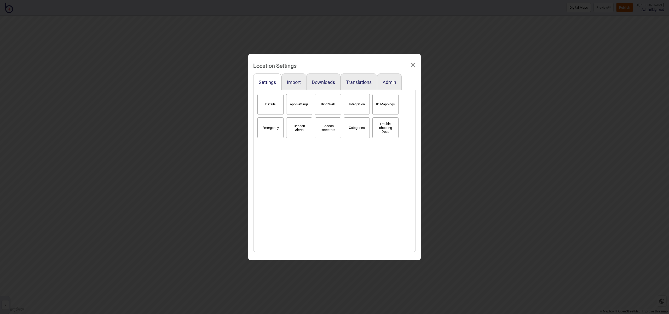
click at [413, 65] on span "×" at bounding box center [412, 64] width 5 height 17
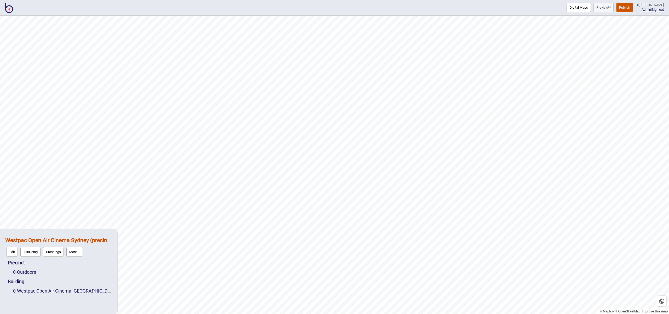
click at [9, 10] on img at bounding box center [9, 8] width 8 height 10
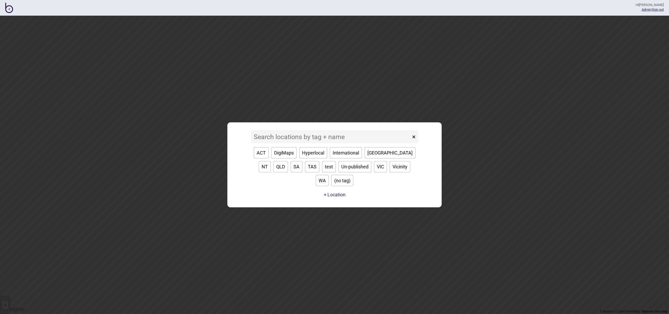
click at [374, 158] on button "[GEOGRAPHIC_DATA]" at bounding box center [390, 152] width 51 height 11
type input "[GEOGRAPHIC_DATA]"
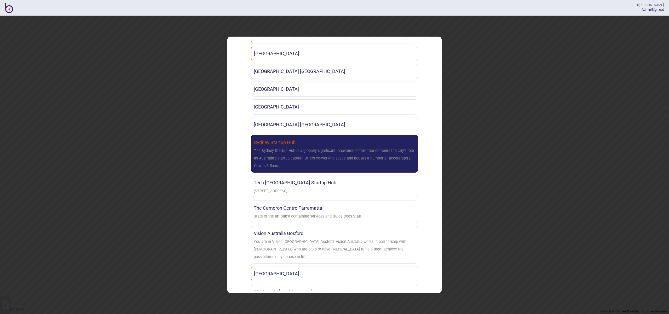
scroll to position [520, 0]
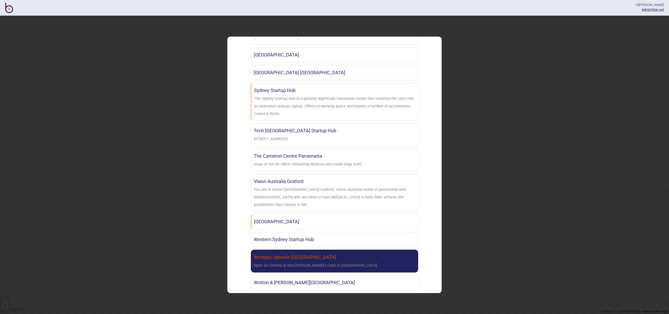
click at [380, 253] on link "Westpac OpenAir Sydney Open air cinema at Mrs [PERSON_NAME]'s Chair in [GEOGRAP…" at bounding box center [334, 261] width 167 height 23
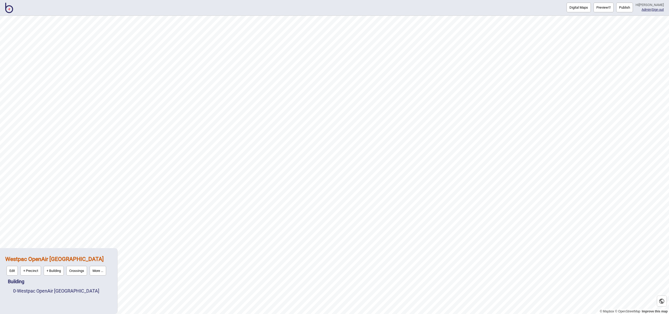
click at [624, 9] on button "Publish" at bounding box center [625, 8] width 17 height 10
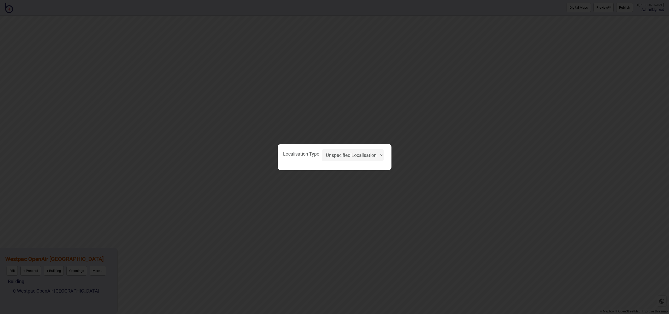
click at [356, 156] on select "Unspecified Localisation Beacons Hyperlocal None" at bounding box center [353, 155] width 62 height 12
click at [322, 149] on select "Unspecified Localisation Beacons Hyperlocal None" at bounding box center [353, 155] width 62 height 12
select select "Unspecified"
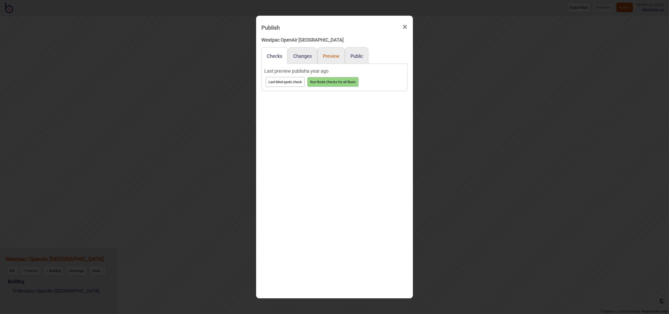
click at [335, 54] on button "Preview" at bounding box center [331, 55] width 17 height 5
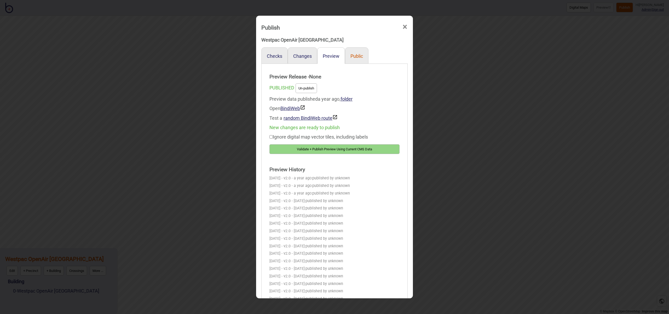
click at [353, 53] on button "Public" at bounding box center [357, 55] width 13 height 5
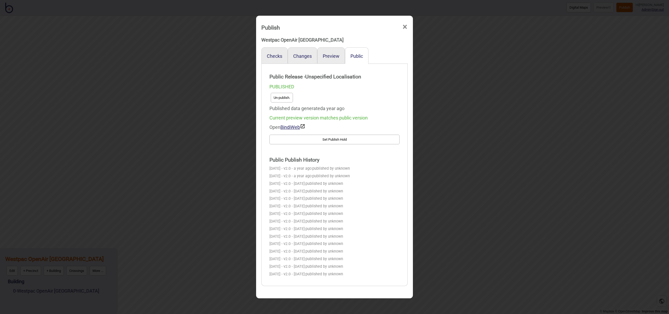
click at [405, 27] on span "×" at bounding box center [404, 26] width 5 height 17
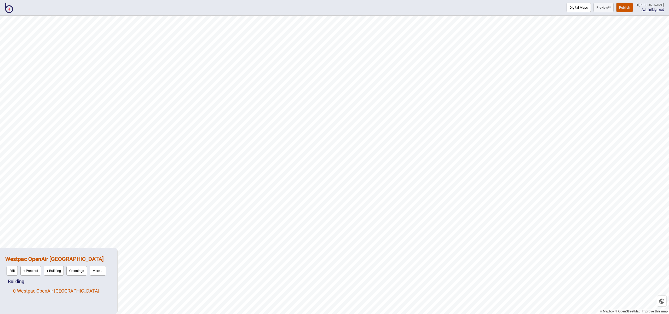
click at [43, 292] on link "0 - Westpac OpenAir [GEOGRAPHIC_DATA]" at bounding box center [56, 290] width 86 height 5
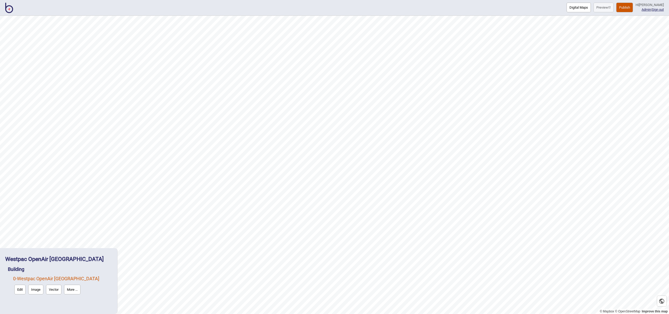
click at [21, 289] on button "Edit" at bounding box center [19, 290] width 11 height 10
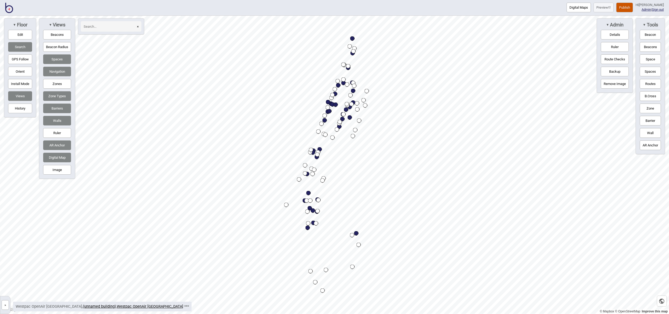
click at [629, 7] on button "Publish" at bounding box center [625, 8] width 17 height 10
click at [626, 5] on button "Publish" at bounding box center [625, 8] width 17 height 10
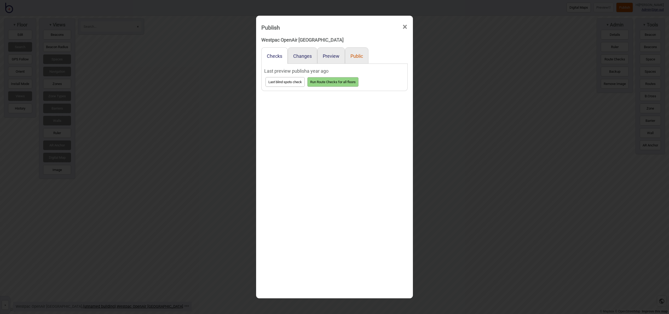
click at [353, 56] on button "Public" at bounding box center [357, 55] width 13 height 5
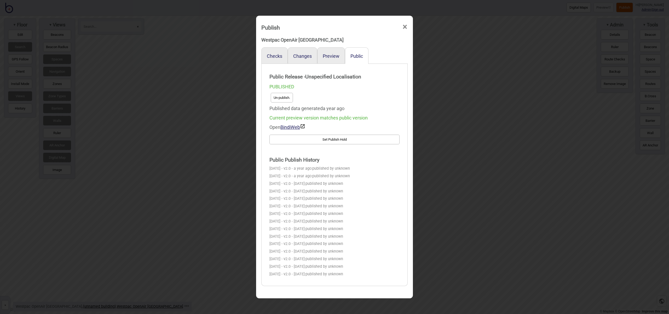
click at [405, 27] on span "×" at bounding box center [404, 26] width 5 height 17
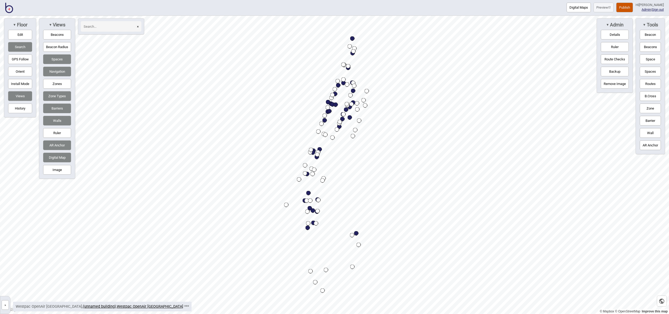
click at [630, 7] on button "Publish" at bounding box center [625, 8] width 17 height 10
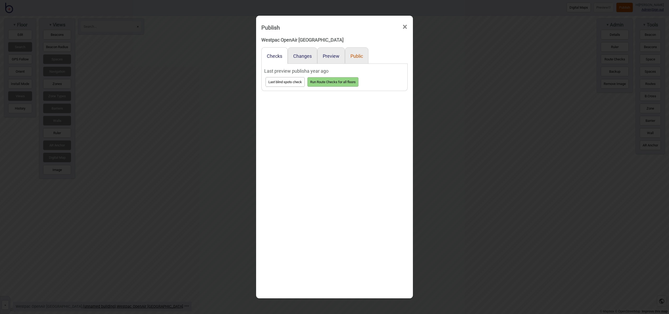
click at [356, 56] on button "Public" at bounding box center [357, 55] width 13 height 5
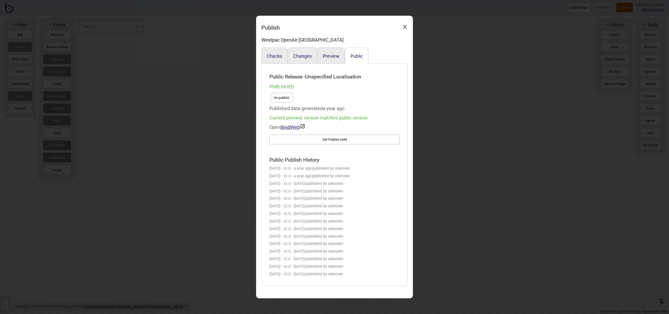
click at [277, 100] on button "Un-publish." at bounding box center [282, 98] width 22 height 10
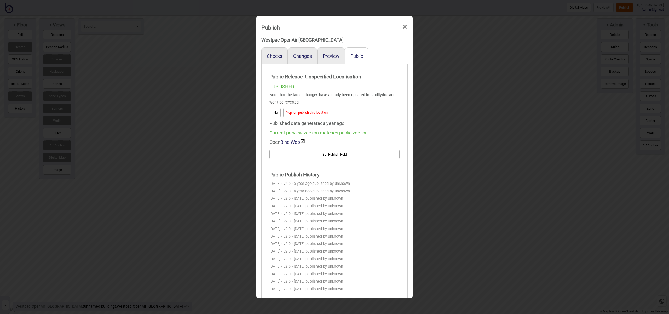
click at [310, 113] on button "Yep, un-publish this location!" at bounding box center [307, 113] width 48 height 10
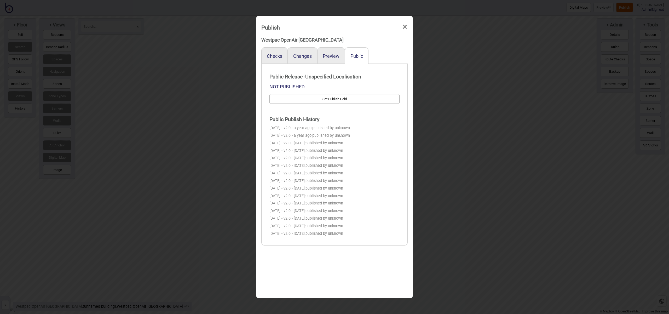
click at [406, 27] on span "×" at bounding box center [404, 26] width 5 height 17
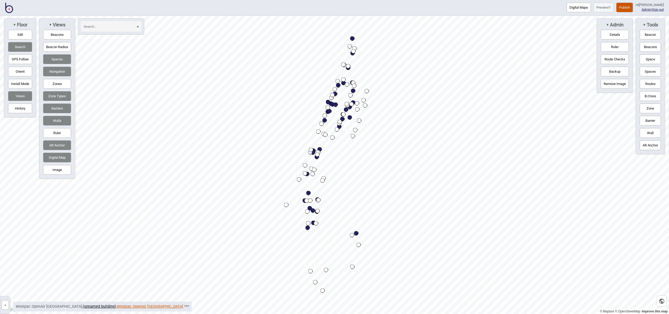
click at [126, 308] on link "Westpac OpenAir [GEOGRAPHIC_DATA]" at bounding box center [150, 306] width 66 height 4
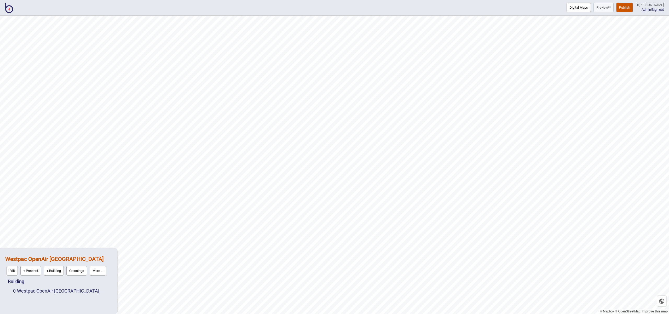
click at [102, 269] on button "More ..." at bounding box center [98, 271] width 16 height 10
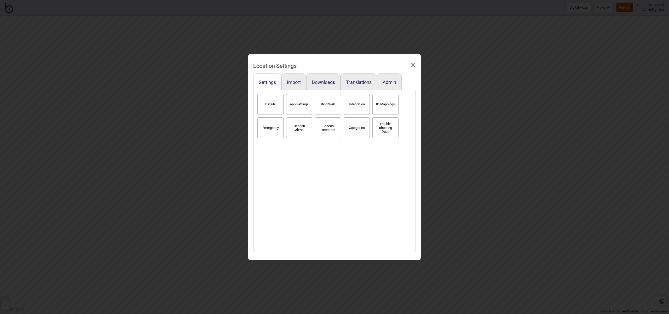
click at [275, 108] on button "Details" at bounding box center [271, 104] width 26 height 21
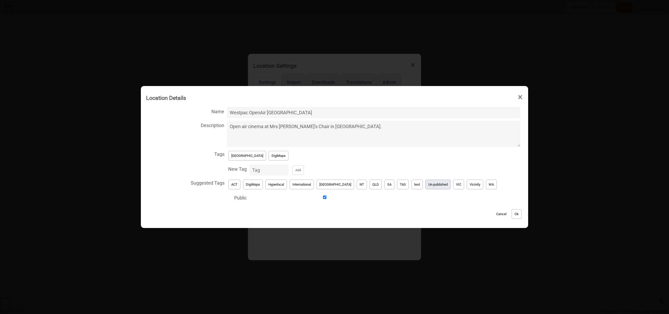
click at [426, 186] on button "Un-published" at bounding box center [438, 185] width 25 height 10
click at [239, 158] on button "[GEOGRAPHIC_DATA]" at bounding box center [248, 156] width 38 height 10
click at [512, 215] on button "Ok" at bounding box center [517, 214] width 10 height 10
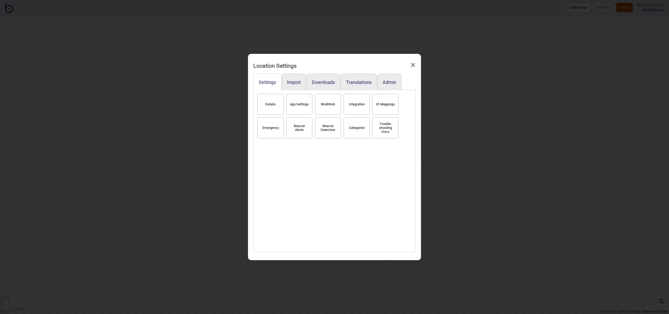
click at [275, 101] on button "Details" at bounding box center [271, 104] width 26 height 21
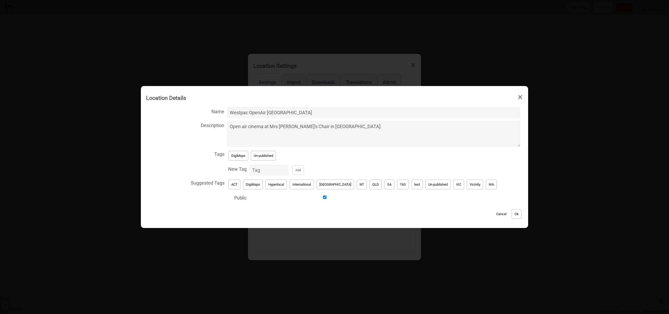
click at [518, 98] on span "×" at bounding box center [520, 97] width 5 height 17
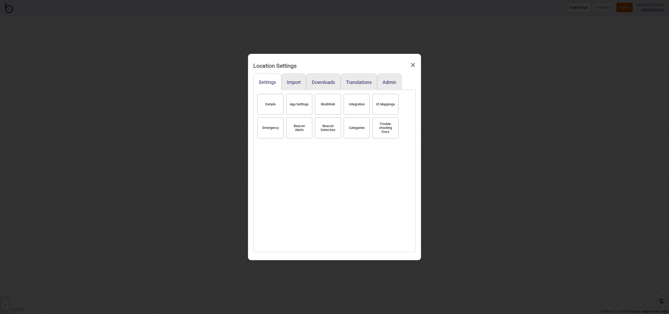
click at [417, 64] on div "Location Settings ×" at bounding box center [335, 64] width 168 height 16
click at [415, 65] on span "×" at bounding box center [412, 64] width 5 height 17
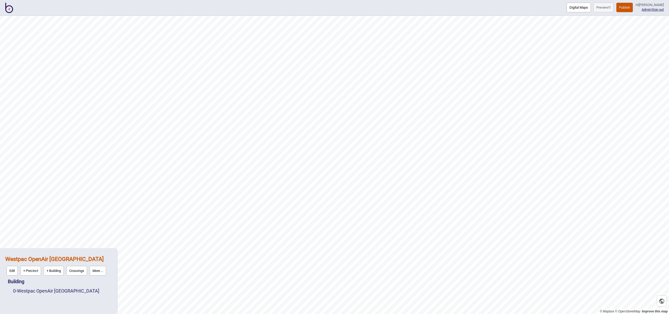
click at [7, 8] on img at bounding box center [9, 8] width 8 height 10
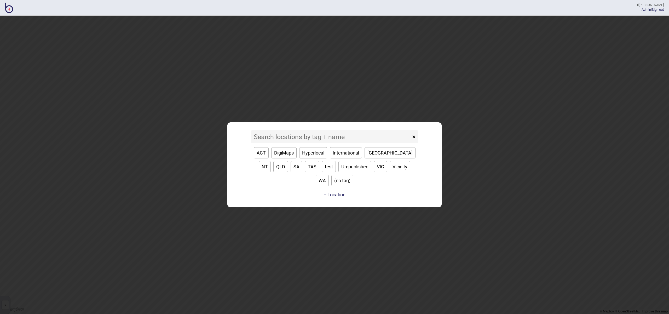
click at [380, 158] on button "[GEOGRAPHIC_DATA]" at bounding box center [390, 152] width 51 height 11
type input "[GEOGRAPHIC_DATA]"
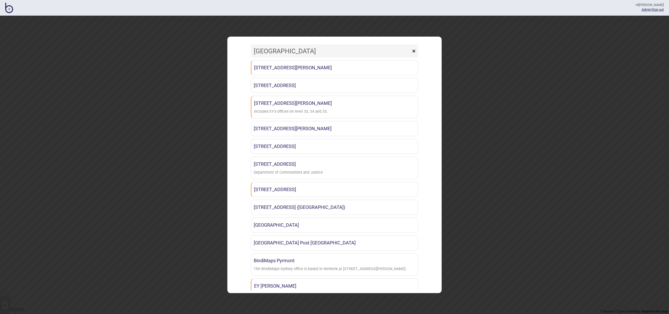
click at [416, 52] on button "×" at bounding box center [414, 50] width 9 height 13
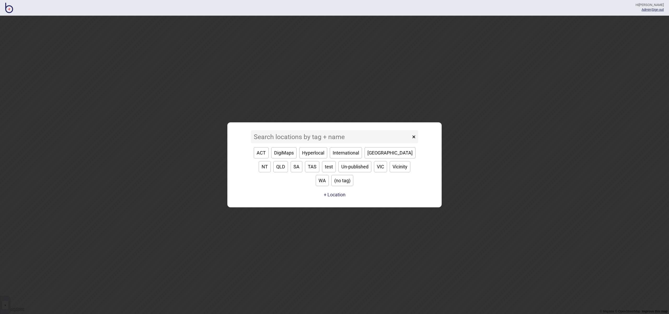
click at [271, 161] on button "NT" at bounding box center [265, 166] width 12 height 11
type input "NT"
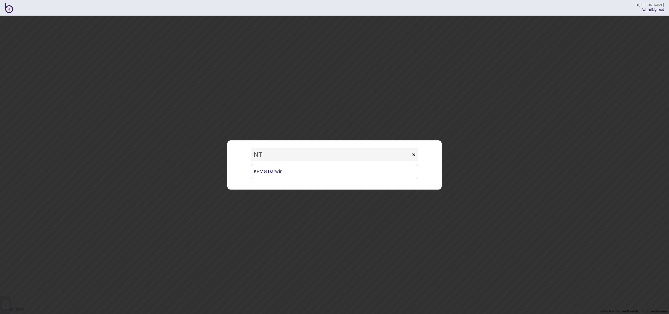
click at [414, 156] on button "×" at bounding box center [414, 154] width 9 height 13
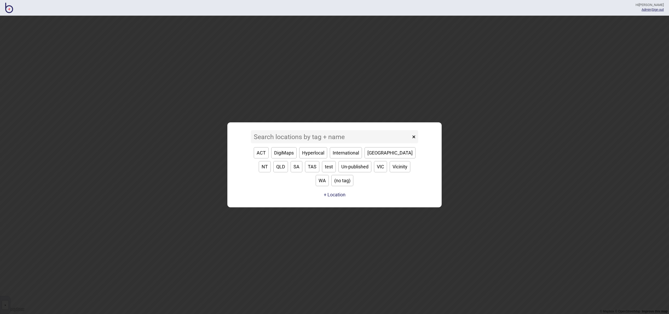
click at [288, 161] on button "QLD" at bounding box center [280, 166] width 15 height 11
type input "QLD"
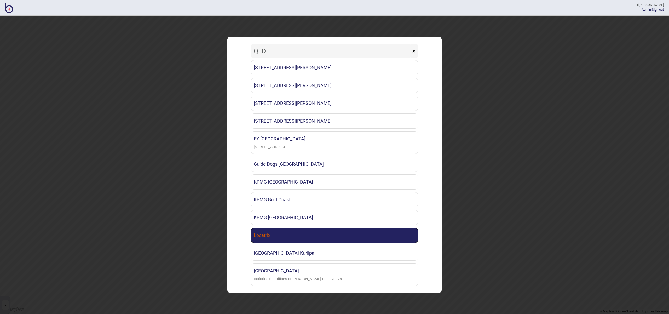
click at [334, 234] on link "Locatrix" at bounding box center [334, 235] width 167 height 15
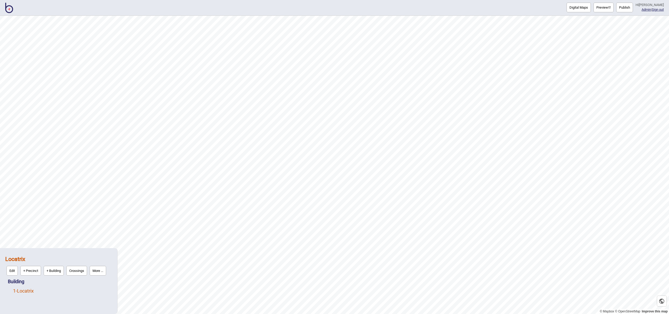
click at [26, 293] on link "1 - Locatrix" at bounding box center [23, 290] width 21 height 5
click at [75, 292] on button "More ..." at bounding box center [72, 290] width 16 height 10
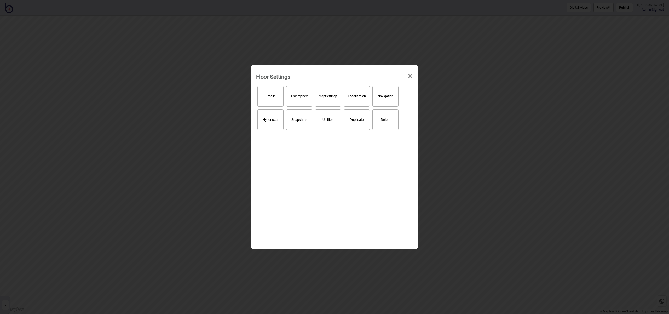
click at [267, 115] on button "Hyperlocal" at bounding box center [271, 119] width 26 height 21
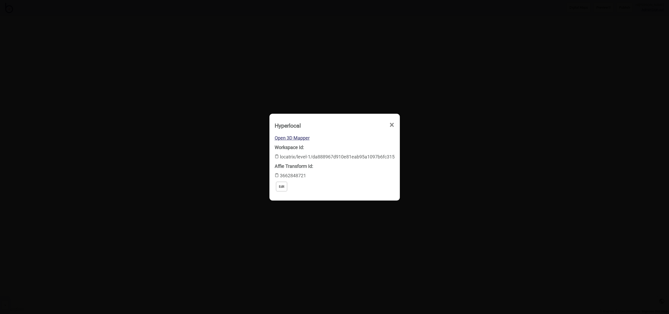
click at [390, 122] on span "×" at bounding box center [391, 124] width 5 height 17
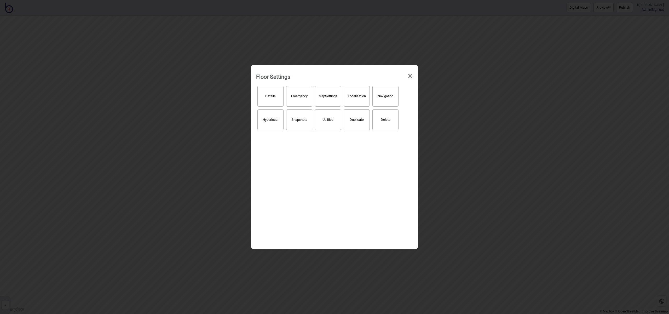
click at [410, 79] on span "×" at bounding box center [410, 75] width 5 height 17
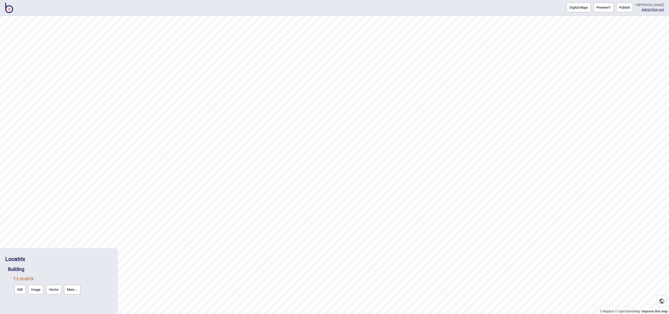
click at [632, 10] on button "Publish" at bounding box center [625, 8] width 17 height 10
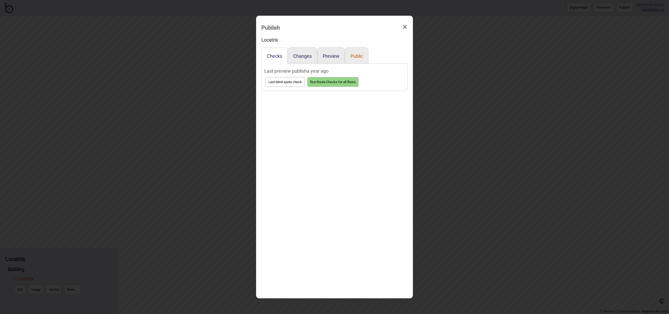
click at [353, 56] on button "Public" at bounding box center [357, 55] width 13 height 5
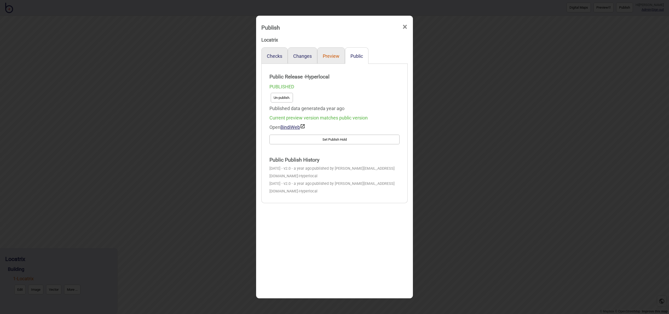
click at [333, 56] on button "Preview" at bounding box center [331, 55] width 17 height 5
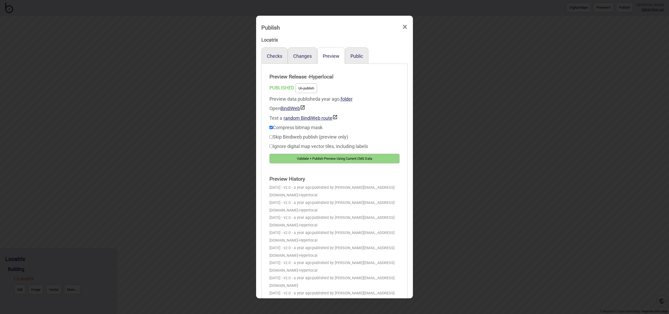
click at [407, 27] on span "×" at bounding box center [404, 26] width 5 height 17
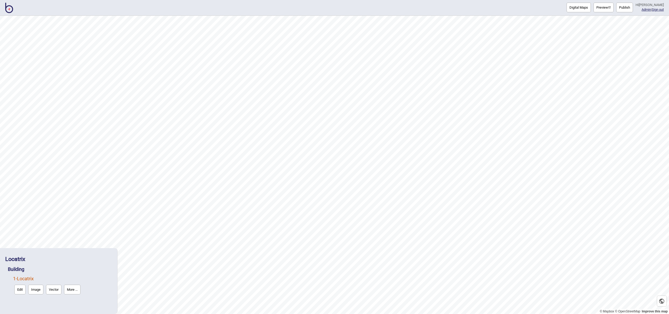
click at [7, 8] on img at bounding box center [9, 8] width 8 height 10
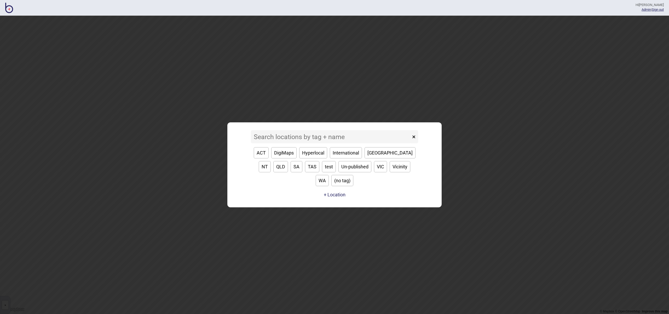
click at [288, 161] on button "QLD" at bounding box center [280, 166] width 15 height 11
type input "QLD"
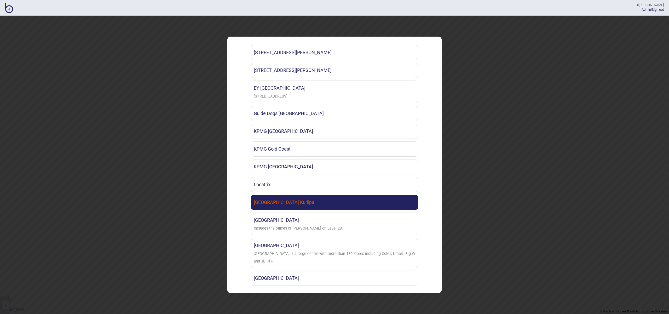
scroll to position [54, 0]
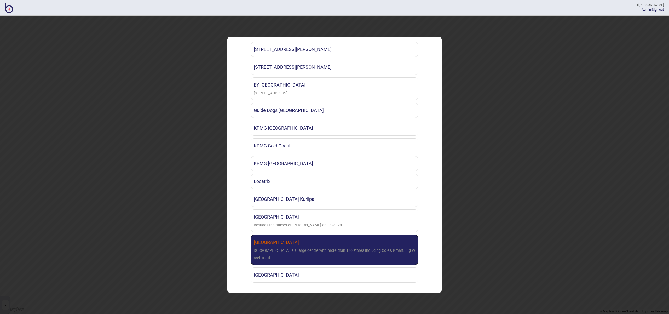
click at [349, 248] on div "[GEOGRAPHIC_DATA] is a large centre with more than 180 stores including Coles, …" at bounding box center [335, 254] width 162 height 15
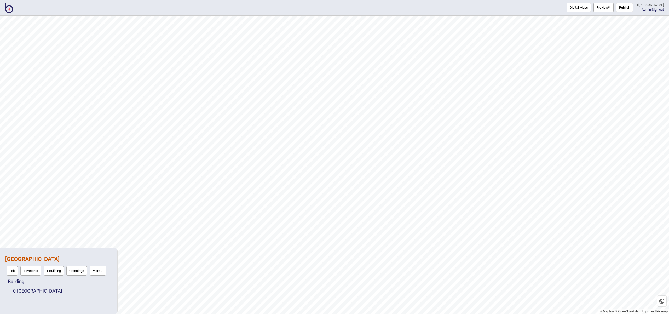
click at [624, 7] on button "Publish" at bounding box center [625, 8] width 17 height 10
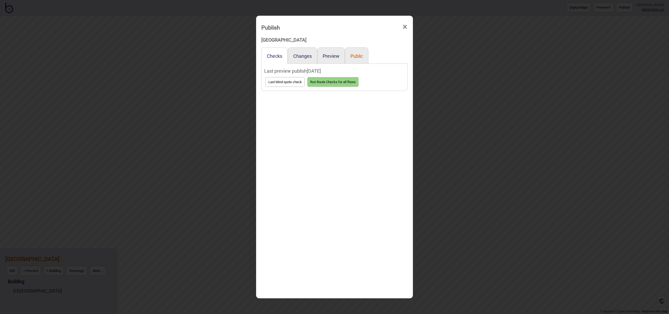
click at [358, 57] on button "Public" at bounding box center [357, 55] width 13 height 5
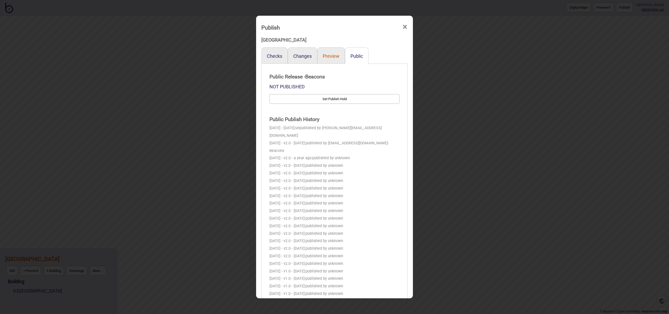
click at [333, 56] on button "Preview" at bounding box center [331, 55] width 17 height 5
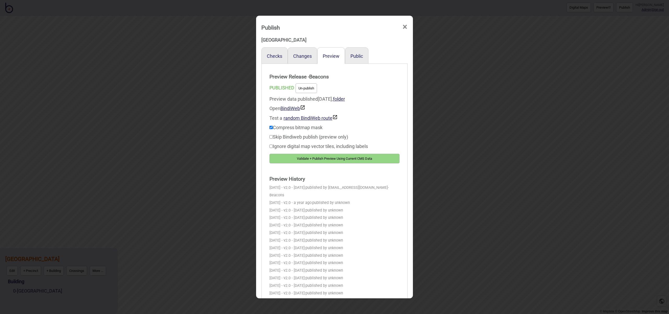
scroll to position [2, 0]
click at [406, 27] on span "×" at bounding box center [404, 25] width 5 height 17
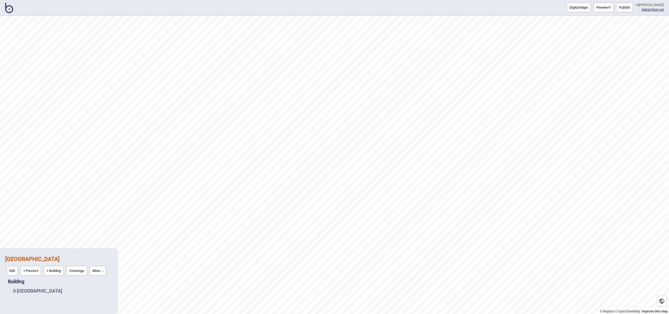
click at [99, 273] on button "More ..." at bounding box center [98, 271] width 16 height 10
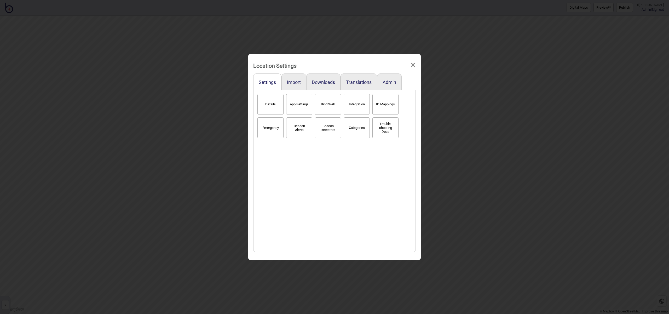
click at [279, 108] on button "Details" at bounding box center [271, 104] width 26 height 21
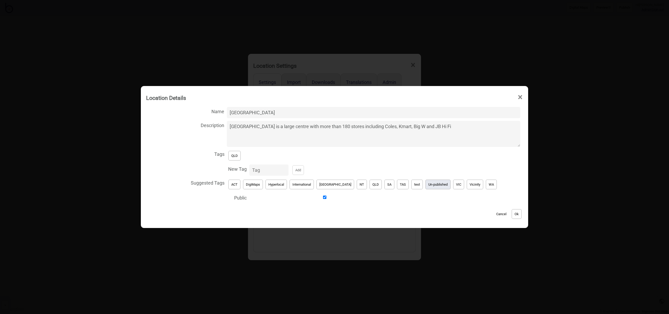
click at [426, 184] on button "Un-published" at bounding box center [438, 185] width 25 height 10
click at [241, 158] on button "QLD" at bounding box center [235, 156] width 12 height 10
click at [512, 215] on button "Ok" at bounding box center [517, 214] width 10 height 10
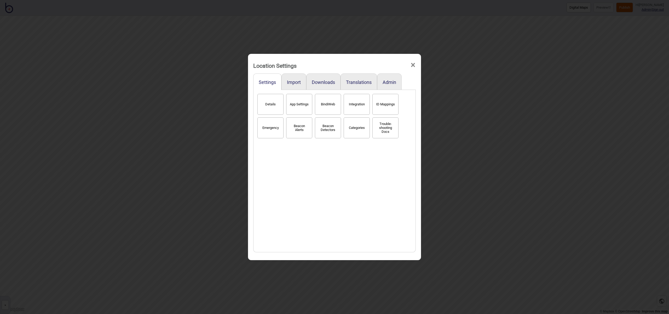
click at [415, 66] on span "×" at bounding box center [412, 64] width 5 height 17
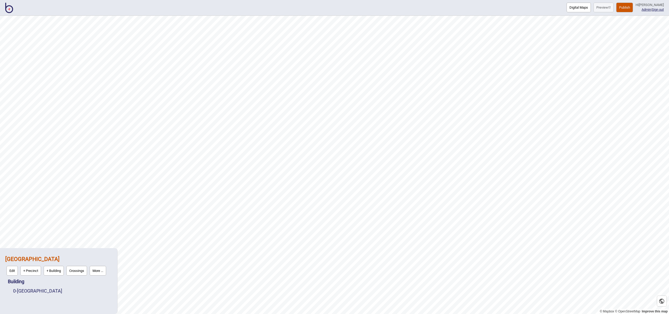
drag, startPoint x: 10, startPoint y: 7, endPoint x: 40, endPoint y: 12, distance: 30.8
click at [10, 7] on img at bounding box center [9, 8] width 8 height 10
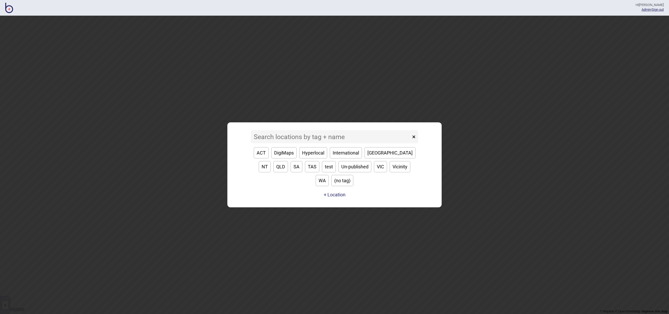
click at [288, 161] on button "QLD" at bounding box center [280, 166] width 15 height 11
type input "QLD"
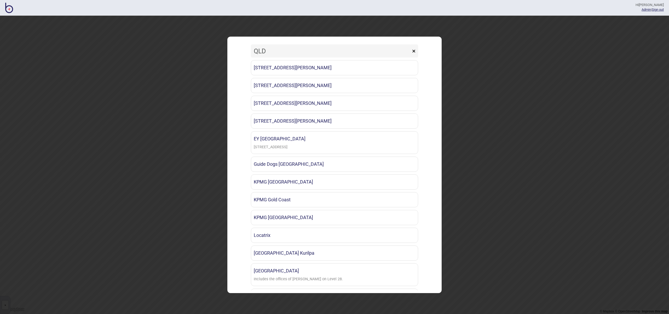
click at [415, 50] on button "×" at bounding box center [414, 50] width 9 height 13
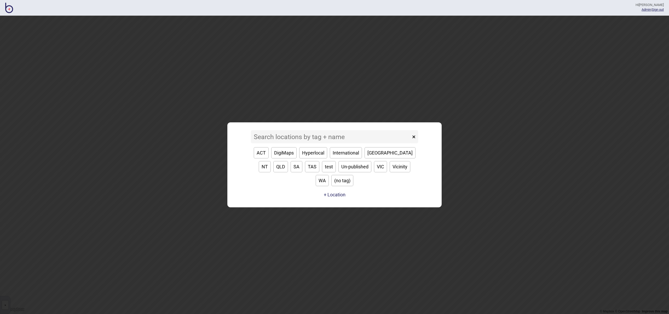
click at [291, 172] on button "SA" at bounding box center [297, 166] width 12 height 11
type input "SA"
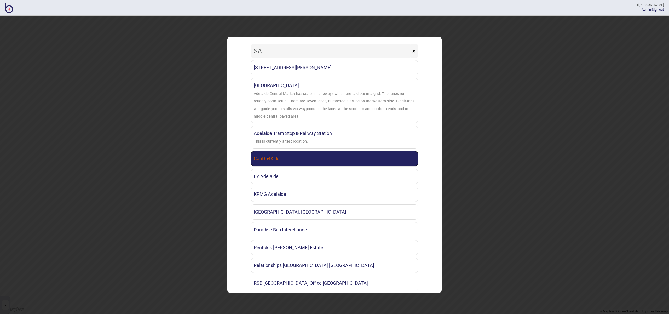
click at [363, 157] on link "CanDo4Kids" at bounding box center [334, 158] width 167 height 15
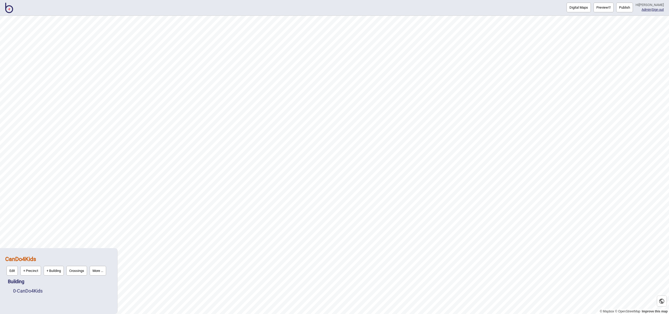
click at [626, 10] on button "Publish" at bounding box center [625, 8] width 17 height 10
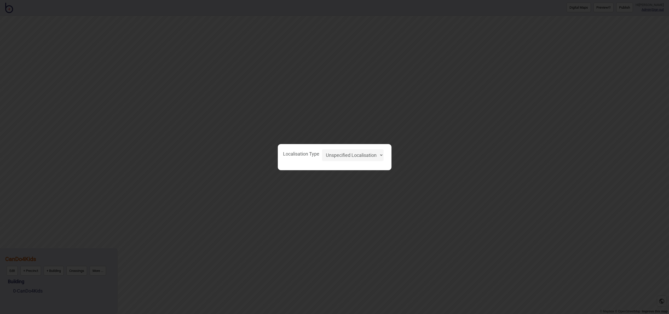
click at [373, 156] on select "Unspecified Localisation Beacons Hyperlocal None" at bounding box center [353, 155] width 62 height 12
click at [322, 149] on select "Unspecified Localisation Beacons Hyperlocal None" at bounding box center [353, 155] width 62 height 12
select select "Unspecified"
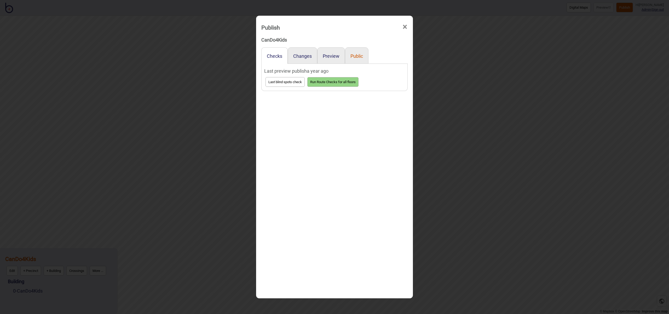
click at [354, 55] on button "Public" at bounding box center [357, 55] width 13 height 5
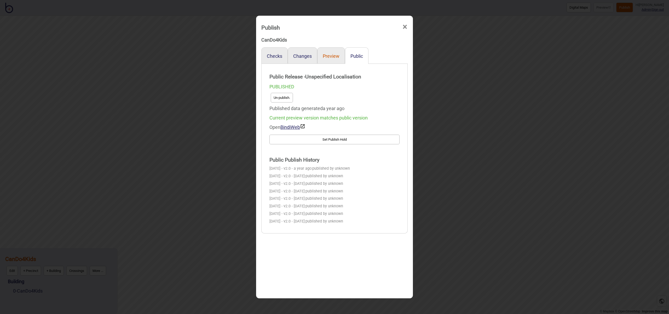
click at [335, 55] on button "Preview" at bounding box center [331, 55] width 17 height 5
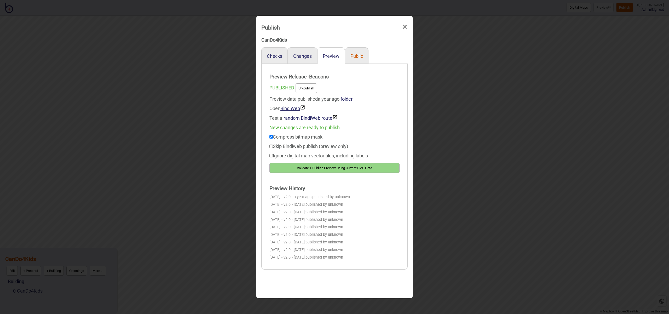
click at [360, 54] on button "Public" at bounding box center [357, 55] width 13 height 5
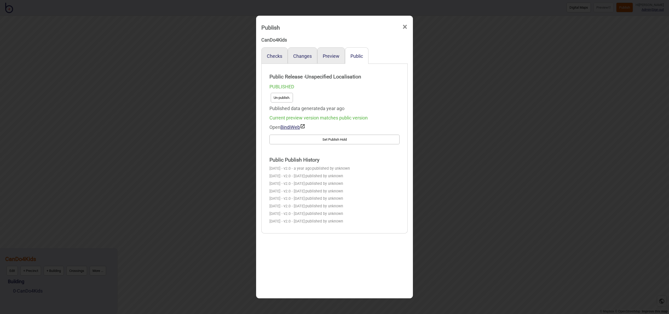
click at [404, 25] on span "×" at bounding box center [404, 26] width 5 height 17
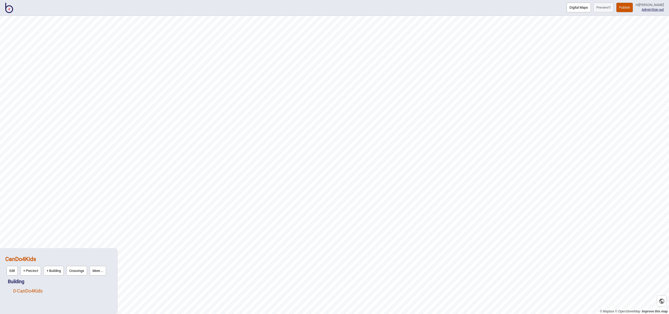
click at [42, 289] on link "0 - CanDo4Kids" at bounding box center [28, 290] width 30 height 5
click at [70, 288] on button "More ..." at bounding box center [72, 290] width 16 height 10
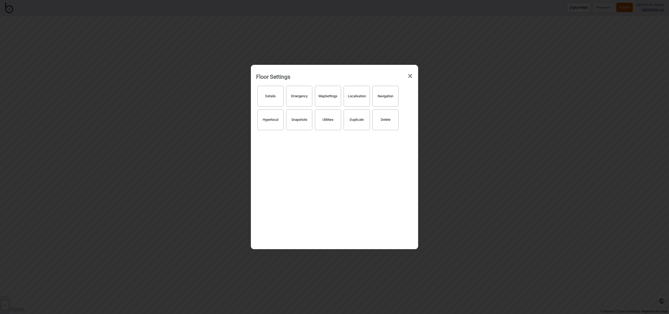
click at [271, 125] on button "Hyperlocal" at bounding box center [271, 119] width 26 height 21
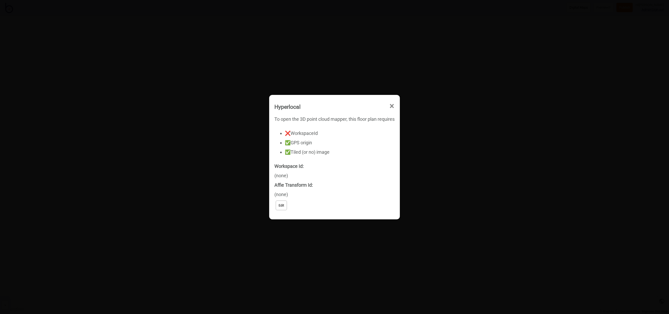
click at [391, 104] on span "×" at bounding box center [391, 106] width 5 height 17
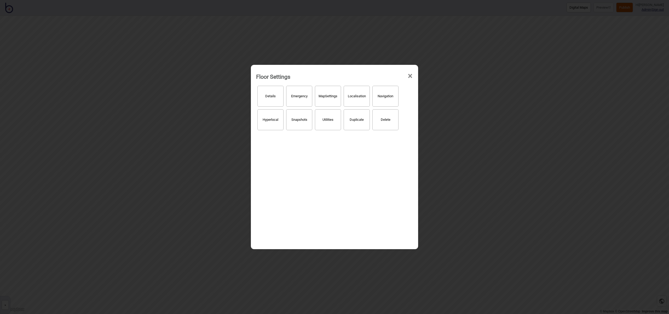
click at [410, 76] on span "×" at bounding box center [410, 75] width 5 height 17
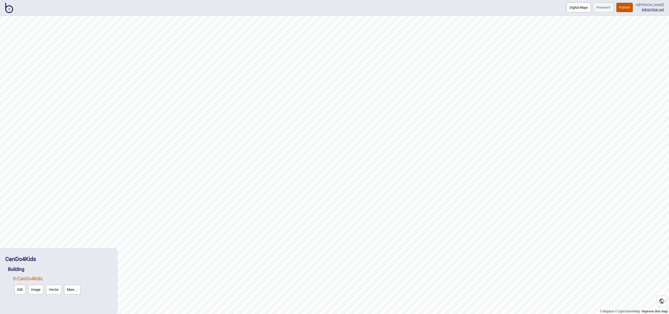
click at [7, 7] on img at bounding box center [9, 8] width 8 height 10
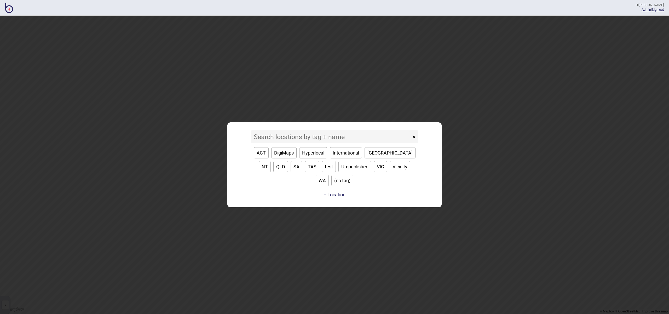
click at [291, 172] on button "SA" at bounding box center [297, 166] width 12 height 11
type input "SA"
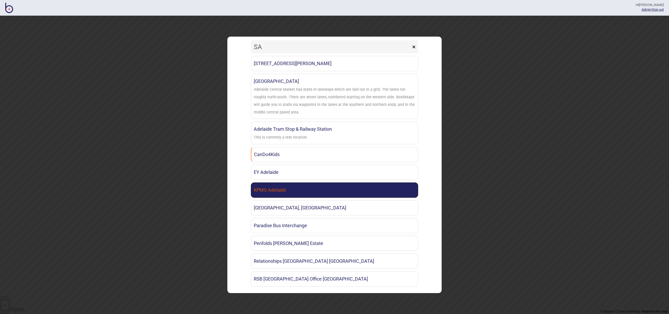
scroll to position [8, 0]
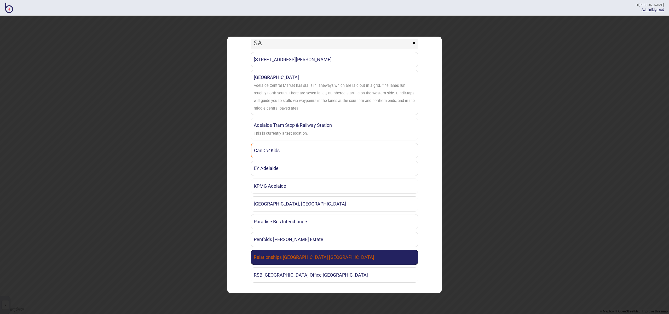
click at [352, 255] on link "Relationships [GEOGRAPHIC_DATA] [GEOGRAPHIC_DATA]" at bounding box center [334, 257] width 167 height 15
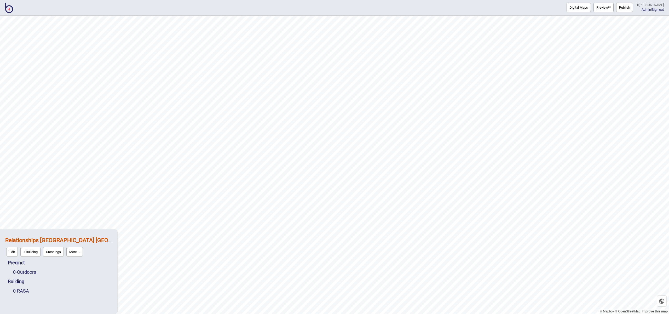
click at [625, 8] on button "Publish" at bounding box center [625, 8] width 17 height 10
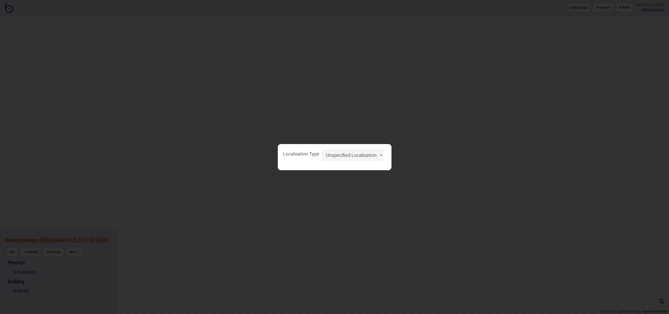
click at [371, 149] on select "Unspecified Localisation Beacons Hyperlocal None" at bounding box center [353, 155] width 62 height 12
click at [322, 149] on select "Unspecified Localisation Beacons Hyperlocal None" at bounding box center [353, 155] width 62 height 12
select select "Unspecified"
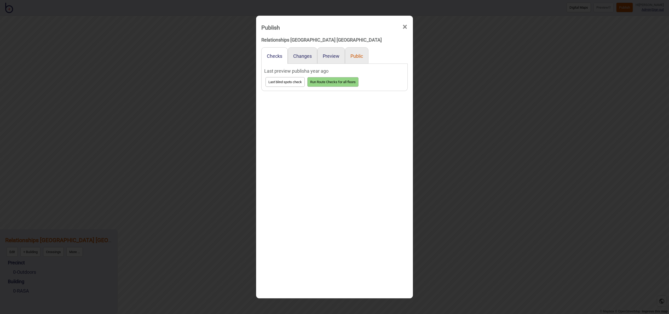
click at [359, 57] on button "Public" at bounding box center [357, 55] width 13 height 5
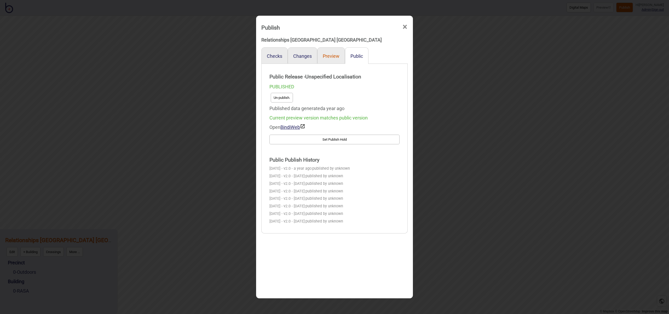
click at [326, 56] on button "Preview" at bounding box center [331, 55] width 17 height 5
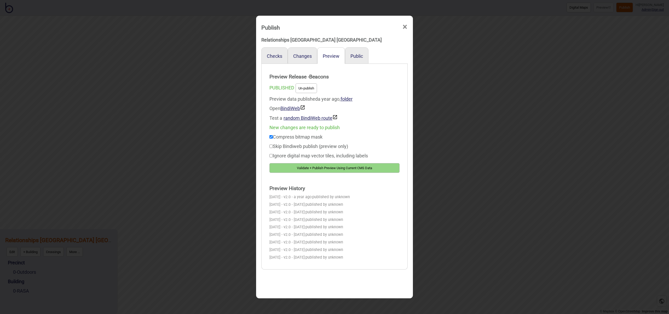
click at [352, 58] on button "Public" at bounding box center [357, 55] width 13 height 5
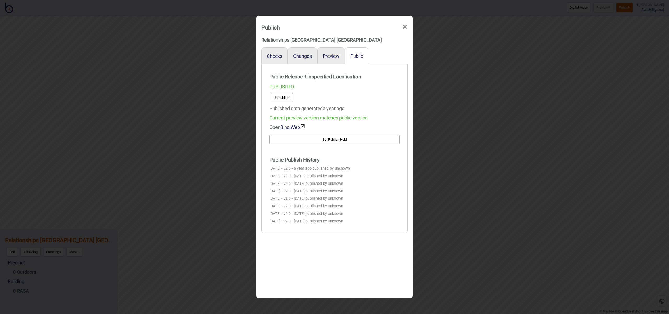
click at [285, 98] on button "Un-publish." at bounding box center [282, 98] width 22 height 10
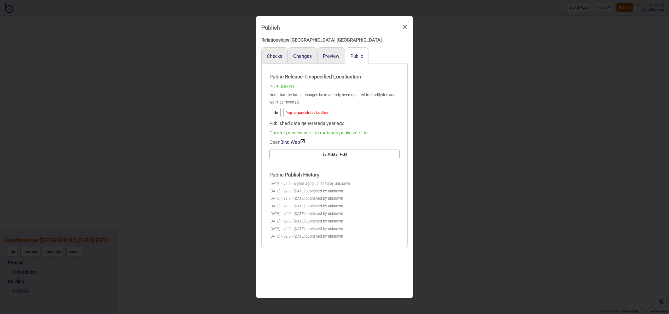
click at [310, 111] on button "Yep, un-publish this location!" at bounding box center [307, 113] width 48 height 10
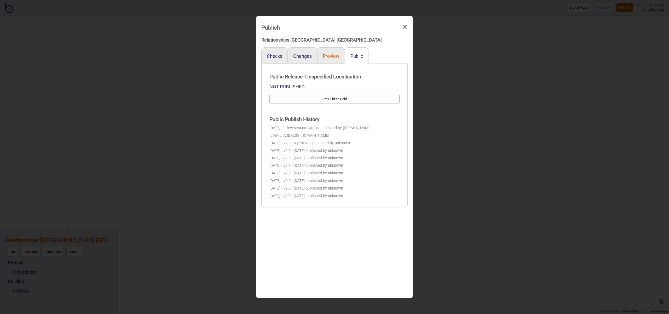
click at [328, 55] on button "Preview" at bounding box center [331, 55] width 17 height 5
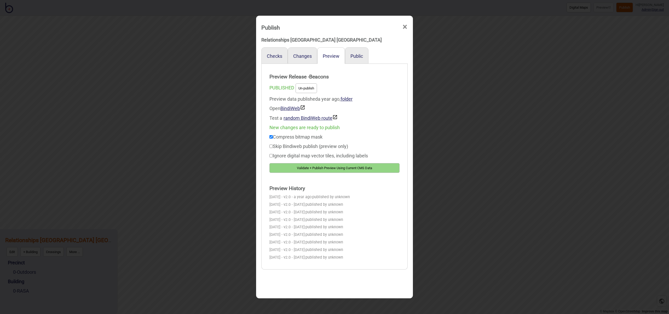
click at [307, 89] on button "Un-publish" at bounding box center [306, 88] width 21 height 10
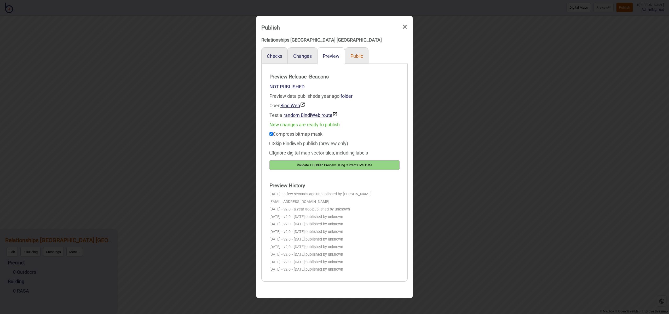
click at [353, 56] on button "Public" at bounding box center [357, 55] width 13 height 5
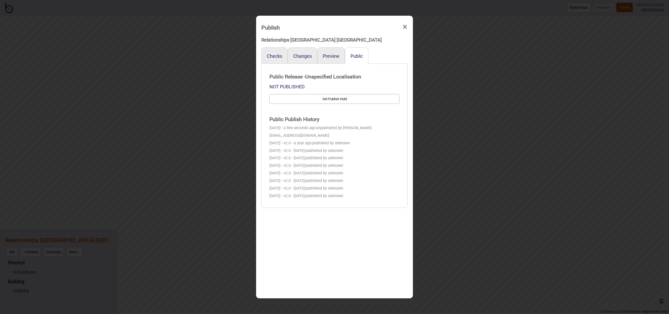
click at [405, 27] on span "×" at bounding box center [404, 26] width 5 height 17
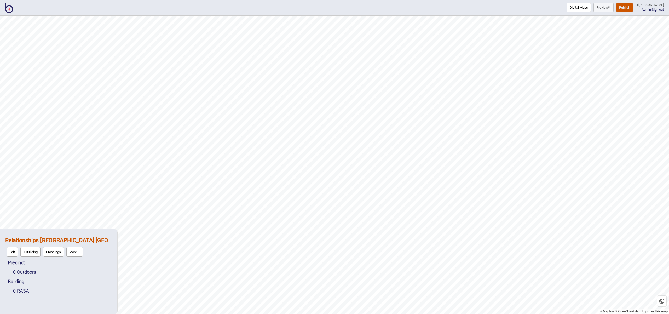
click at [82, 253] on button "More ..." at bounding box center [74, 252] width 16 height 10
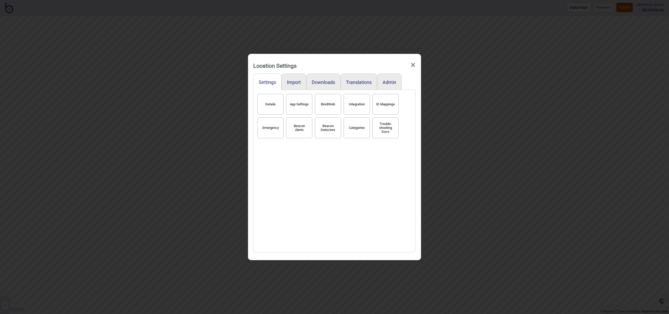
click at [275, 106] on button "Details" at bounding box center [271, 104] width 26 height 21
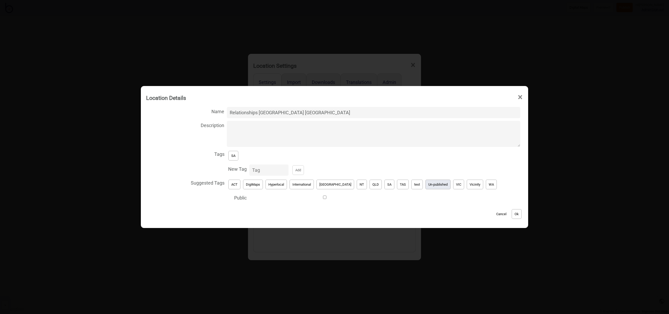
drag, startPoint x: 431, startPoint y: 186, endPoint x: 421, endPoint y: 186, distance: 10.5
click at [431, 186] on button "Un-published" at bounding box center [438, 185] width 25 height 10
click at [238, 158] on button "SA" at bounding box center [234, 156] width 10 height 10
click at [512, 210] on button "Ok" at bounding box center [517, 214] width 10 height 10
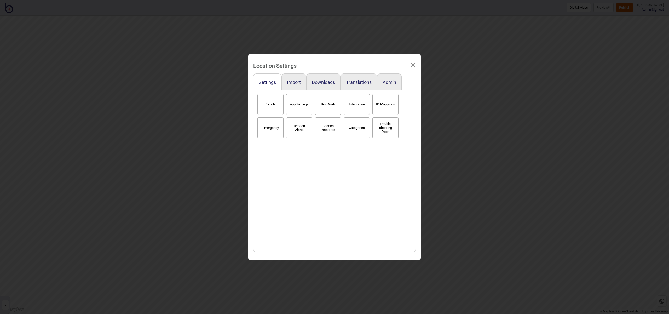
click at [413, 65] on span "×" at bounding box center [412, 64] width 5 height 17
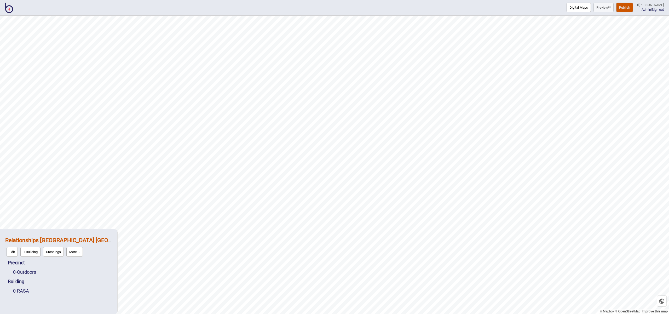
click at [7, 11] on img at bounding box center [9, 8] width 8 height 10
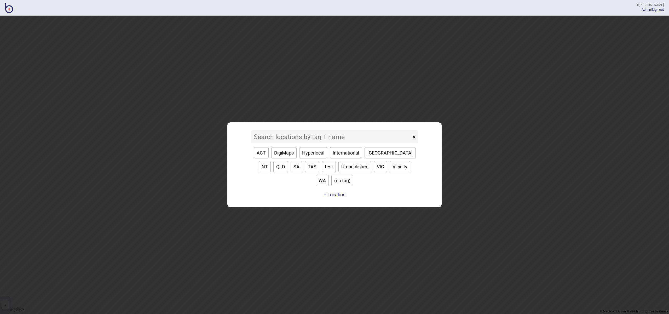
click at [291, 172] on button "SA" at bounding box center [297, 166] width 12 height 11
type input "SA"
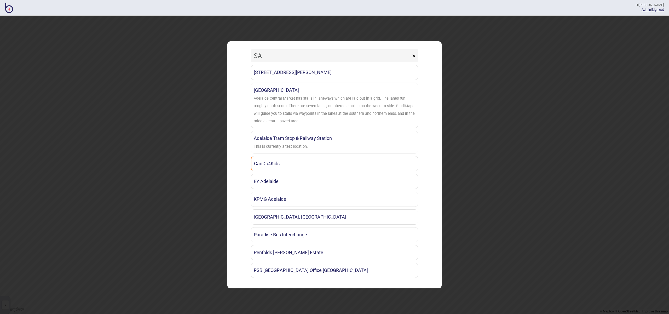
click at [413, 55] on button "×" at bounding box center [414, 55] width 9 height 13
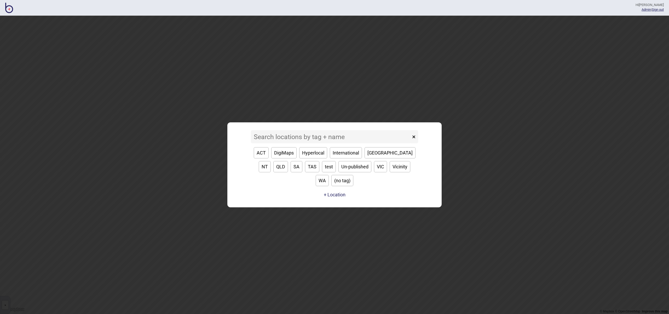
click at [305, 172] on button "TAS" at bounding box center [312, 166] width 14 height 11
type input "TAS"
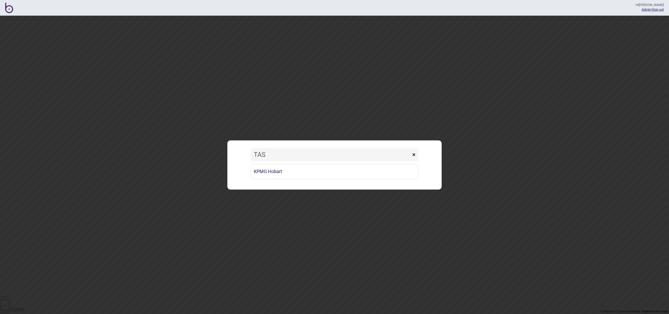
click at [413, 155] on button "×" at bounding box center [414, 154] width 9 height 13
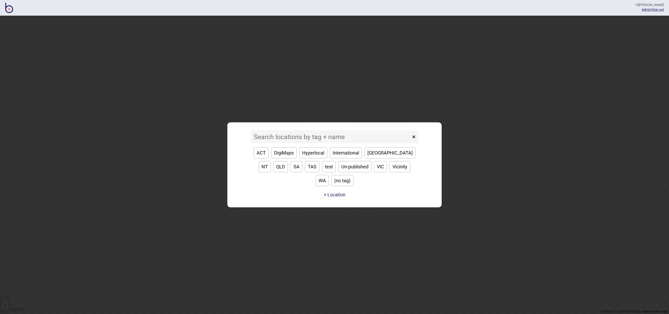
click at [390, 172] on button "Vicinity" at bounding box center [400, 166] width 21 height 11
type input "Vicinity"
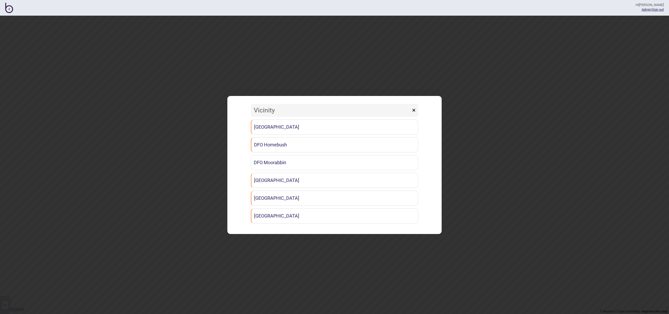
click at [414, 110] on button "×" at bounding box center [414, 110] width 9 height 13
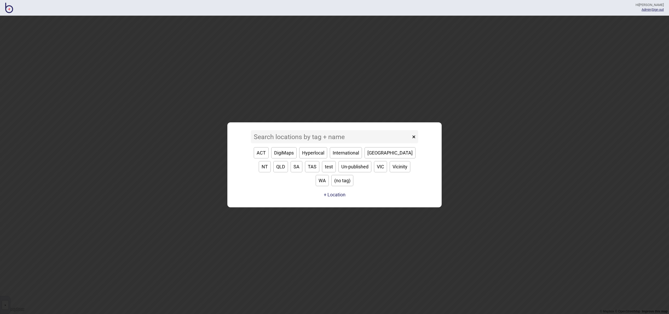
click at [329, 175] on button "WA" at bounding box center [322, 180] width 13 height 11
type input "WA"
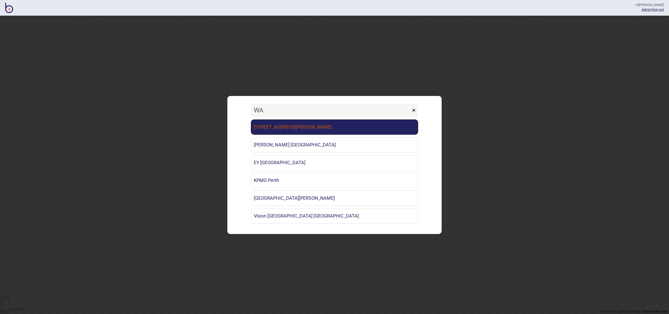
click at [353, 128] on link "[STREET_ADDRESS][PERSON_NAME]" at bounding box center [334, 126] width 167 height 15
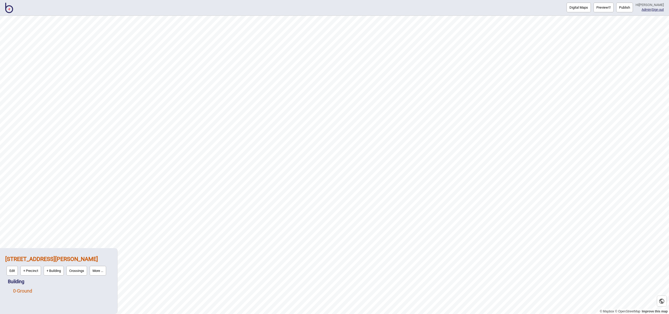
click at [28, 292] on link "0 - Ground" at bounding box center [22, 290] width 19 height 5
click at [20, 291] on button "Edit" at bounding box center [19, 290] width 11 height 10
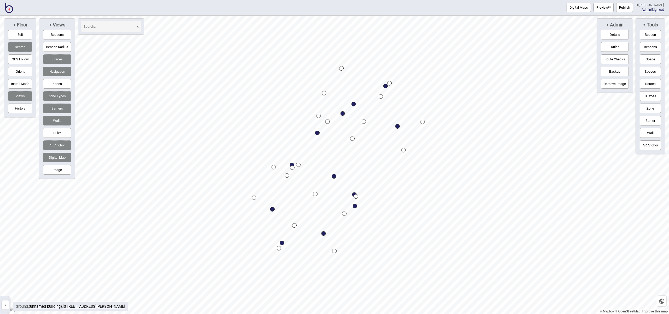
drag, startPoint x: 8, startPoint y: 9, endPoint x: 21, endPoint y: 14, distance: 14.6
click at [8, 9] on img at bounding box center [9, 8] width 8 height 10
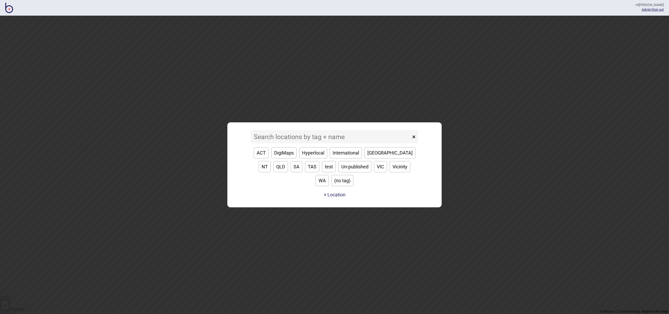
click at [329, 175] on button "WA" at bounding box center [322, 180] width 13 height 11
type input "WA"
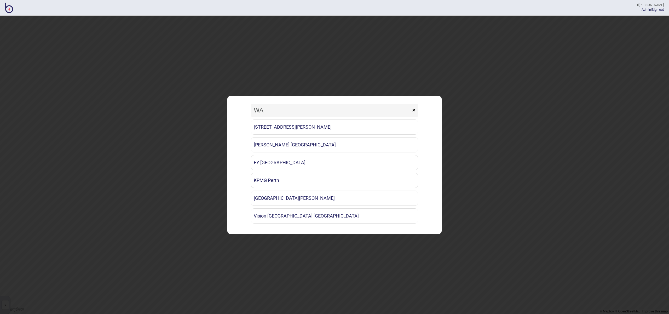
click at [415, 110] on button "×" at bounding box center [414, 110] width 9 height 13
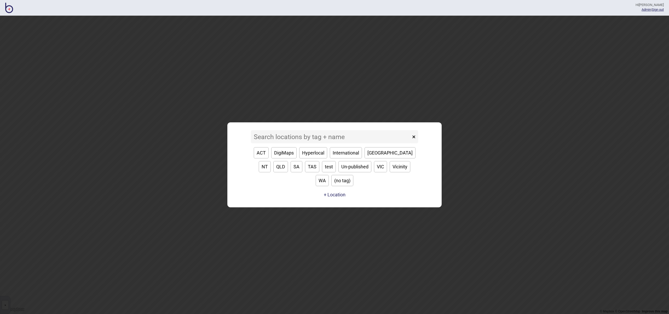
click at [374, 172] on button "VIC" at bounding box center [380, 166] width 13 height 11
type input "VIC"
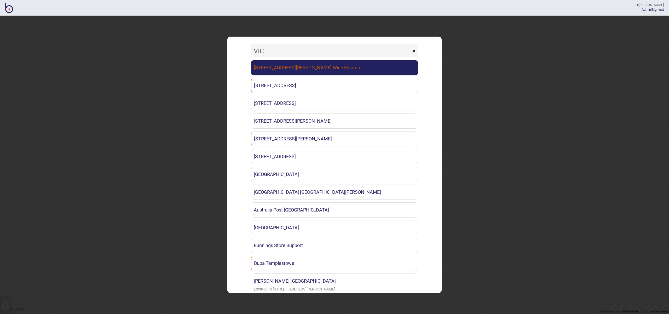
click at [347, 67] on link "[STREET_ADDRESS][PERSON_NAME] Wine Estates" at bounding box center [334, 67] width 167 height 15
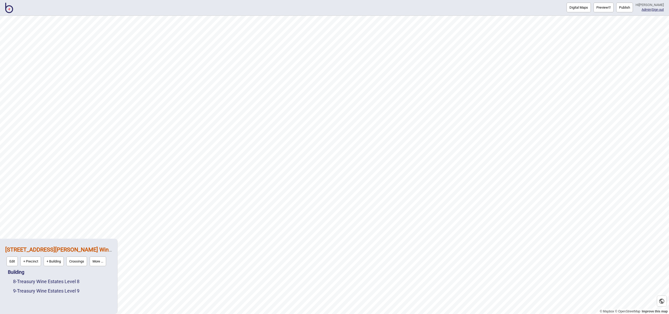
click at [8, 8] on img at bounding box center [9, 8] width 8 height 10
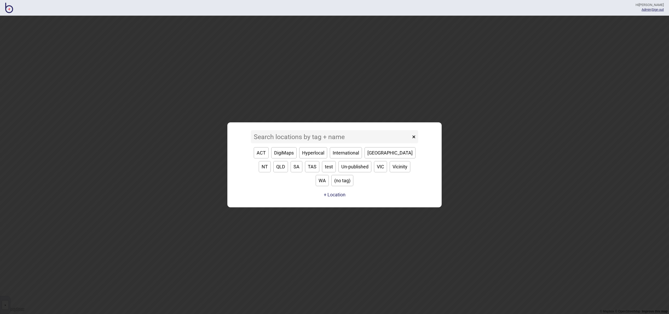
click at [374, 172] on button "VIC" at bounding box center [380, 166] width 13 height 11
type input "VIC"
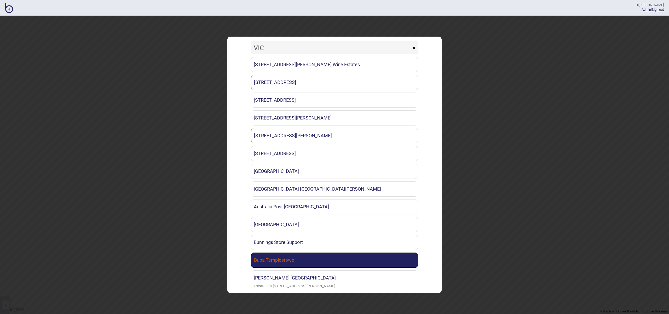
scroll to position [4, 0]
click at [402, 256] on link "Bupa Templestowe" at bounding box center [334, 259] width 167 height 15
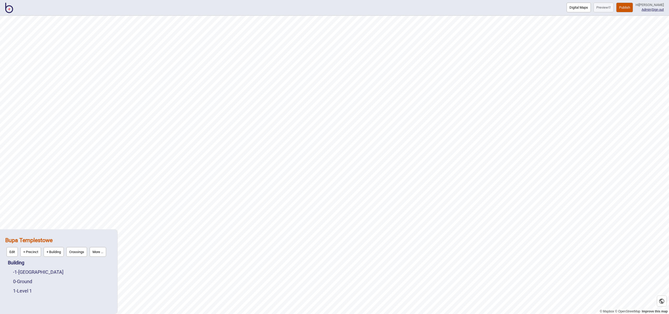
click at [631, 8] on button "Publish" at bounding box center [625, 8] width 17 height 10
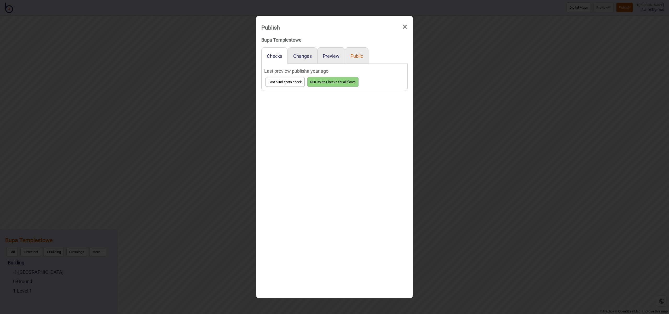
click at [360, 55] on button "Public" at bounding box center [357, 55] width 13 height 5
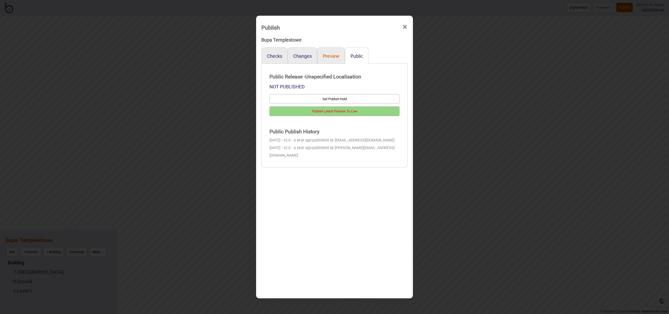
click at [330, 55] on button "Preview" at bounding box center [331, 55] width 17 height 5
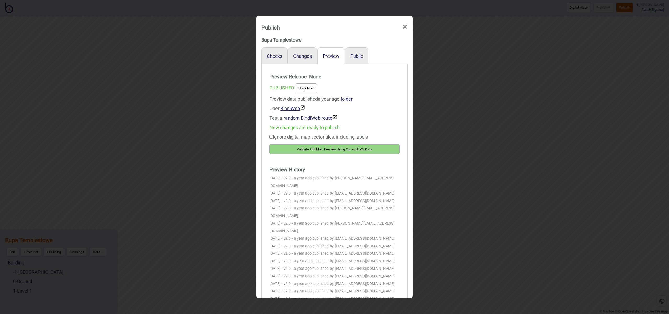
click at [405, 26] on span "×" at bounding box center [404, 26] width 5 height 17
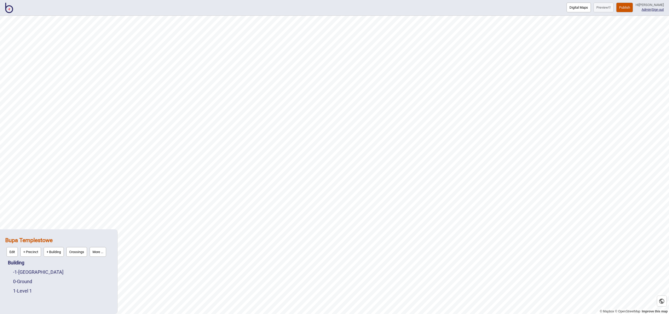
click at [12, 4] on img at bounding box center [9, 8] width 8 height 10
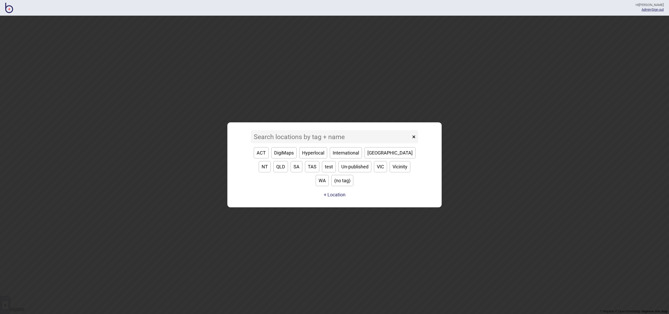
click at [374, 172] on button "VIC" at bounding box center [380, 166] width 13 height 11
type input "VIC"
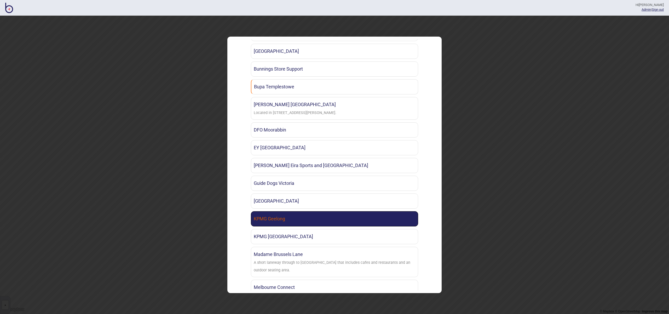
scroll to position [186, 0]
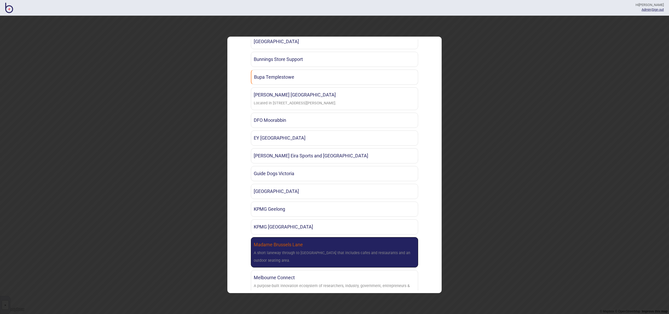
click at [352, 246] on link "[GEOGRAPHIC_DATA] A short laneway through to [GEOGRAPHIC_DATA] that includes ca…" at bounding box center [334, 252] width 167 height 30
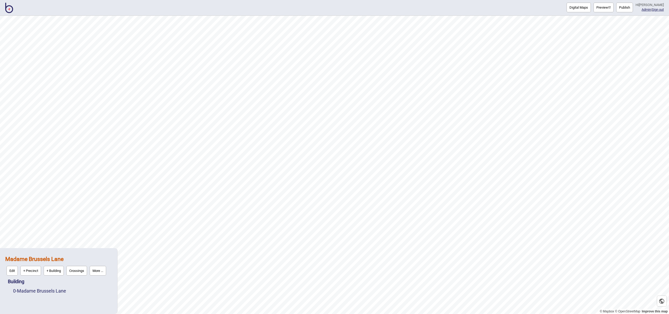
click at [632, 12] on button "Publish" at bounding box center [625, 8] width 17 height 10
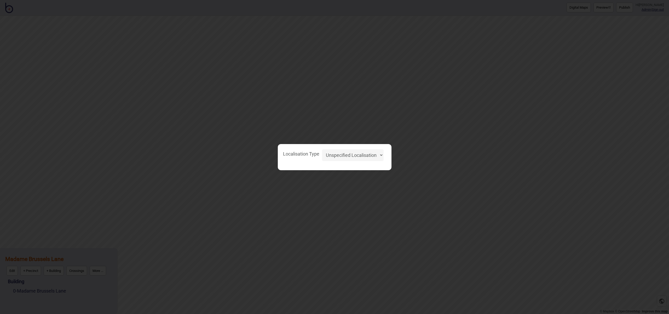
click at [362, 156] on select "Unspecified Localisation Beacons Hyperlocal None" at bounding box center [353, 155] width 62 height 12
click at [322, 149] on select "Unspecified Localisation Beacons Hyperlocal None" at bounding box center [353, 155] width 62 height 12
select select "Unspecified"
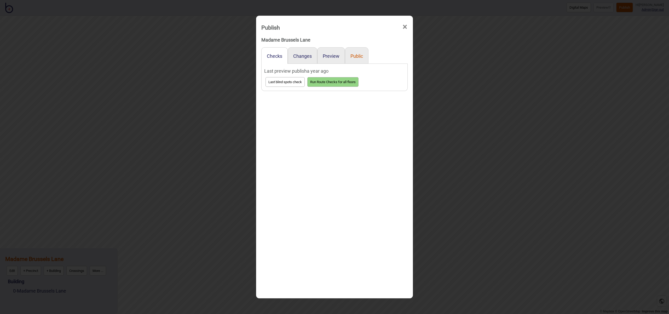
click at [353, 54] on button "Public" at bounding box center [357, 55] width 13 height 5
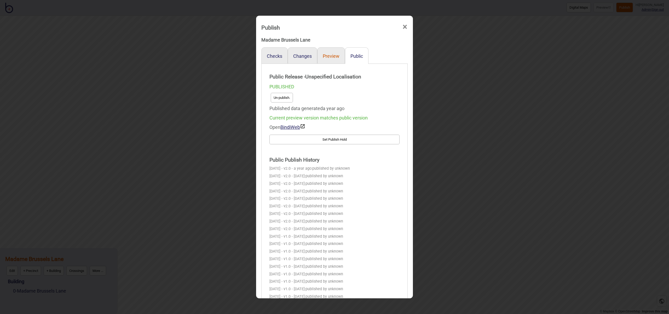
click at [334, 54] on button "Preview" at bounding box center [331, 55] width 17 height 5
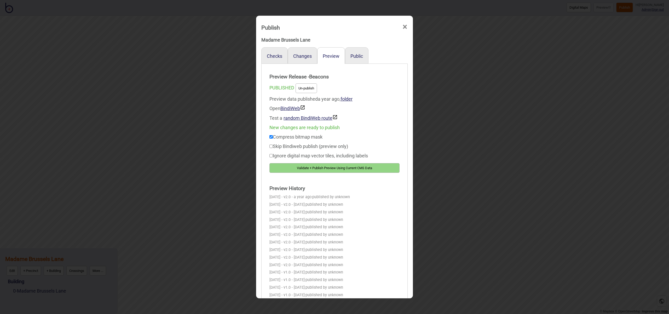
click at [403, 26] on span "×" at bounding box center [404, 26] width 5 height 17
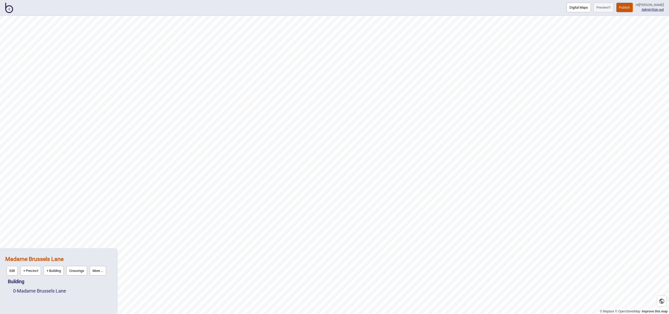
click at [10, 9] on img at bounding box center [9, 8] width 8 height 10
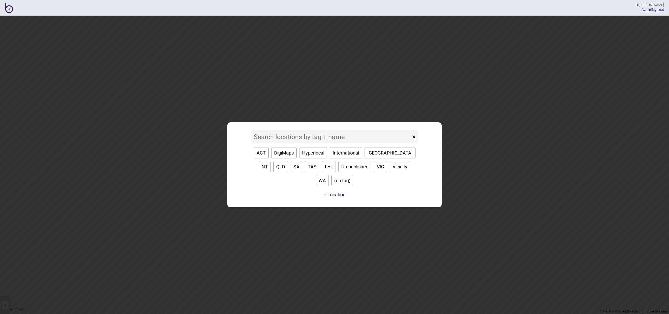
click at [374, 172] on button "VIC" at bounding box center [380, 166] width 13 height 11
type input "VIC"
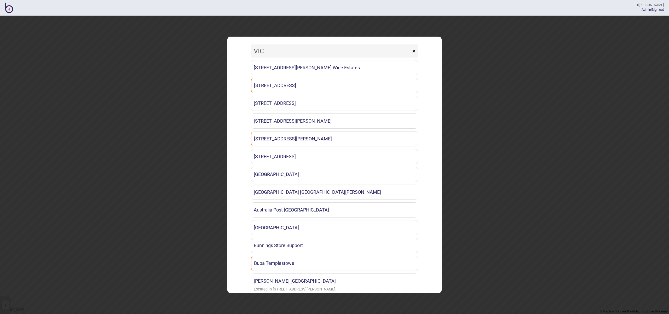
click at [415, 51] on button "×" at bounding box center [414, 50] width 9 height 13
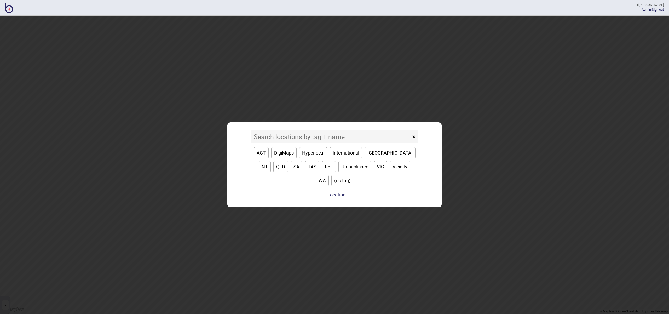
drag, startPoint x: 9, startPoint y: 8, endPoint x: 25, endPoint y: 15, distance: 17.1
click at [9, 8] on img at bounding box center [9, 8] width 8 height 10
